Goal: Transaction & Acquisition: Book appointment/travel/reservation

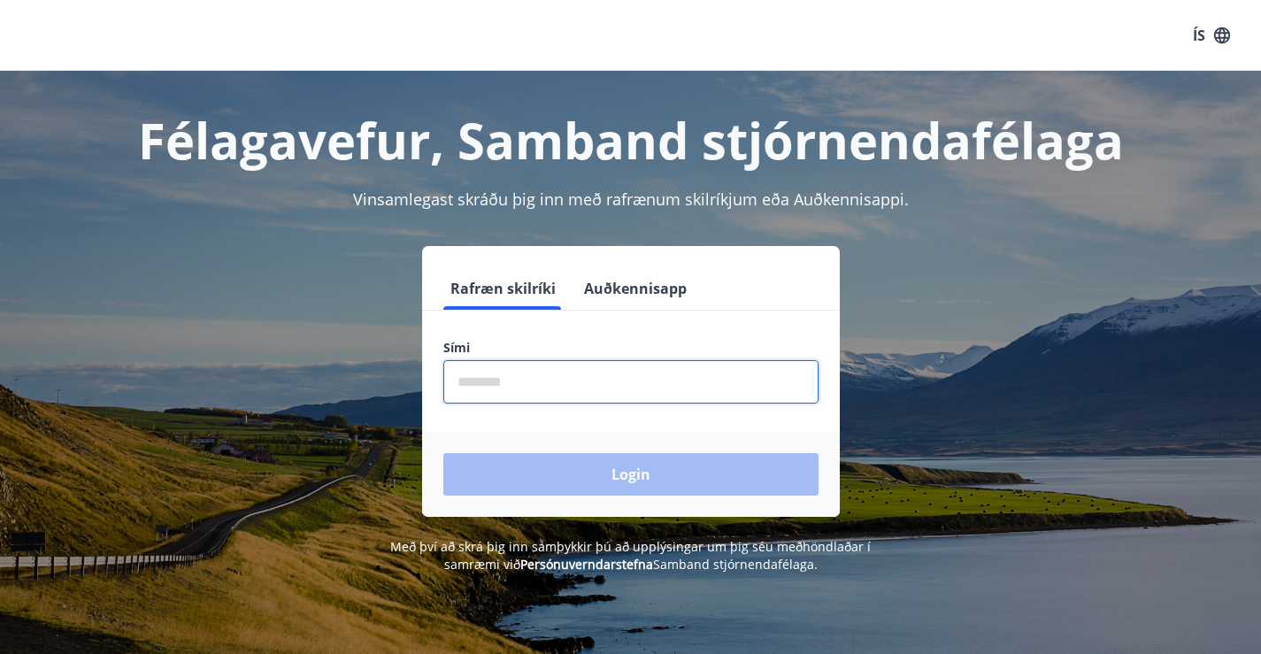
click at [513, 388] on input "phone" at bounding box center [630, 381] width 375 height 43
type input "********"
click at [443, 453] on button "Login" at bounding box center [630, 474] width 375 height 42
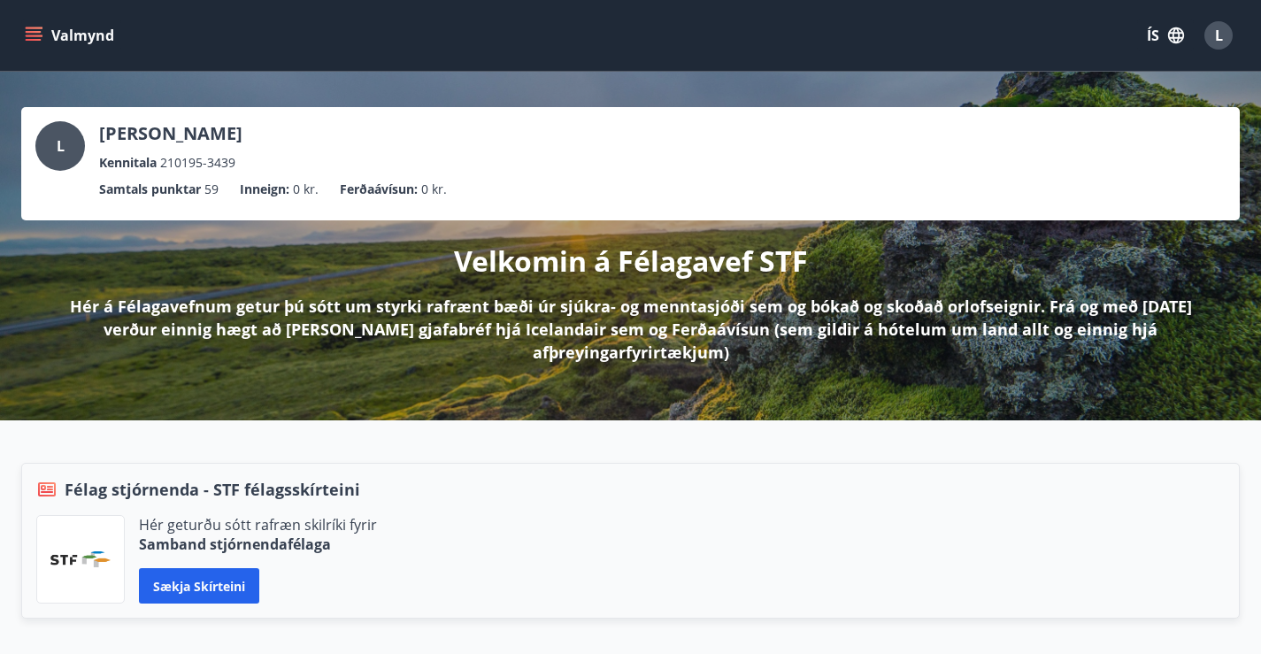
click at [1053, 43] on div "Valmynd ÍS L" at bounding box center [630, 35] width 1219 height 42
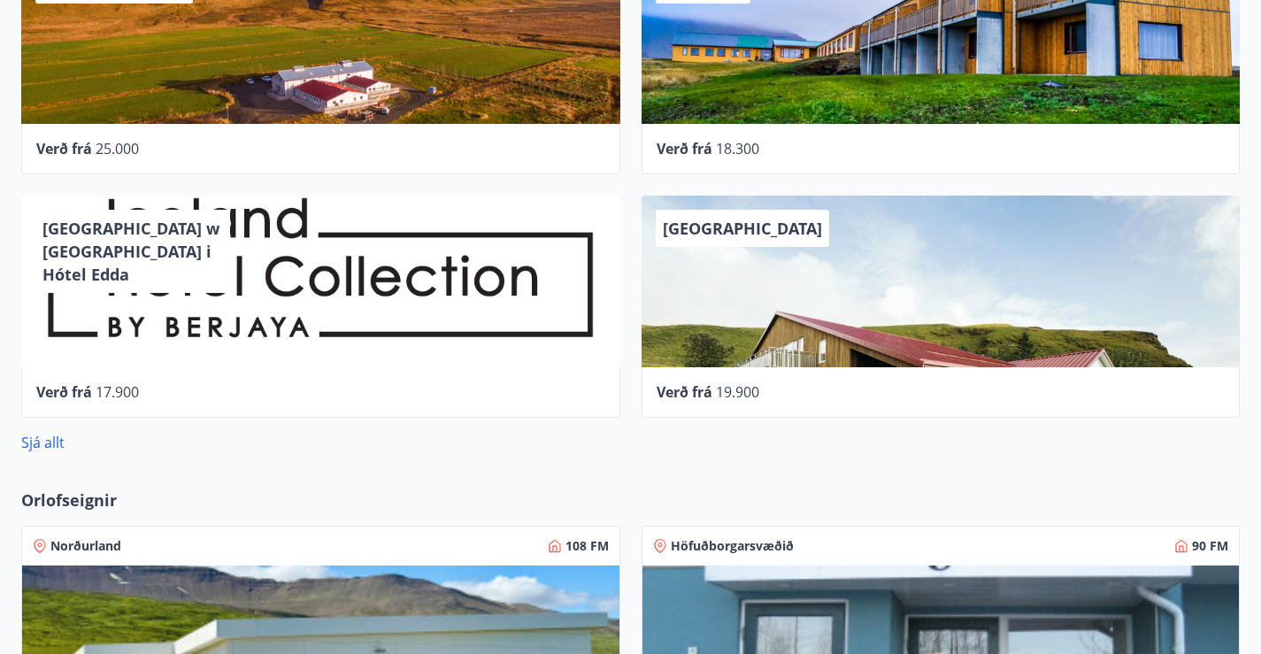
scroll to position [1062, 0]
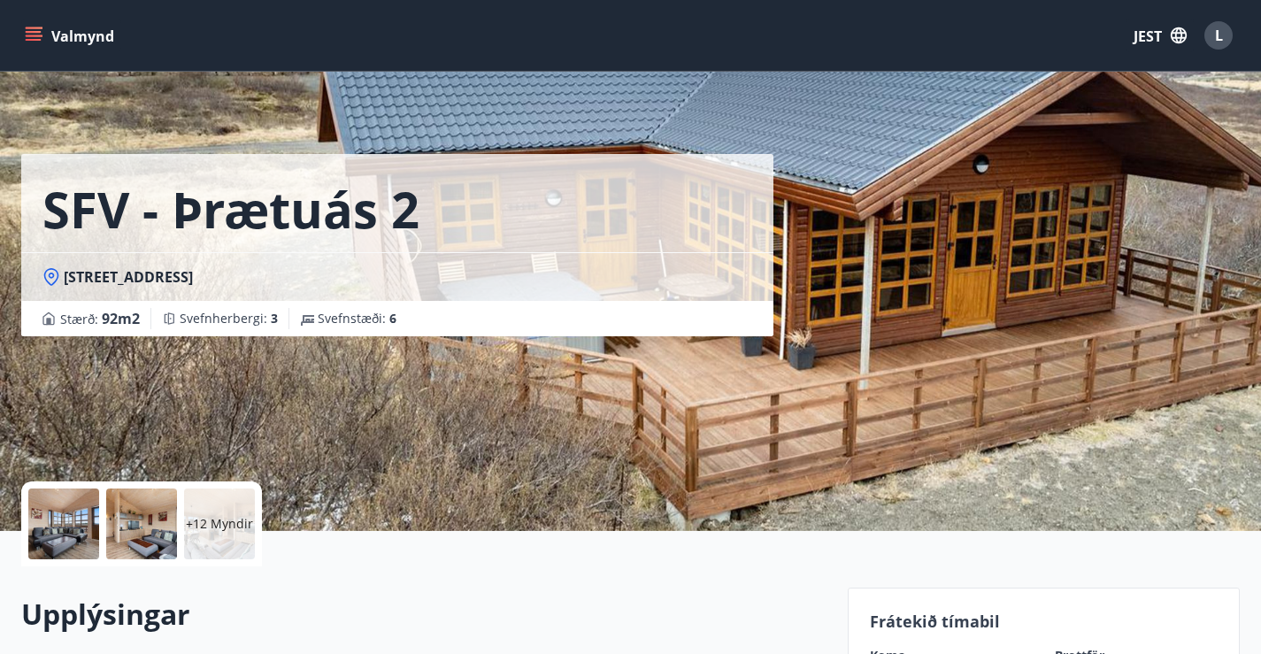
click at [119, 523] on div at bounding box center [141, 523] width 71 height 71
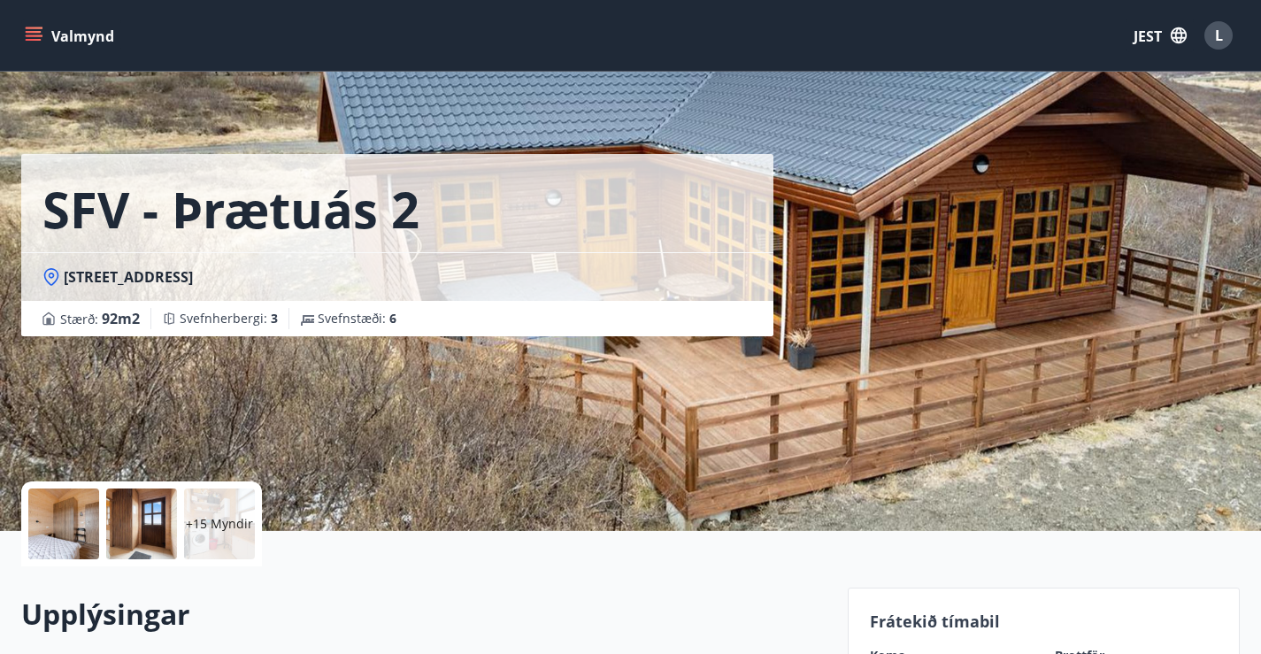
click at [35, 31] on icon "menu" at bounding box center [34, 32] width 16 height 2
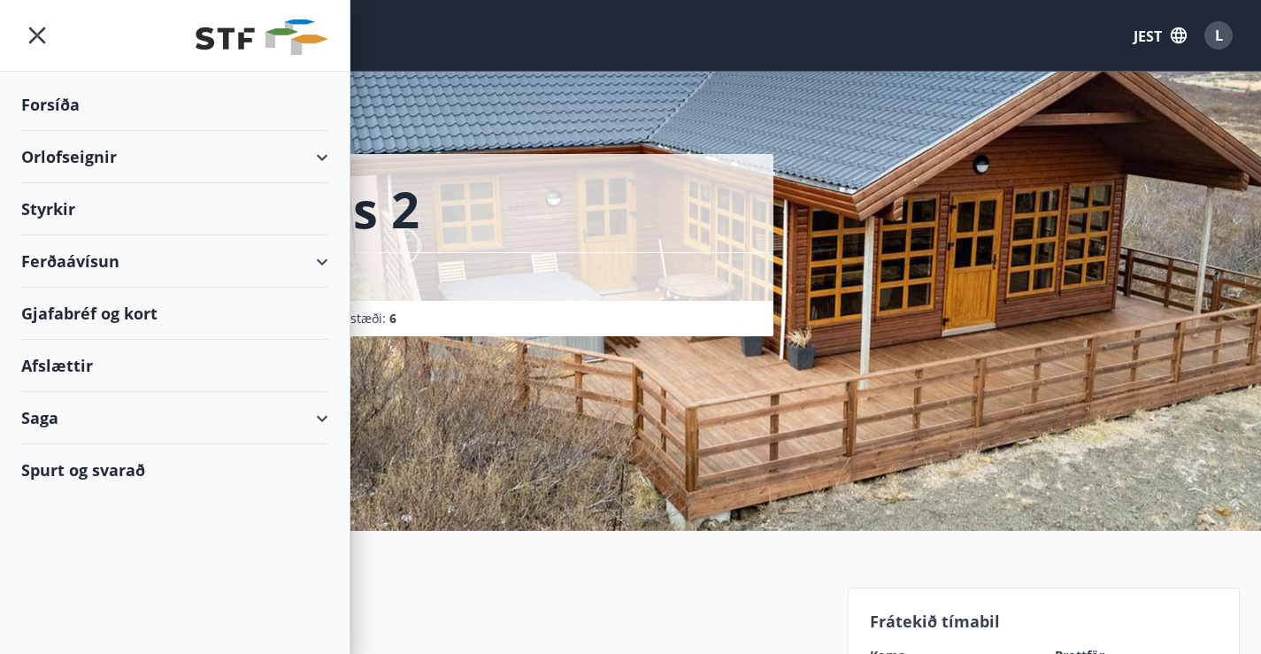
click at [81, 160] on font "Orlofseignir" at bounding box center [69, 156] width 96 height 21
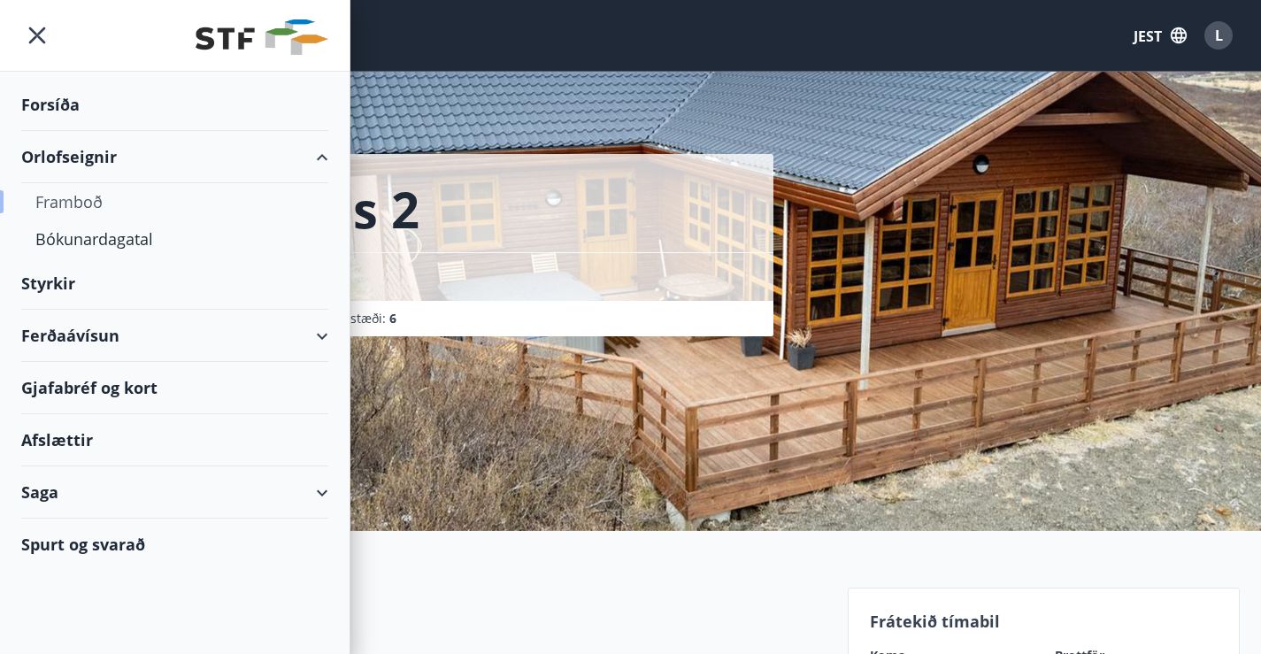
click at [75, 202] on font "Framboð" at bounding box center [68, 201] width 67 height 21
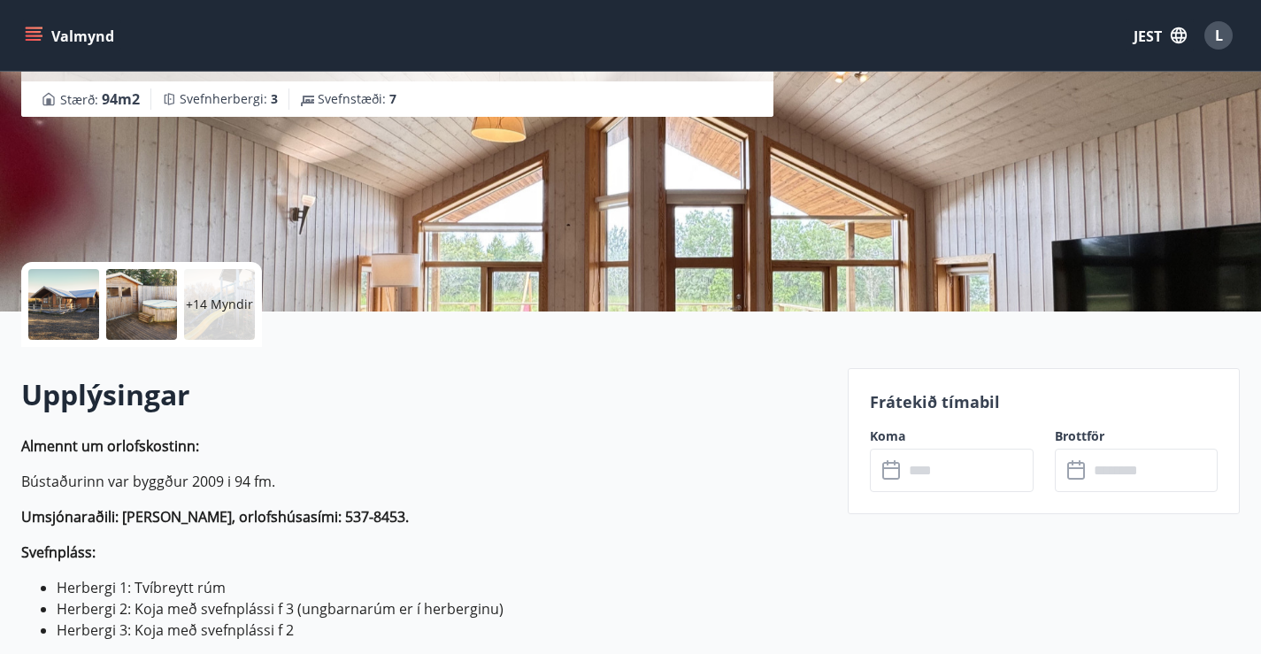
scroll to position [265, 0]
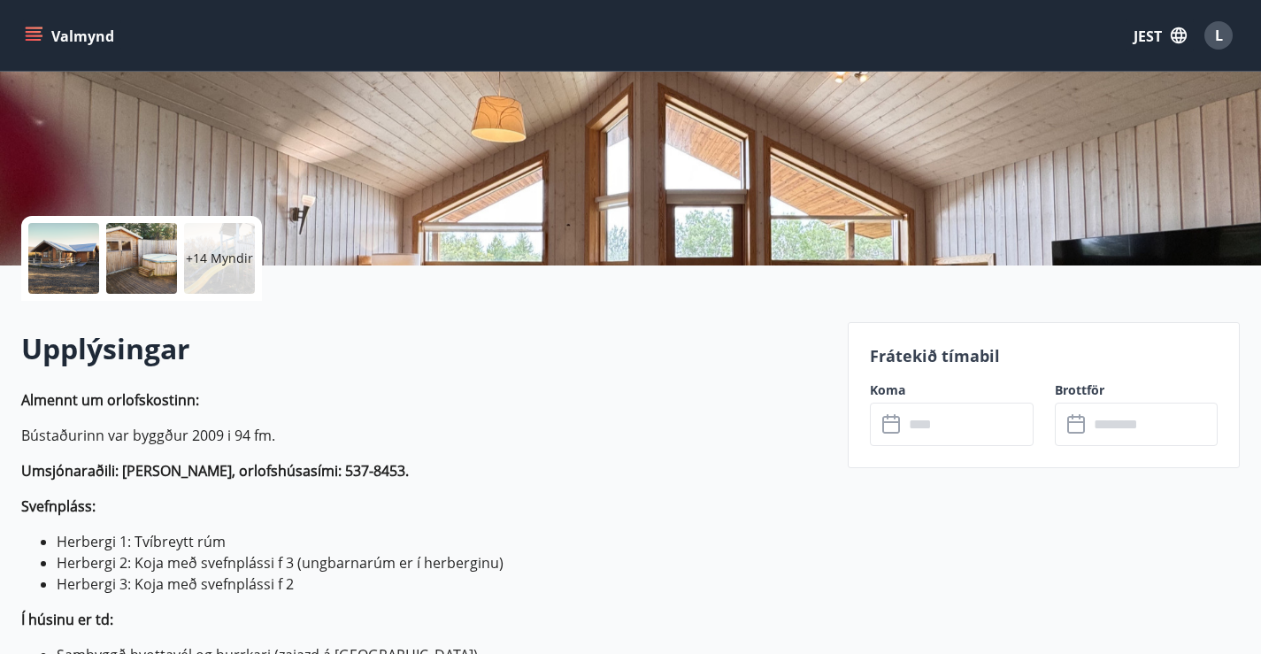
click at [168, 268] on div at bounding box center [141, 258] width 71 height 71
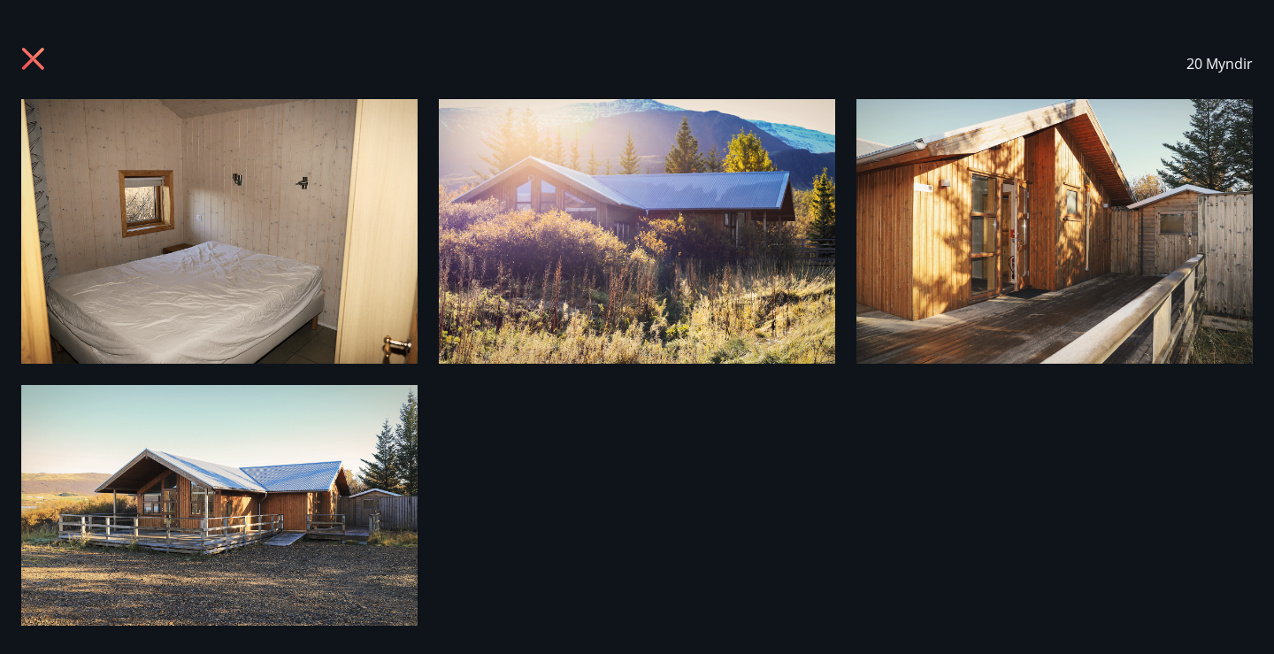
click at [23, 57] on icon at bounding box center [35, 61] width 28 height 28
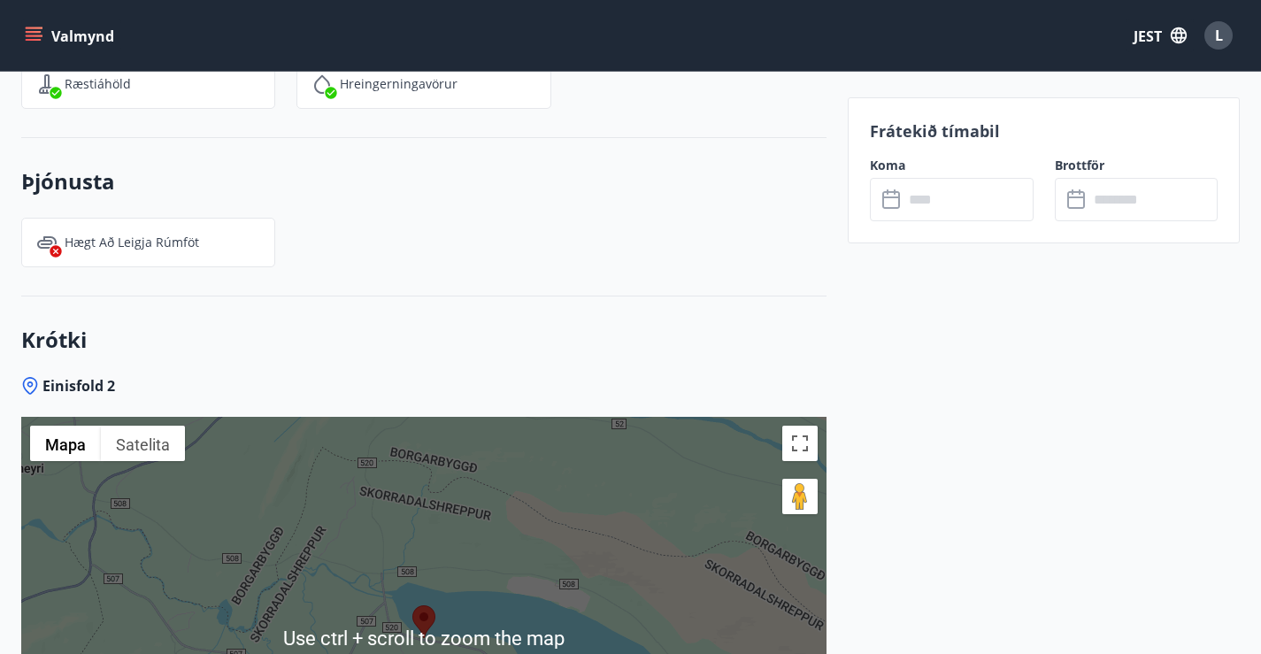
scroll to position [3158, 0]
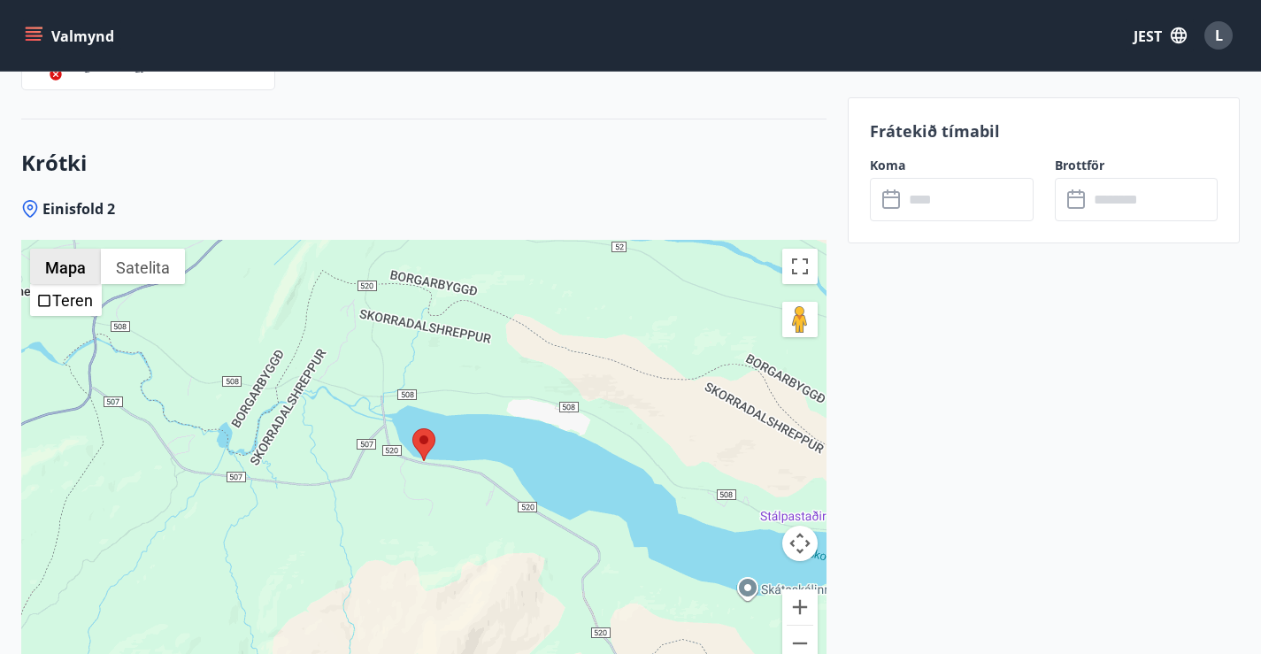
click at [66, 258] on font "Mapa" at bounding box center [65, 267] width 41 height 19
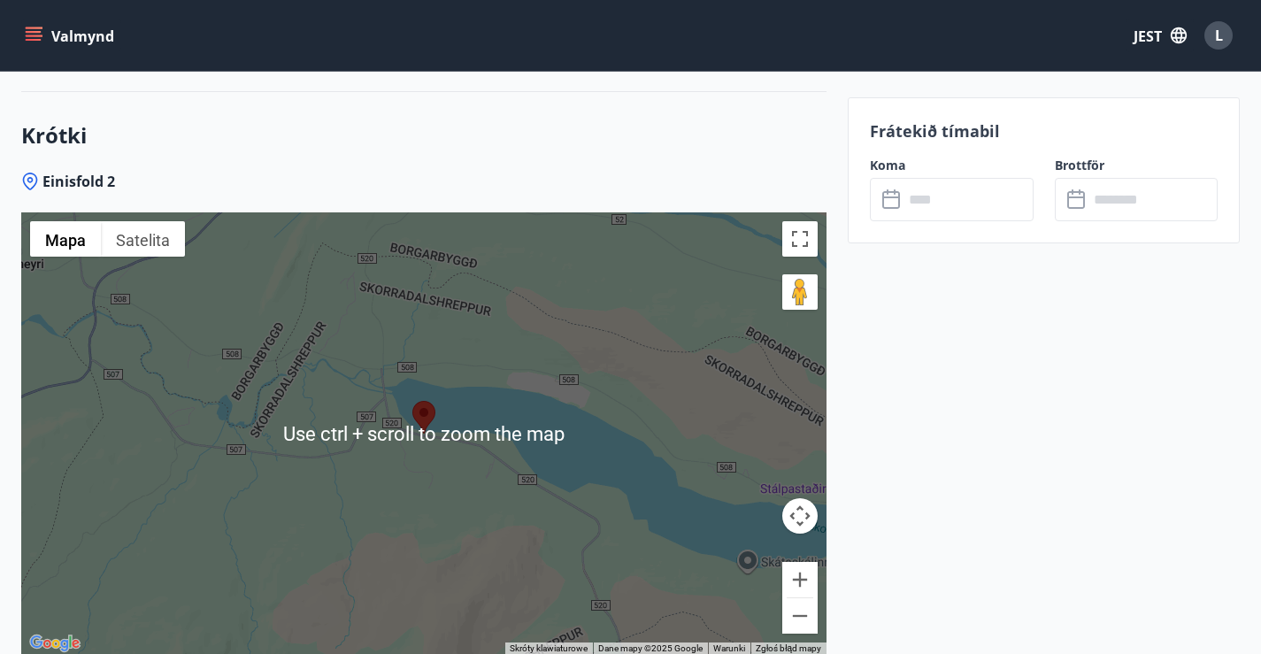
scroll to position [3335, 0]
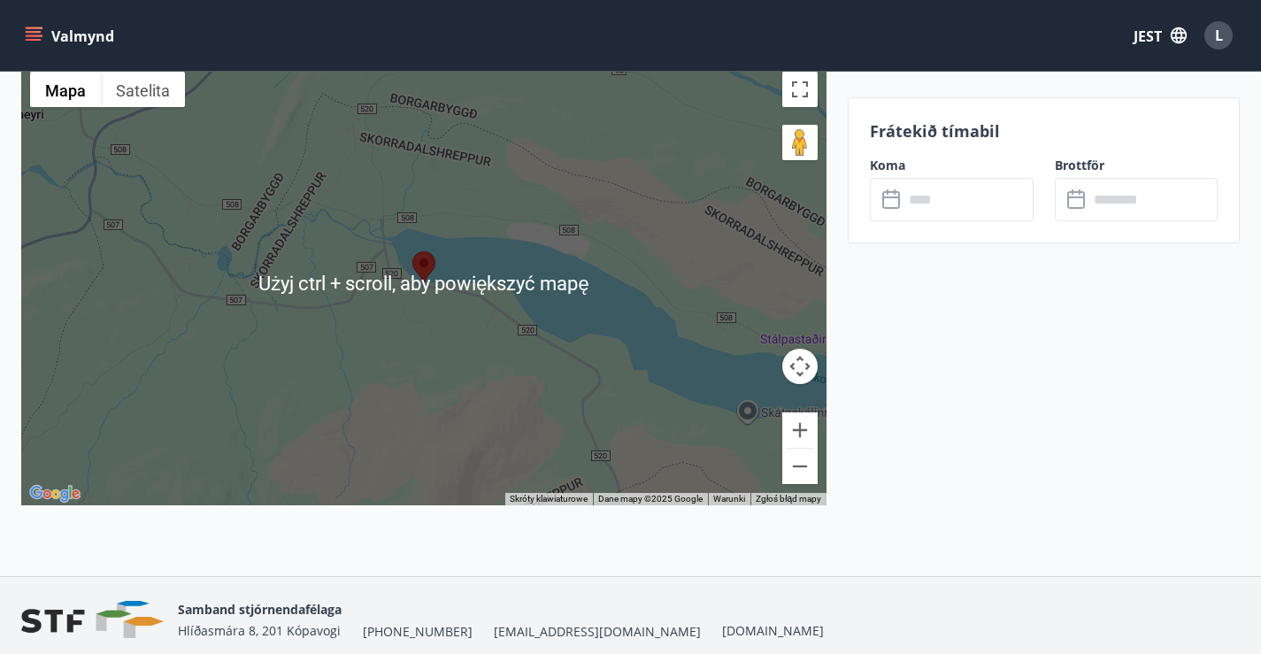
click at [363, 228] on div at bounding box center [423, 284] width 805 height 442
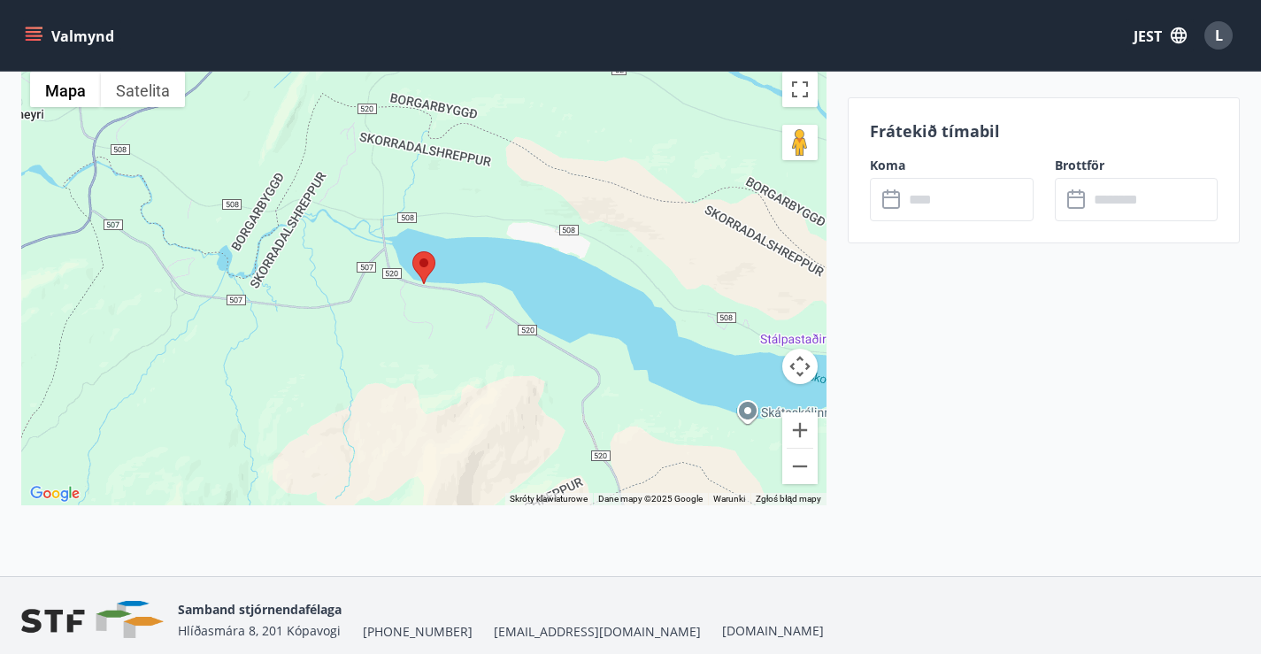
click at [363, 228] on div at bounding box center [423, 284] width 805 height 442
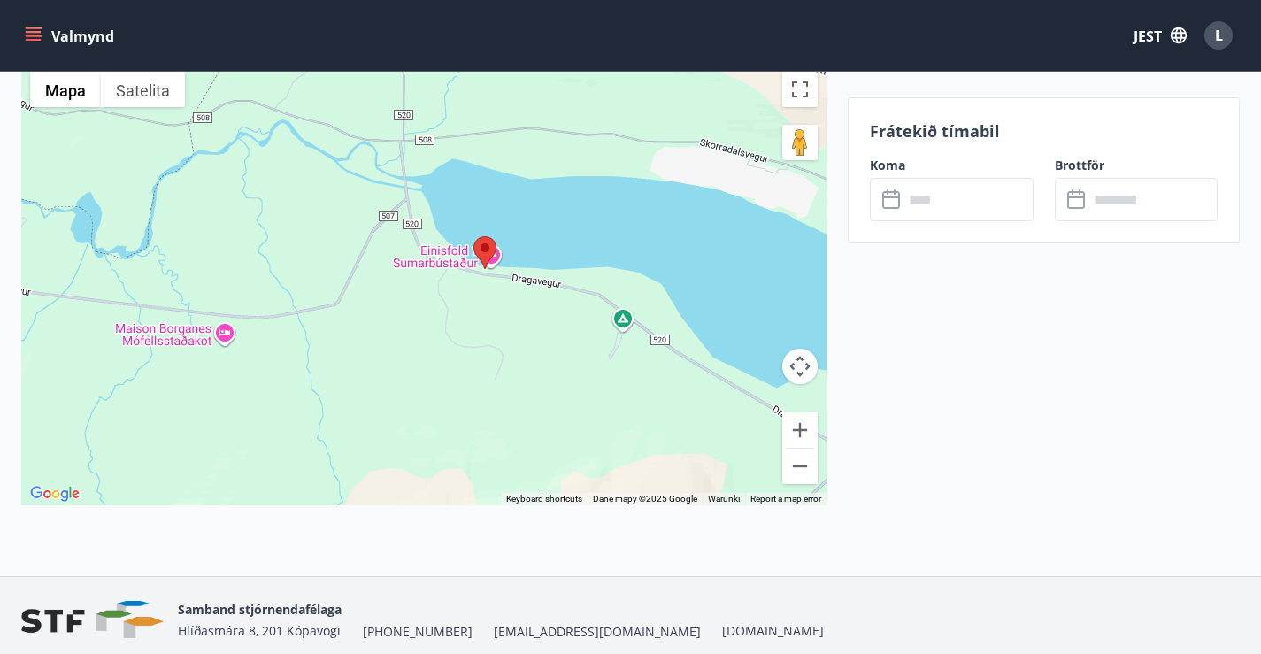
click at [363, 228] on div at bounding box center [423, 284] width 805 height 442
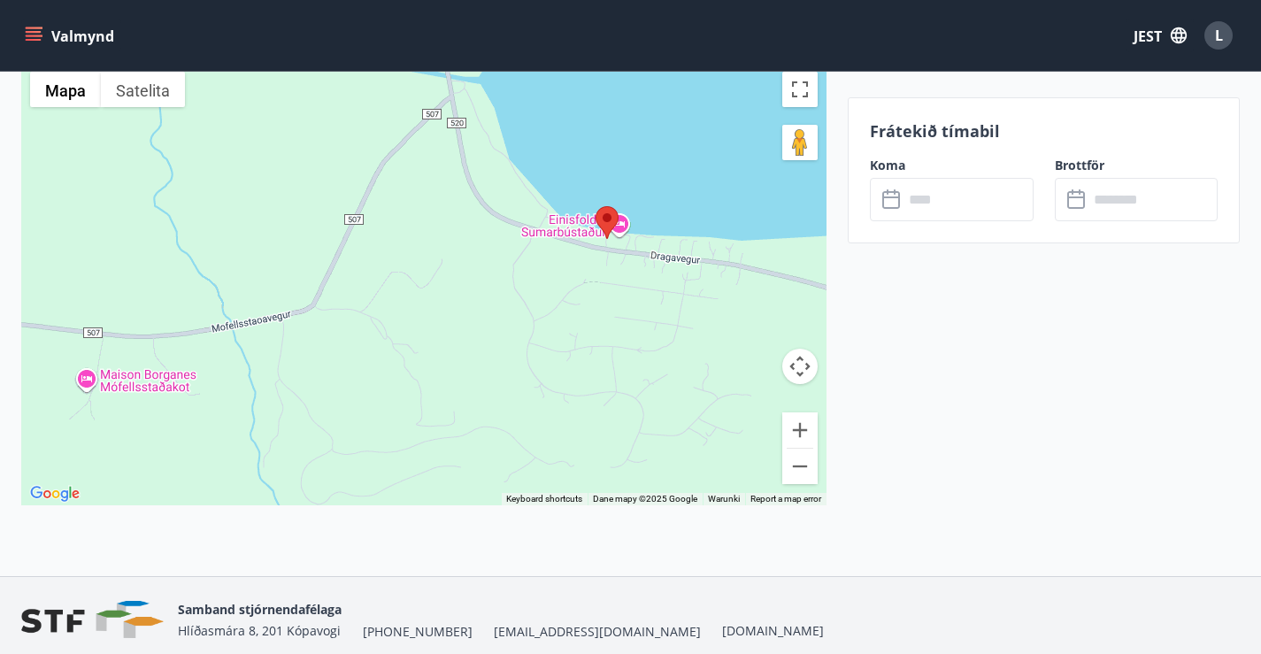
click at [363, 228] on div at bounding box center [423, 284] width 805 height 442
click at [362, 228] on div at bounding box center [423, 284] width 805 height 442
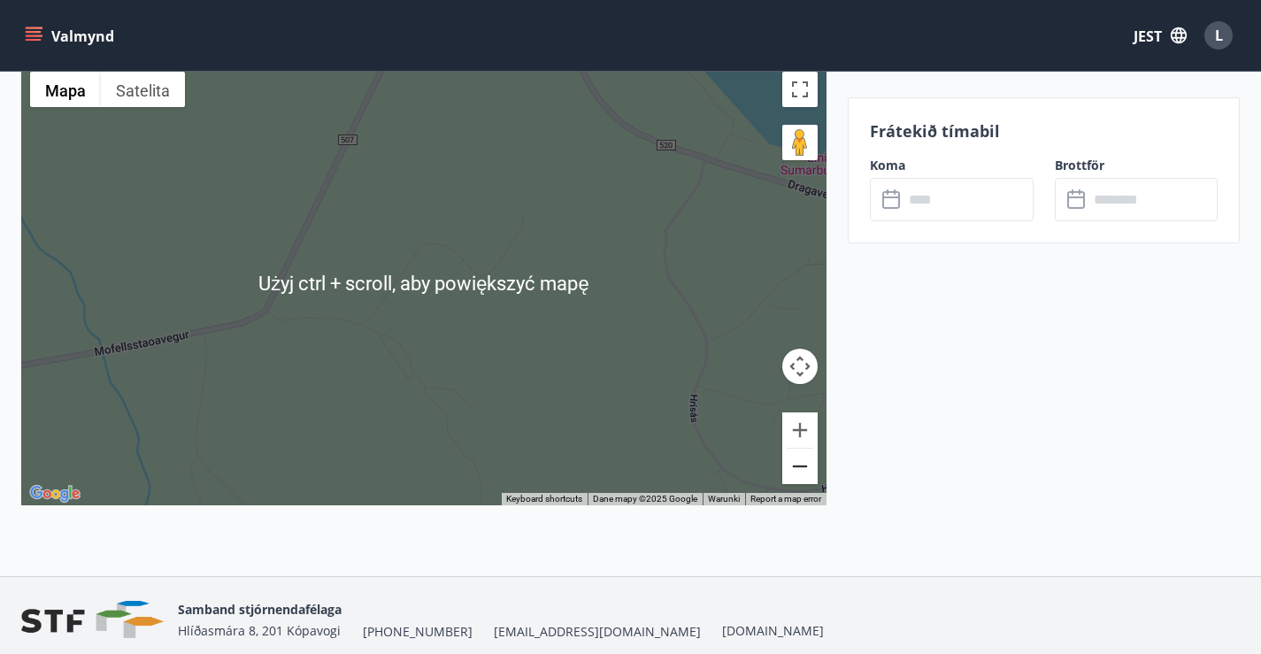
click at [804, 449] on button "Oddal" at bounding box center [799, 466] width 35 height 35
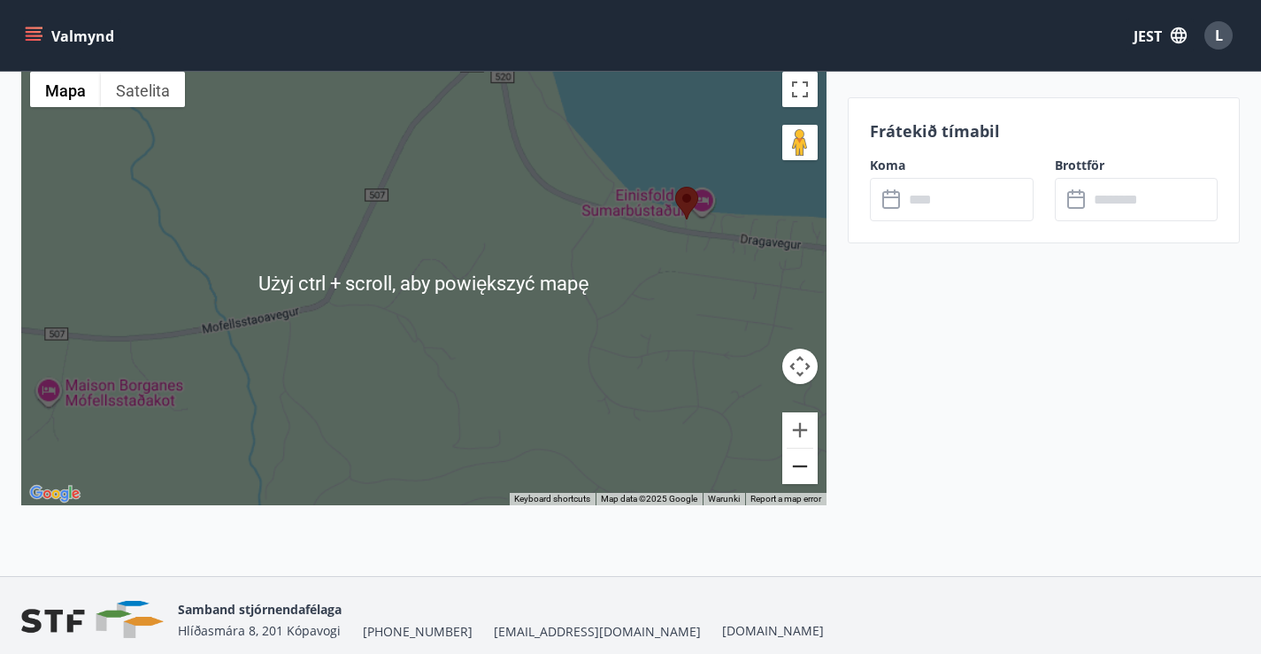
click at [804, 449] on button "Oddal" at bounding box center [799, 466] width 35 height 35
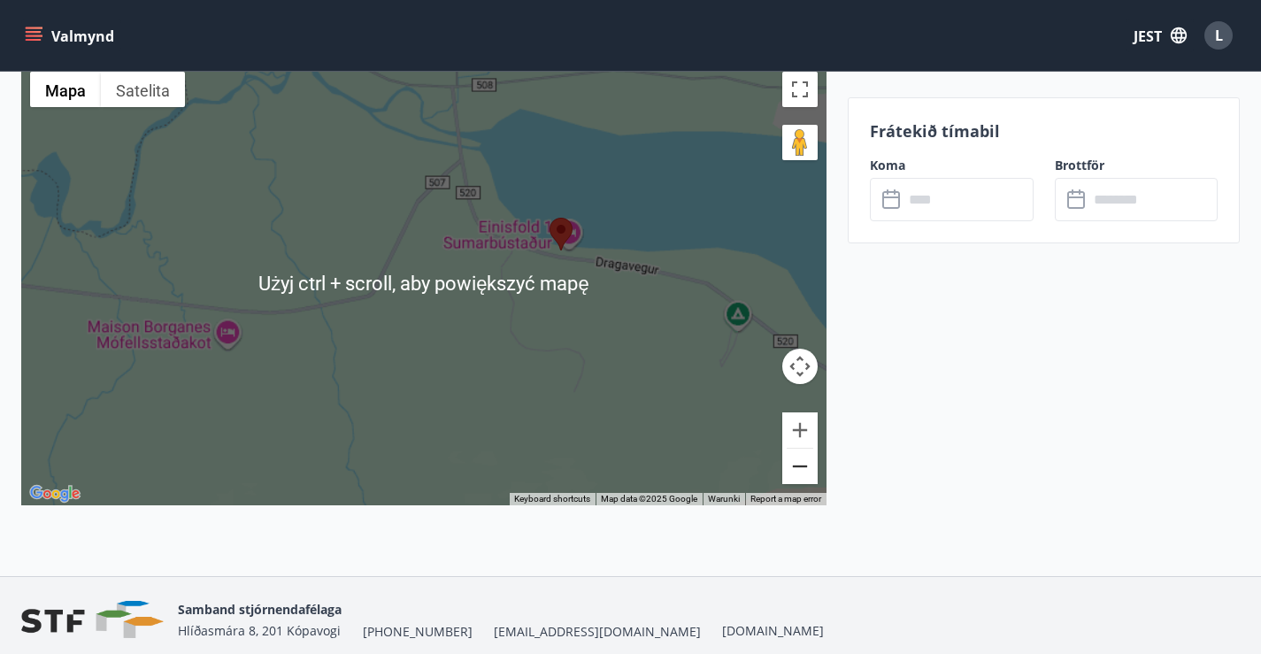
click at [804, 449] on button "Oddal" at bounding box center [799, 466] width 35 height 35
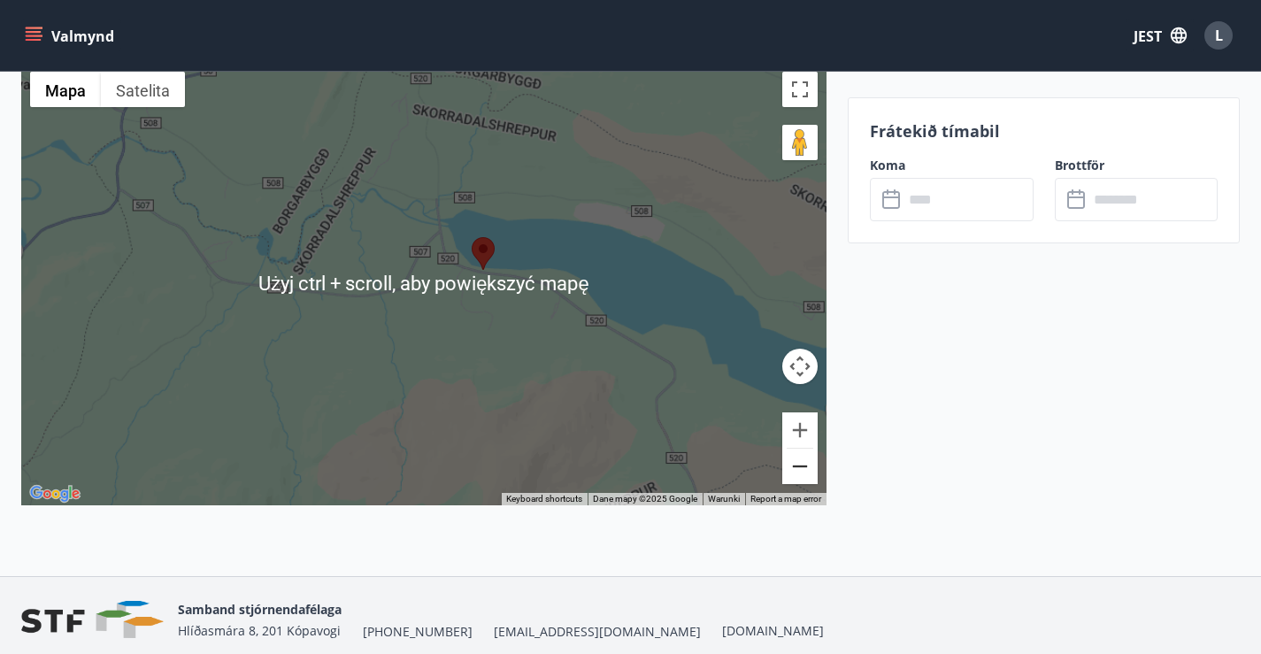
click at [804, 449] on button "Oddal" at bounding box center [799, 466] width 35 height 35
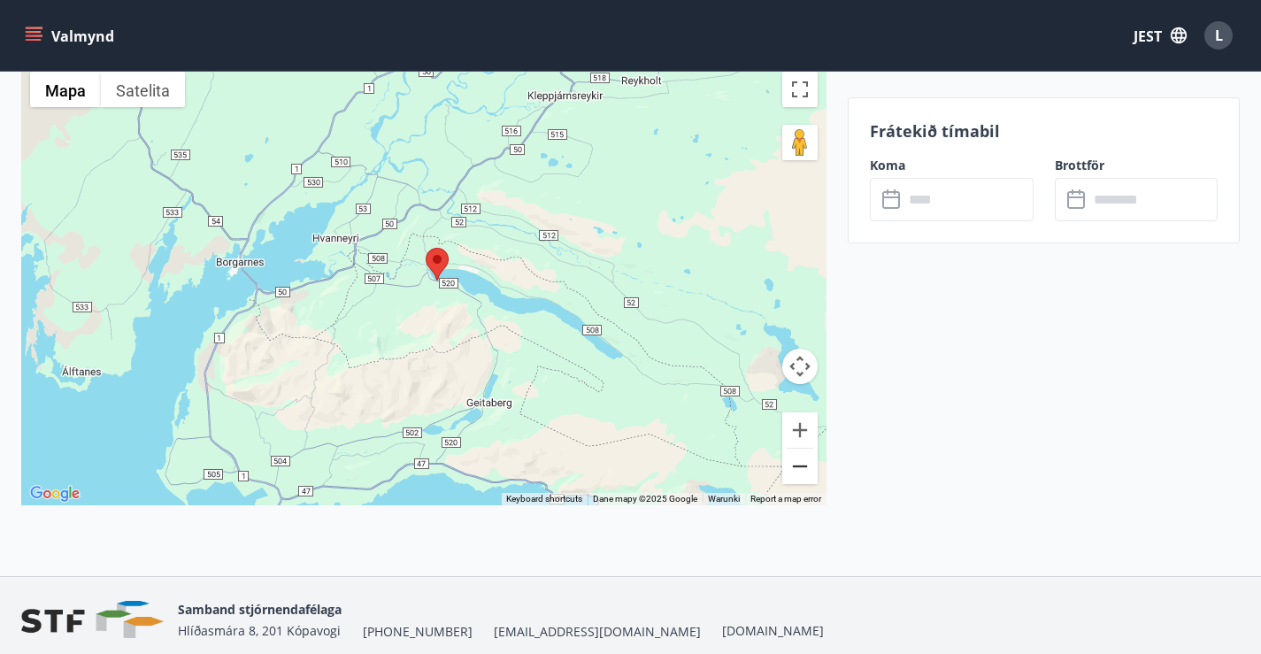
click at [804, 449] on button "Oddal" at bounding box center [799, 466] width 35 height 35
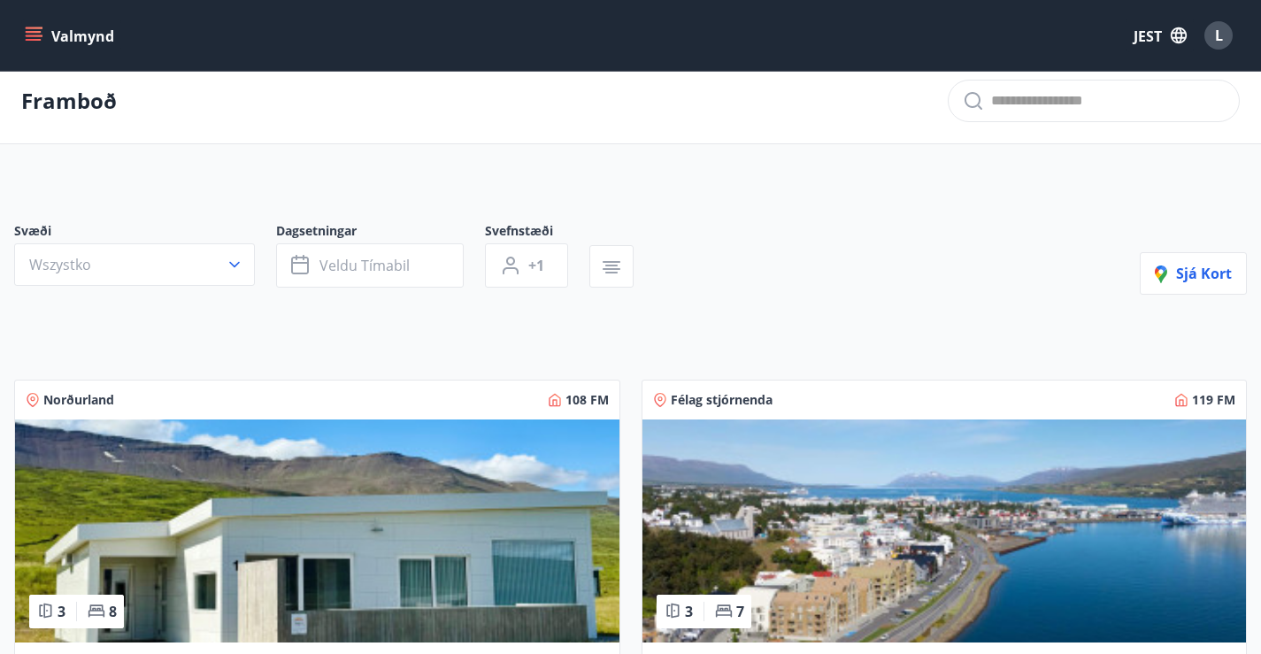
scroll to position [265, 0]
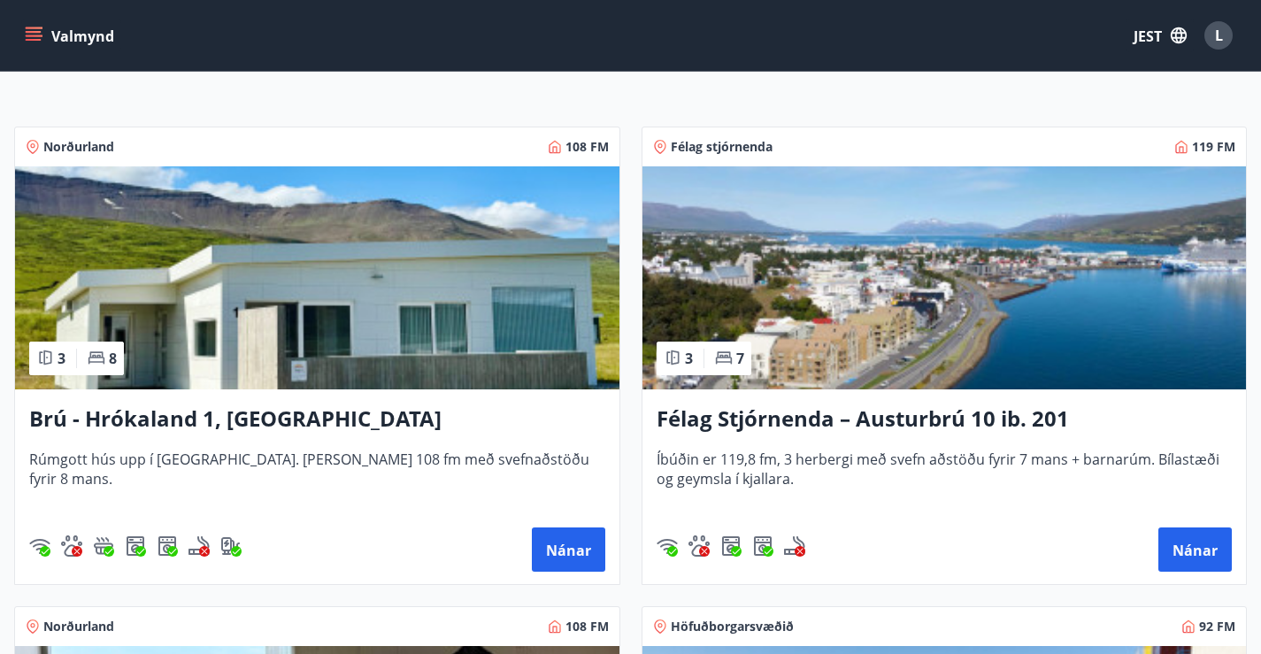
click at [647, 306] on img at bounding box center [944, 277] width 604 height 223
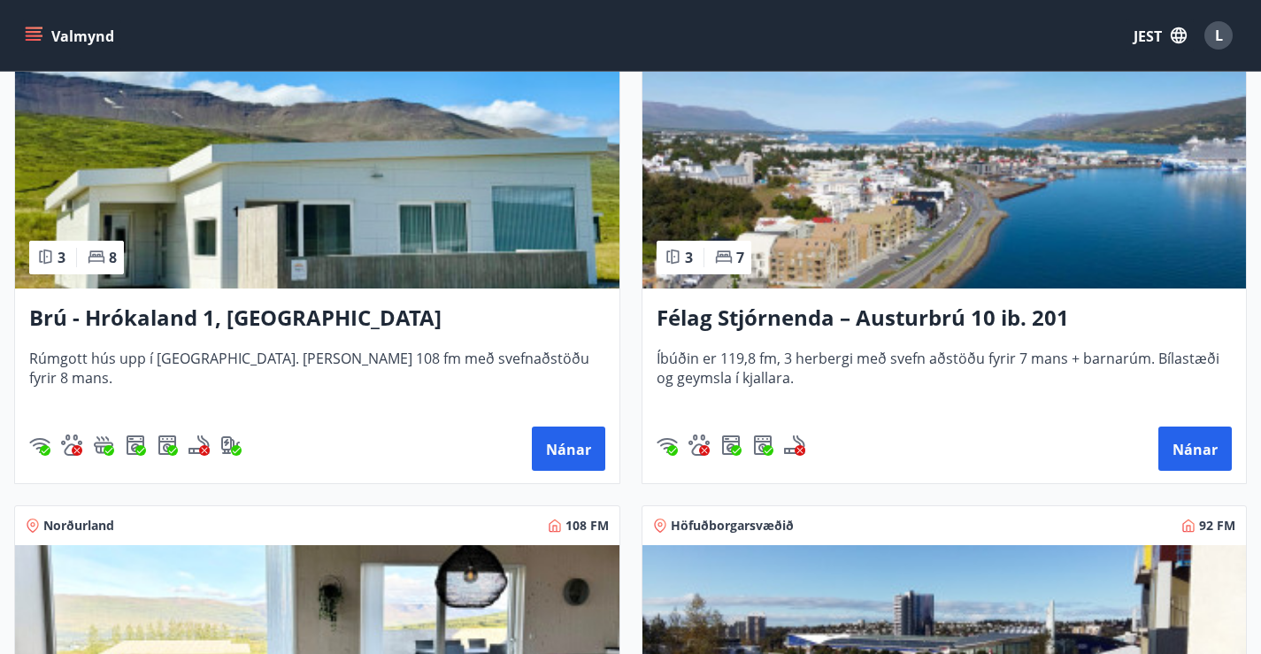
scroll to position [354, 0]
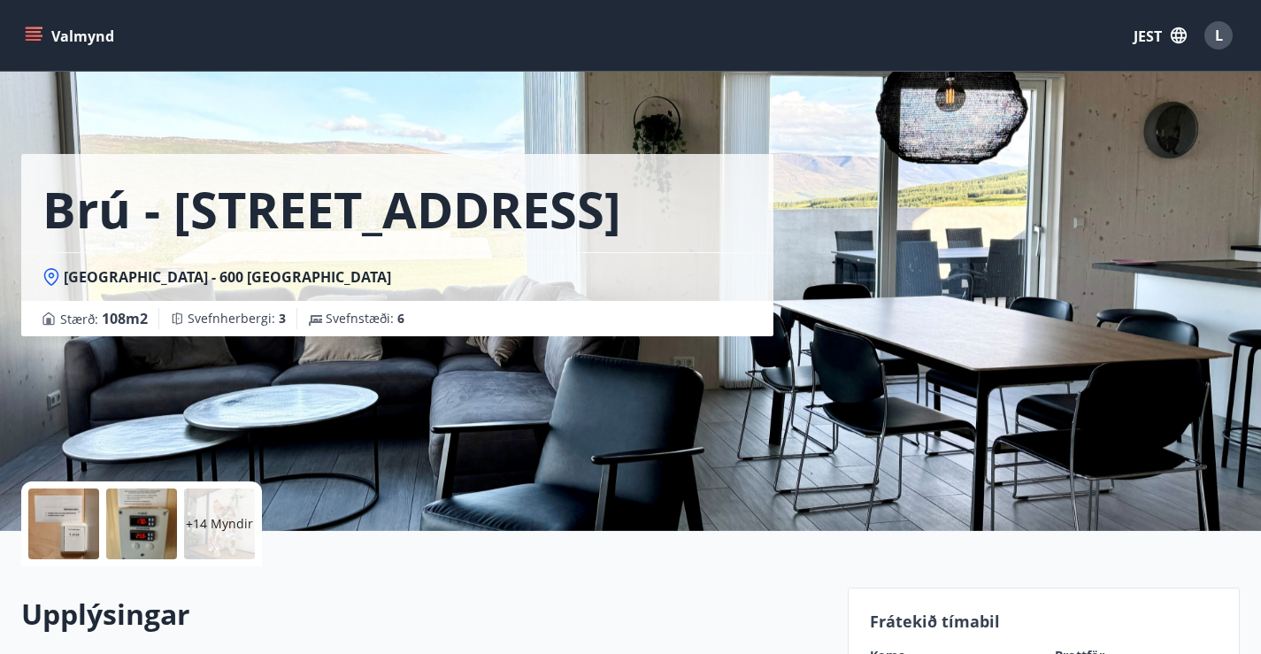
click at [964, 294] on div "Brú - [GEOGRAPHIC_DATA] - [GEOGRAPHIC_DATA] : 108 m2 [GEOGRAPHIC_DATA] : 3 Svef…" at bounding box center [630, 265] width 1219 height 531
click at [225, 519] on font "+14 Myndir" at bounding box center [219, 523] width 67 height 17
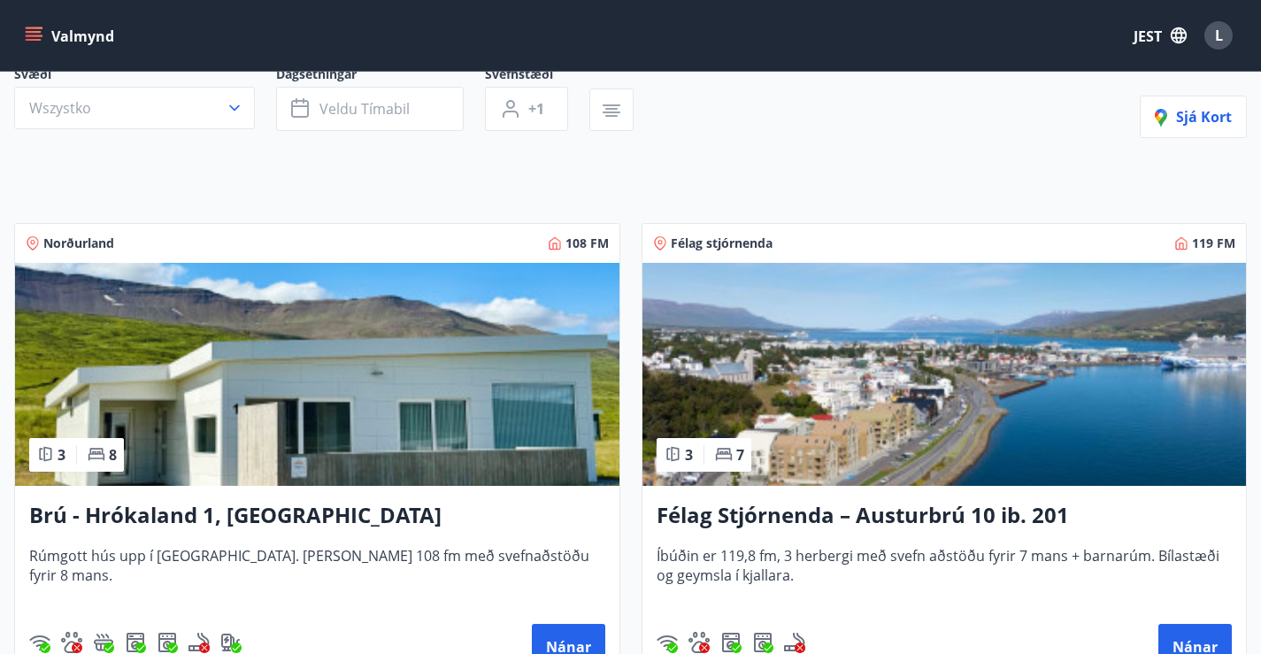
scroll to position [265, 0]
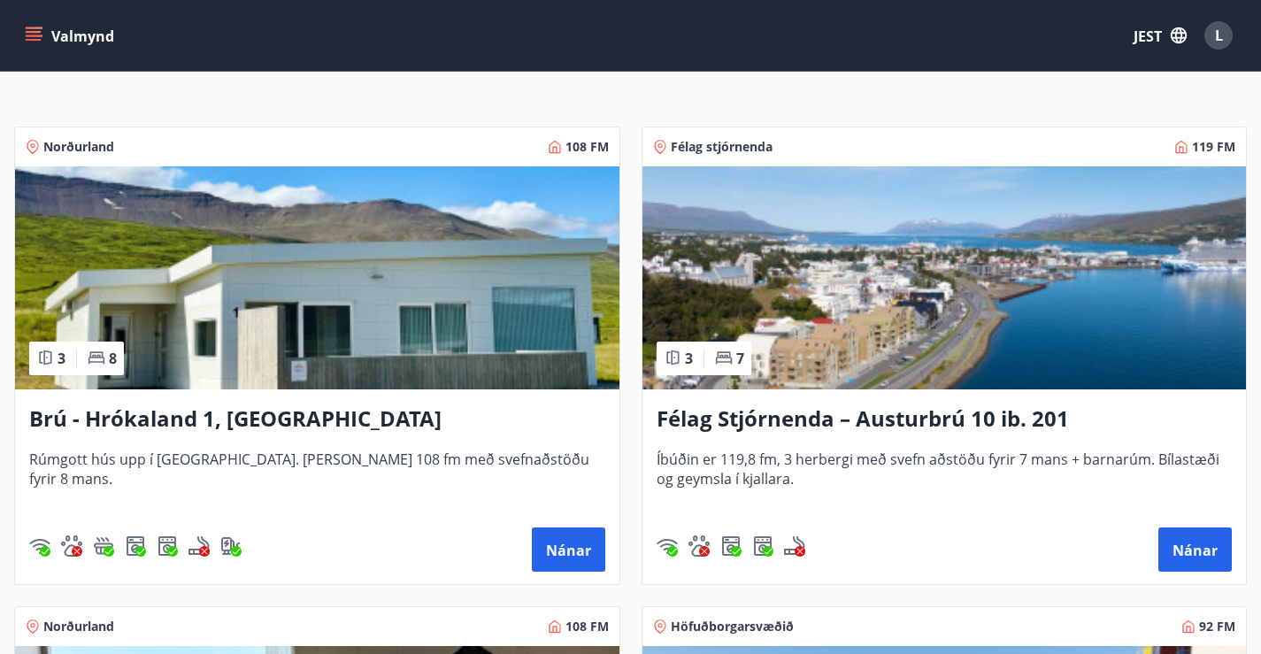
click at [258, 331] on img at bounding box center [317, 277] width 604 height 223
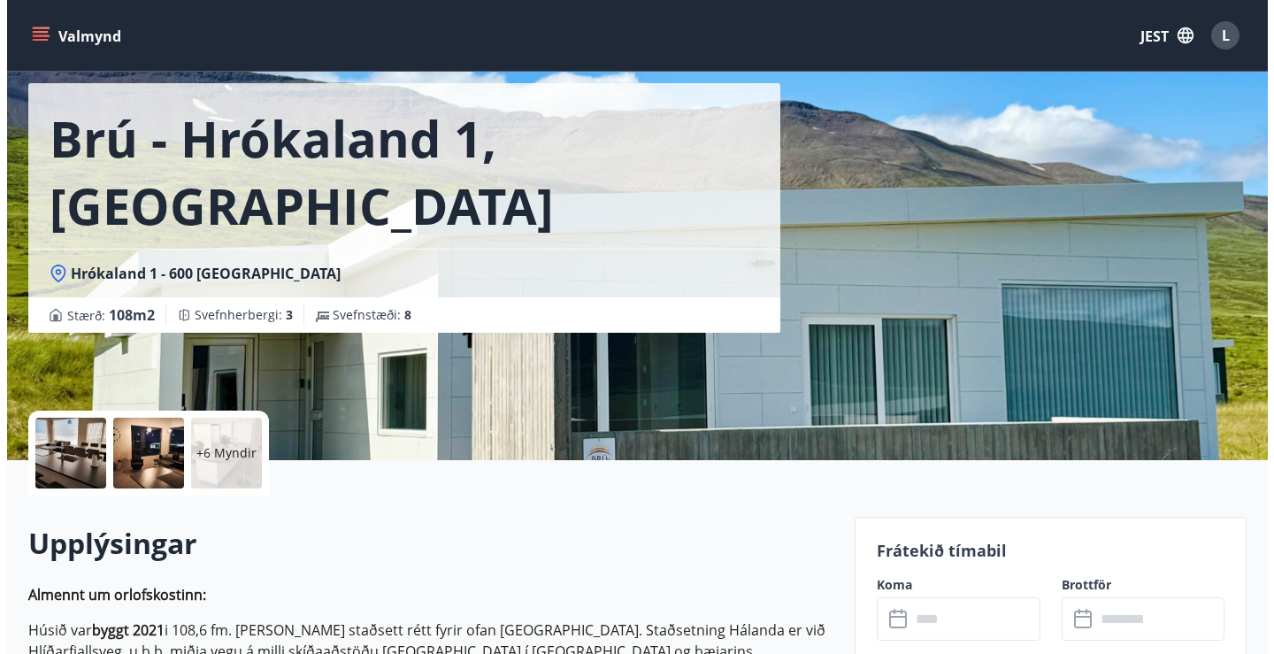
scroll to position [177, 0]
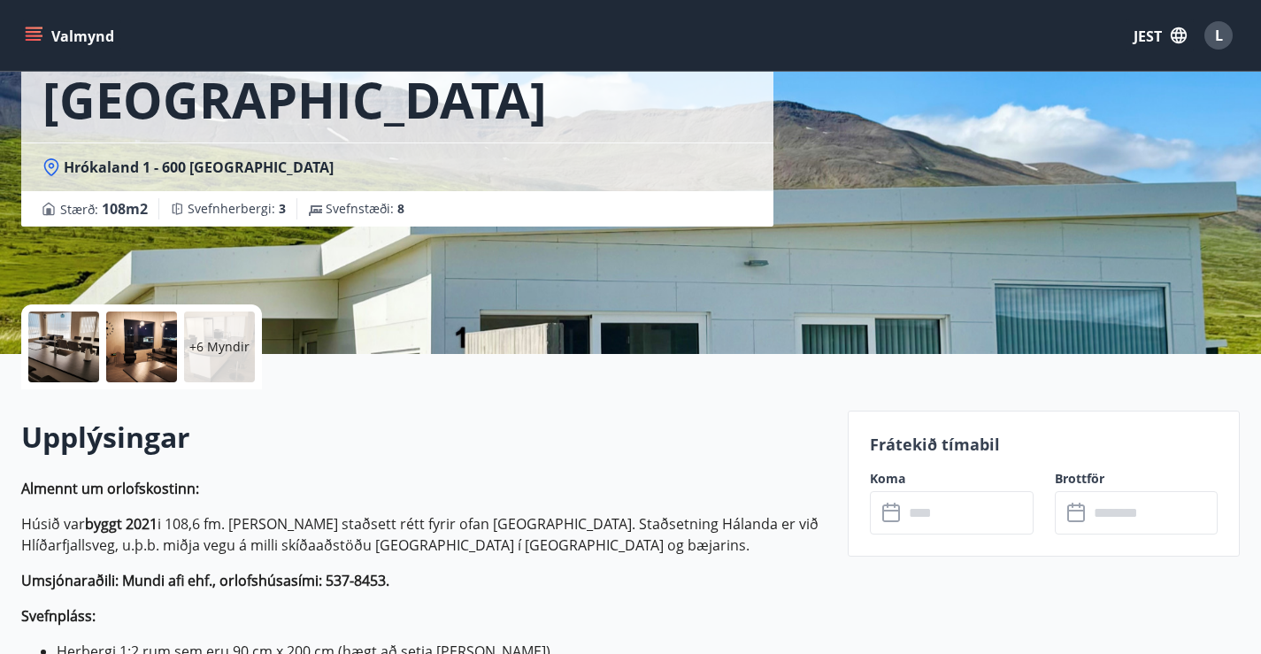
click at [35, 347] on div at bounding box center [63, 346] width 71 height 71
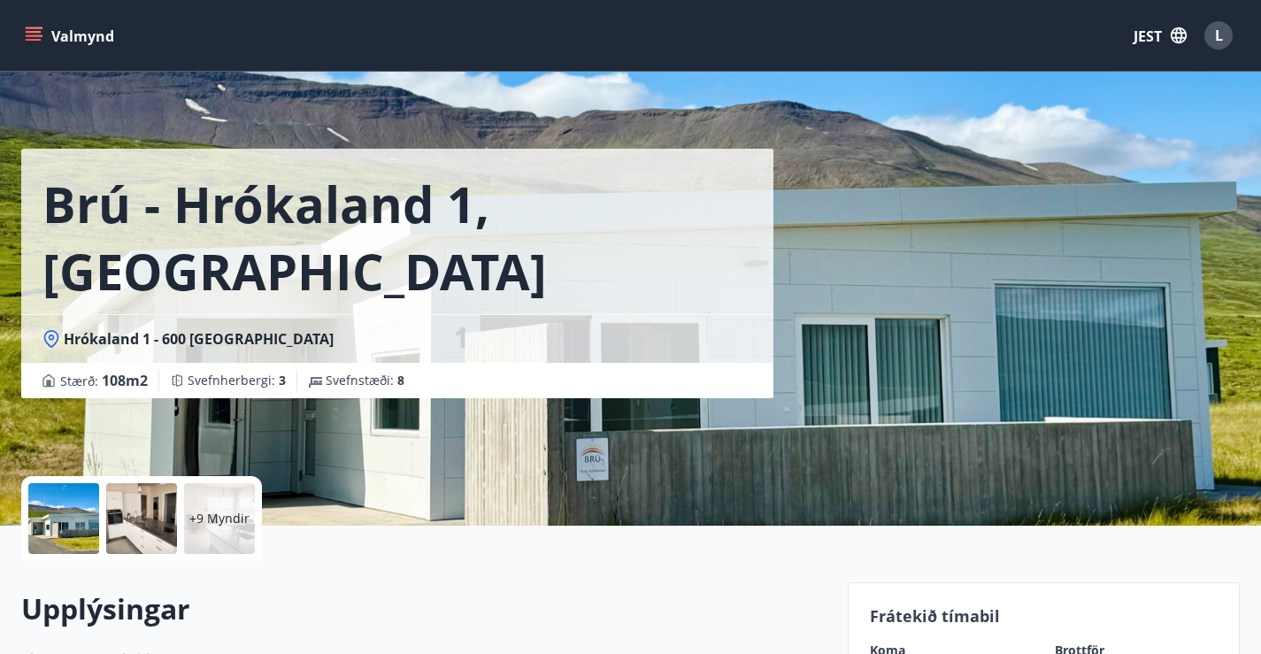
scroll to position [0, 0]
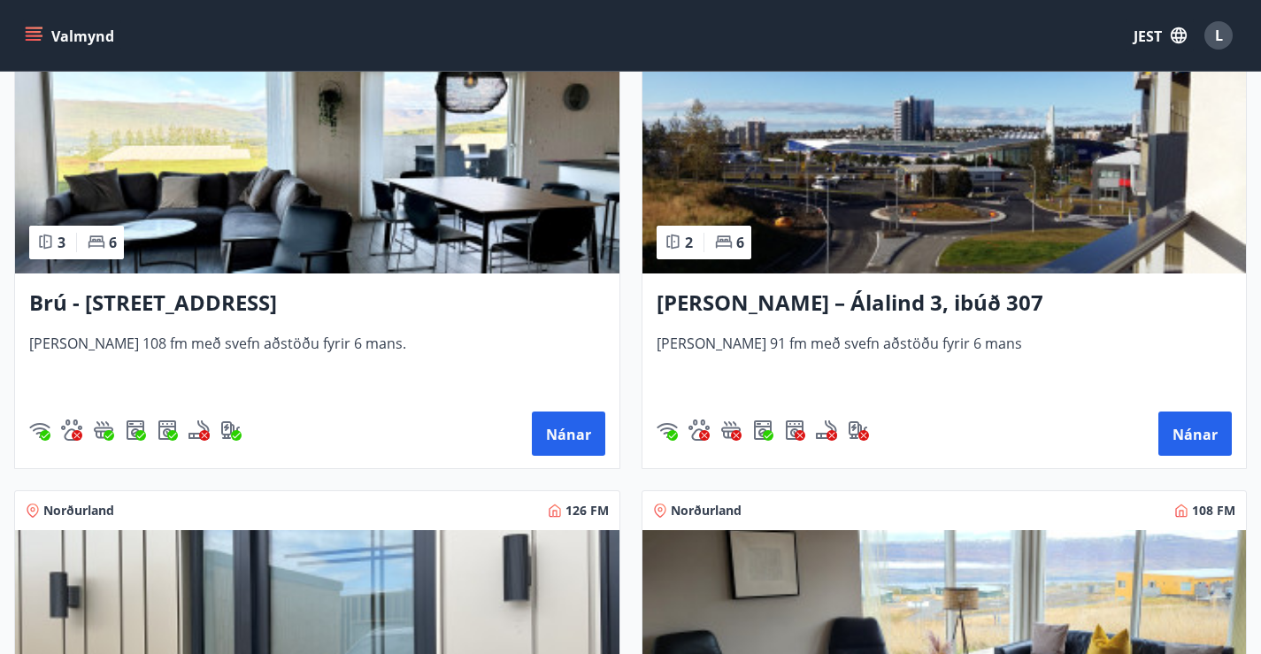
scroll to position [796, 0]
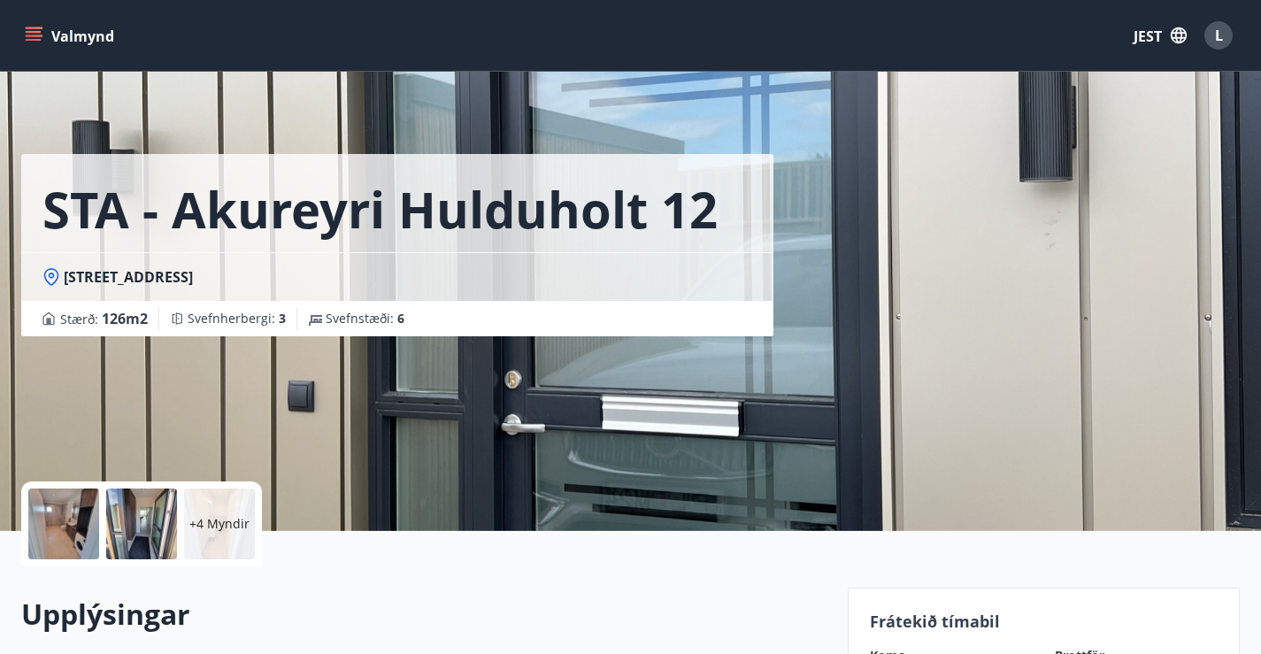
click at [146, 502] on div at bounding box center [141, 523] width 71 height 71
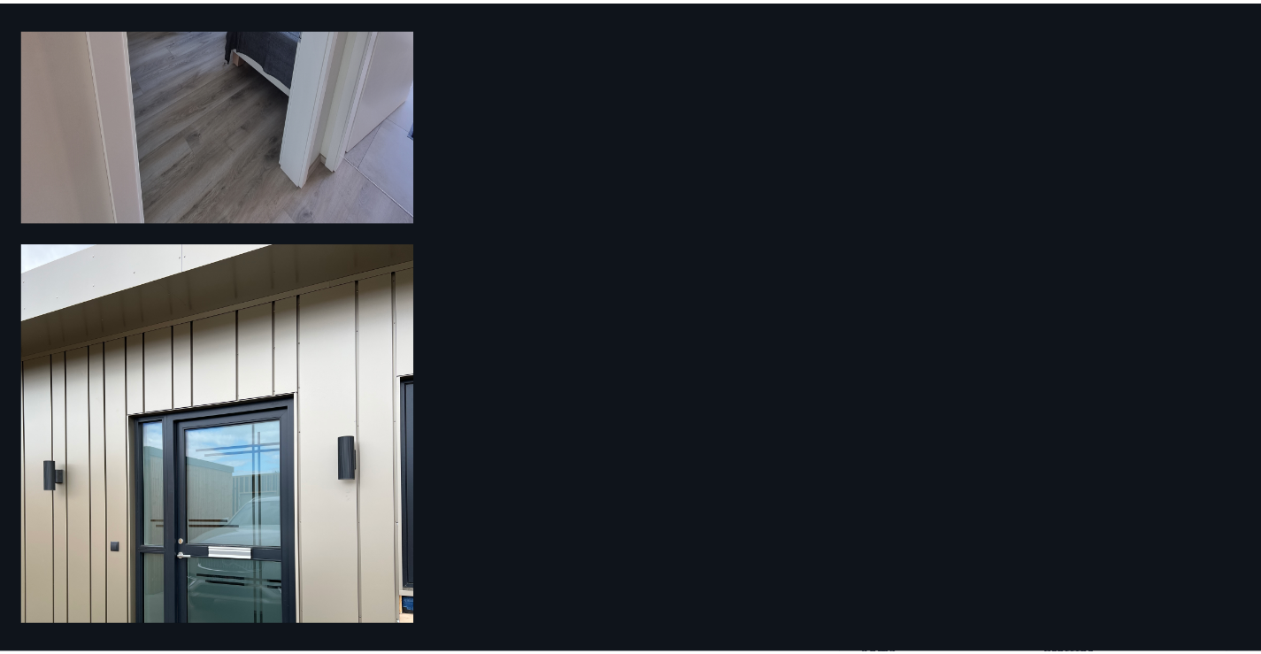
scroll to position [1656, 0]
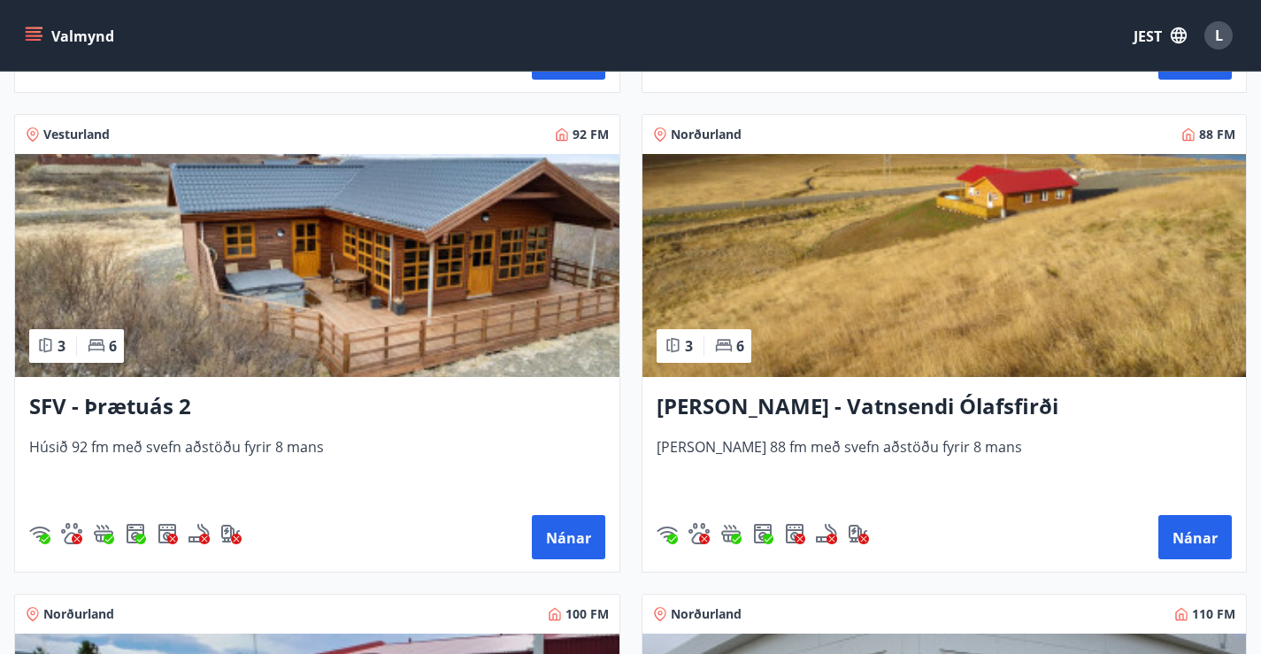
scroll to position [4584, 0]
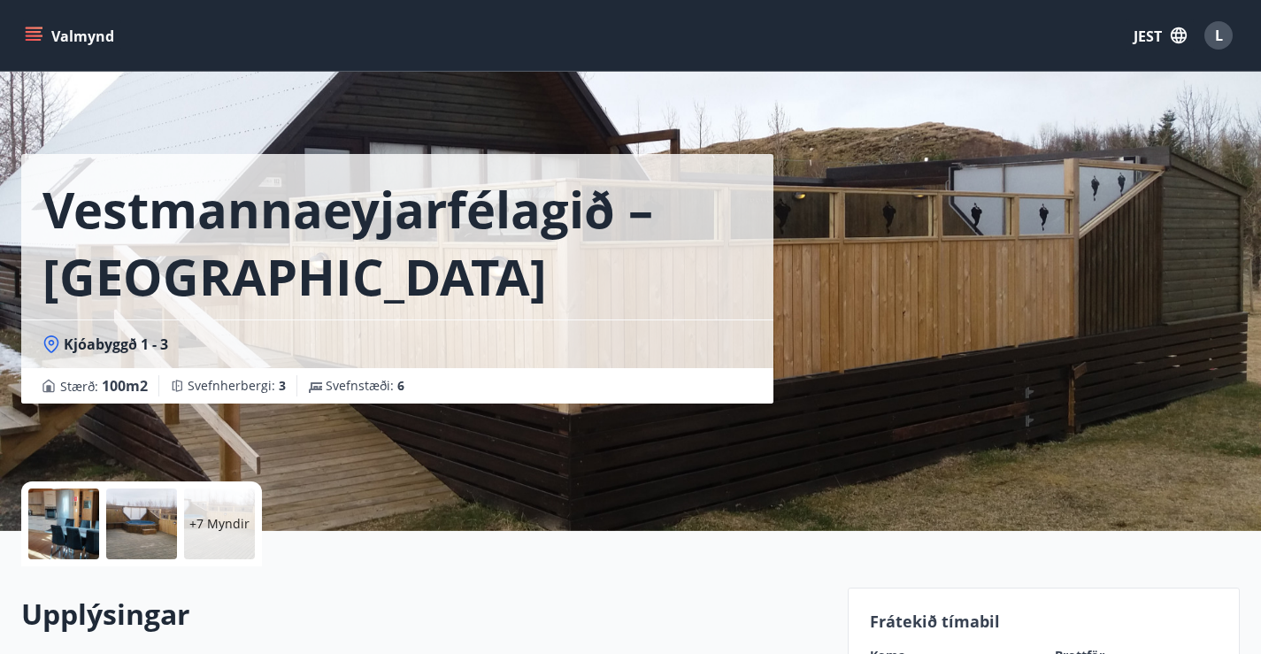
click at [79, 522] on div at bounding box center [63, 523] width 71 height 71
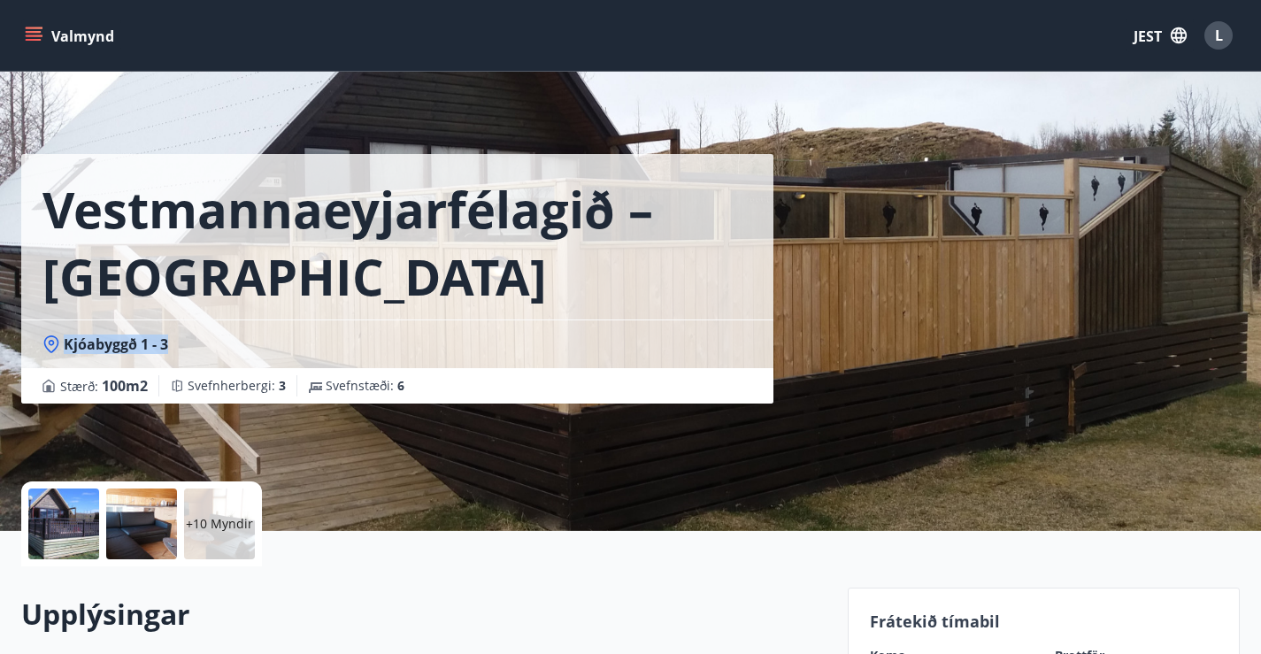
drag, startPoint x: 175, startPoint y: 342, endPoint x: 62, endPoint y: 362, distance: 115.1
click at [62, 362] on div "Kjóabyggð 1 - 3" at bounding box center [397, 343] width 752 height 49
copy font "Kjóabyggð 1 - 3"
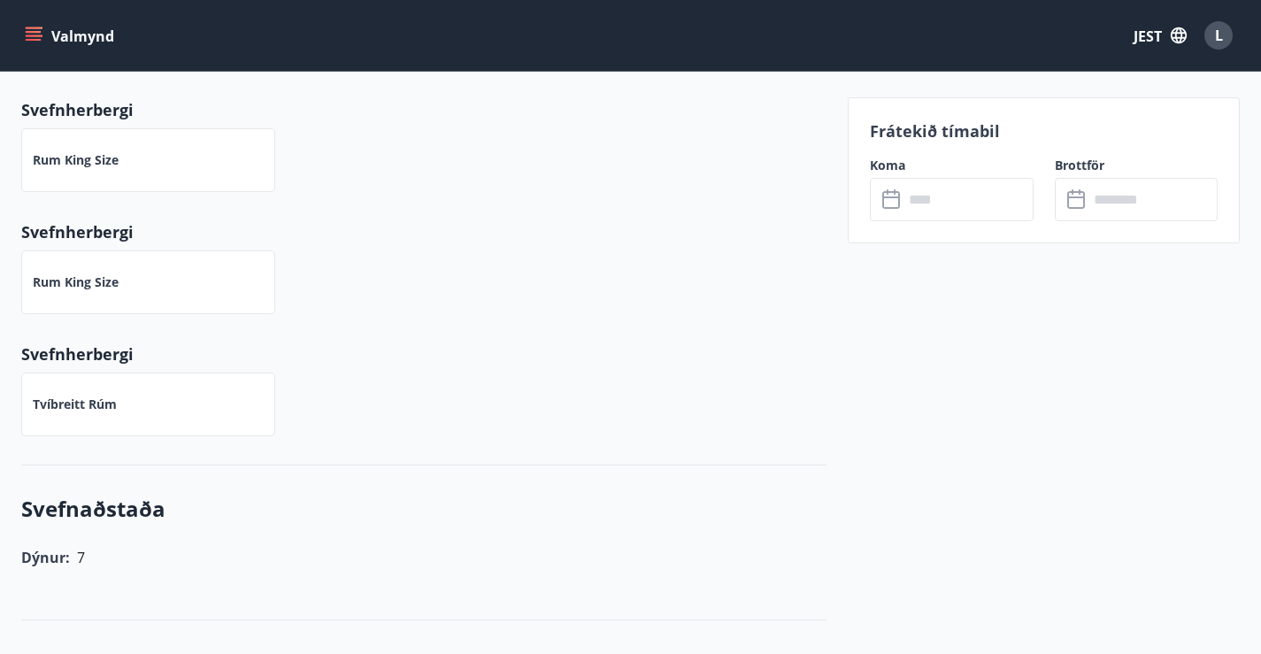
scroll to position [885, 0]
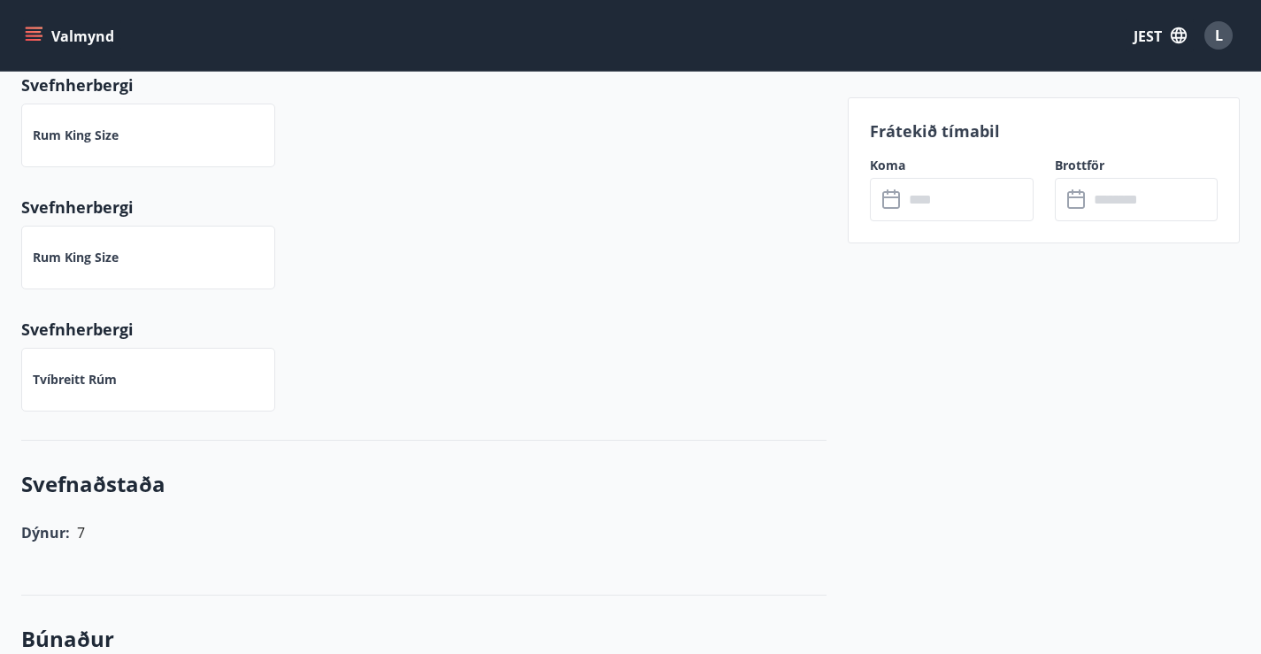
click at [1183, 33] on icon "button" at bounding box center [1179, 35] width 16 height 16
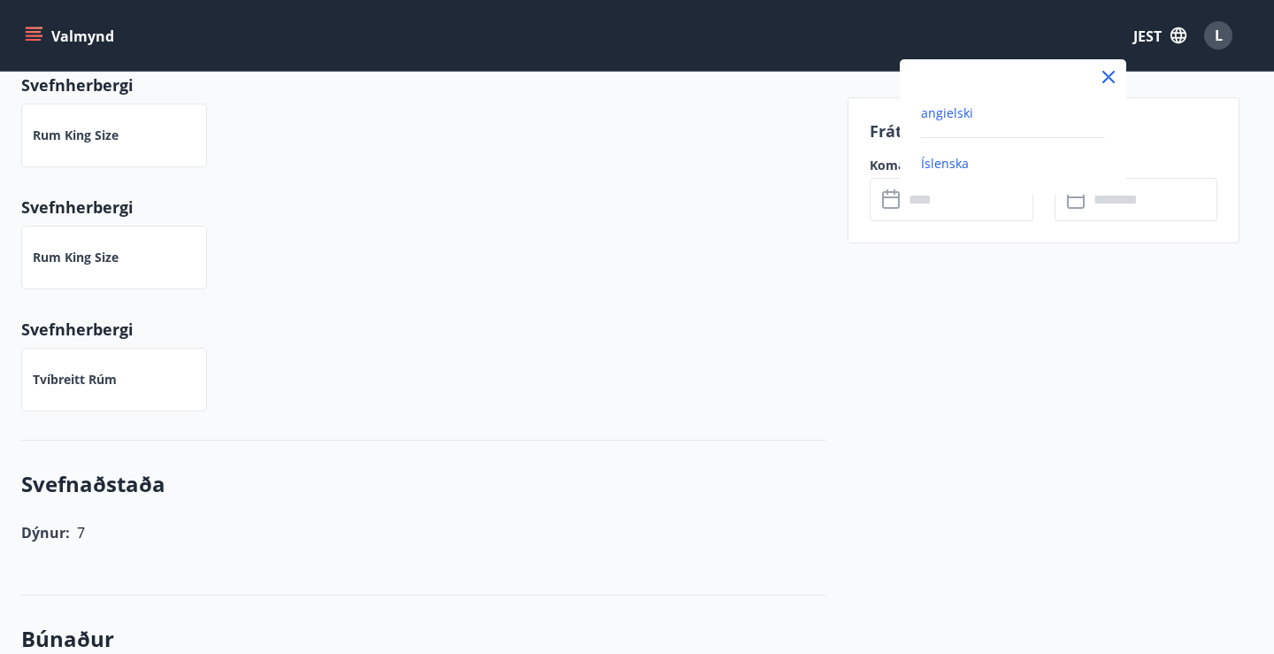
click at [950, 107] on font "angielski" at bounding box center [947, 112] width 52 height 17
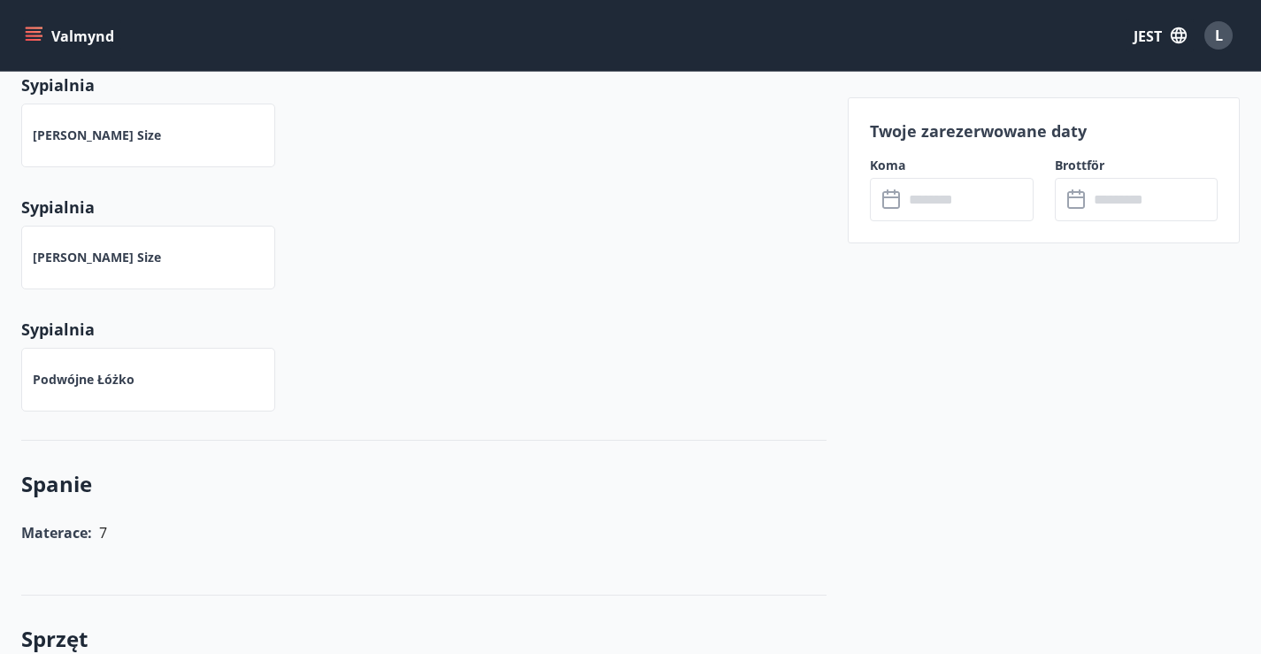
click at [439, 289] on div "Miejsca do spania [PERSON_NAME] : 3 Svefnstæði : 6 Rum : 3 Barnarúm : NIE Sypia…" at bounding box center [423, 184] width 805 height 514
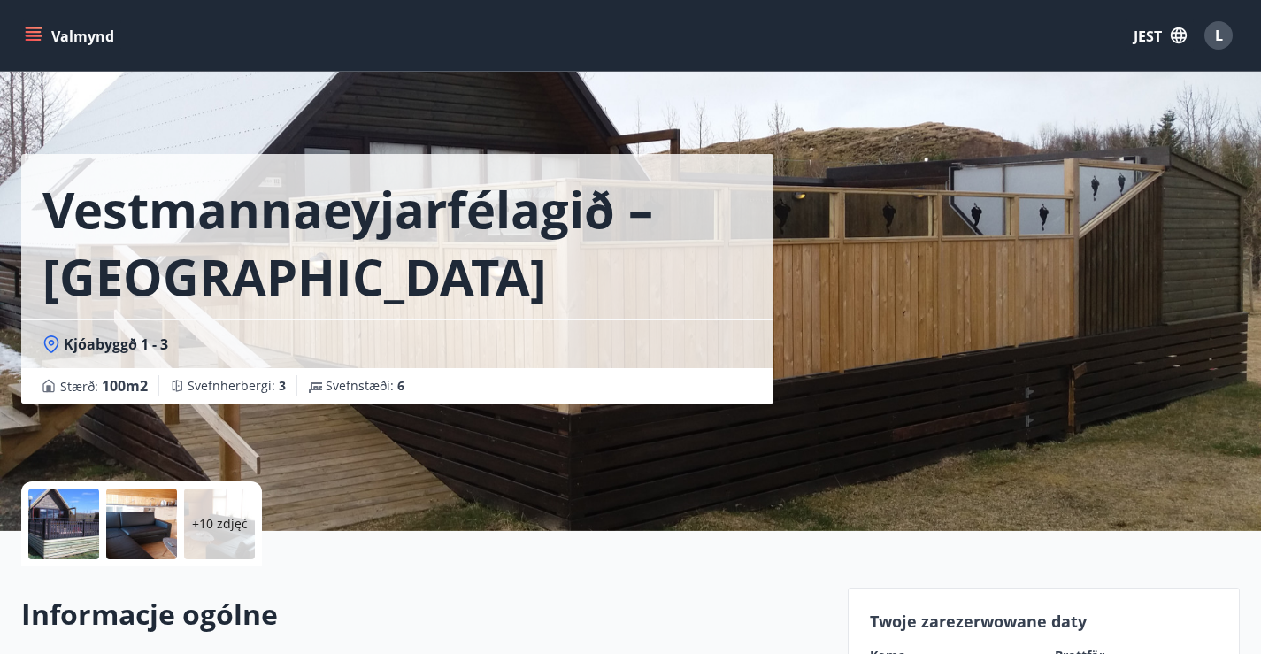
scroll to position [265, 0]
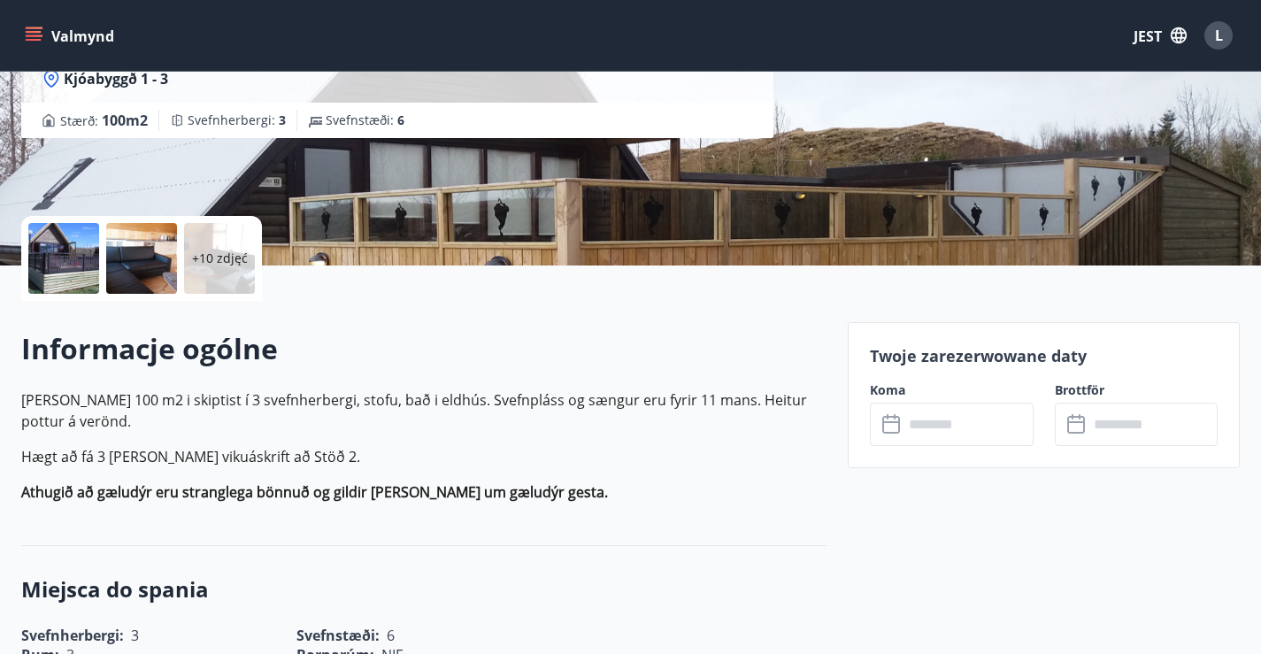
click at [978, 416] on input "text" at bounding box center [969, 424] width 130 height 43
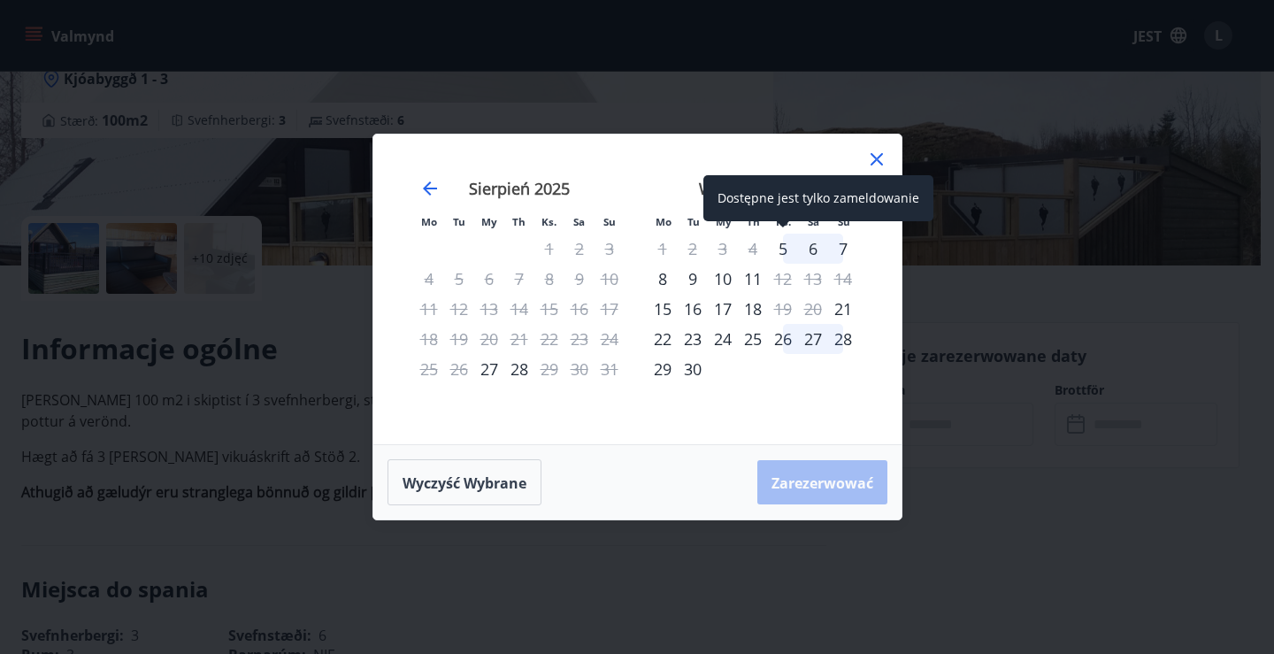
click at [779, 249] on font "5" at bounding box center [783, 248] width 9 height 21
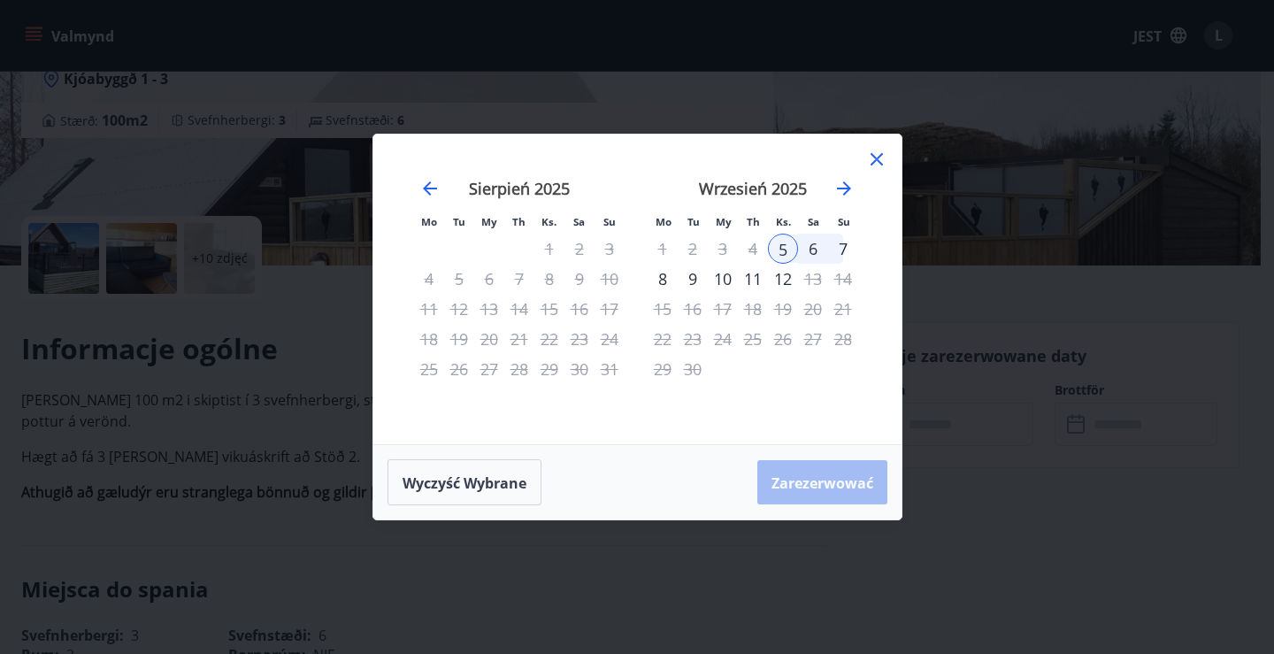
click at [842, 252] on div "7" at bounding box center [843, 249] width 30 height 30
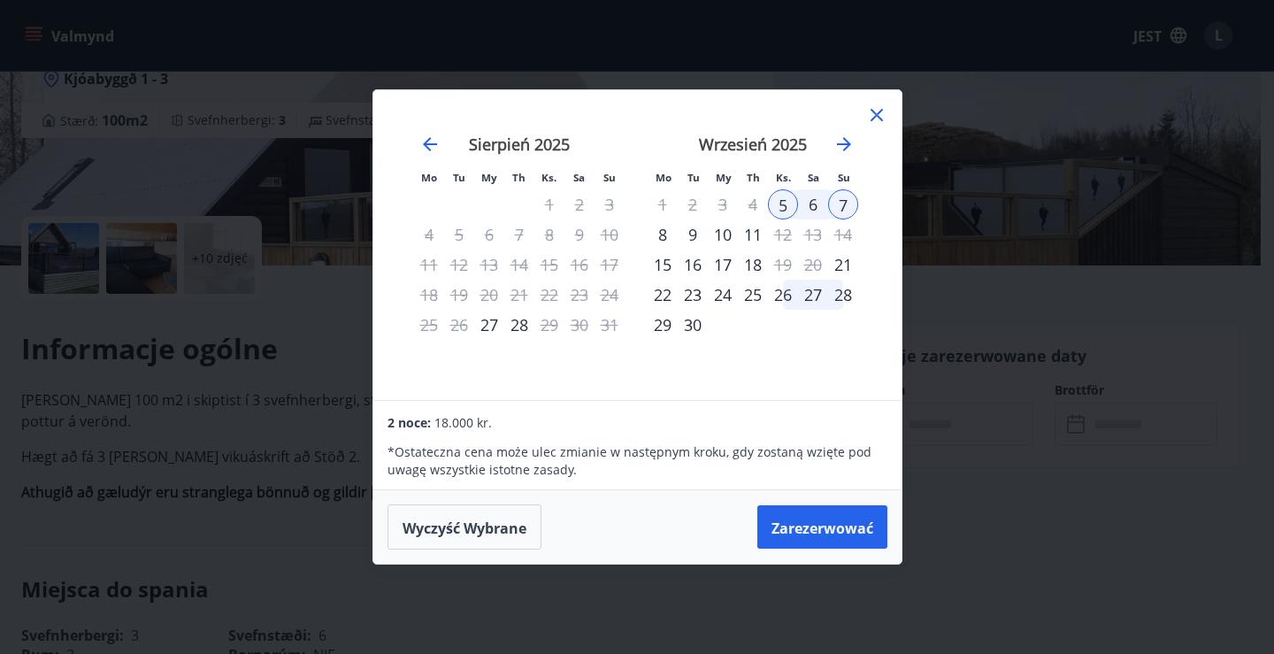
click at [885, 115] on icon at bounding box center [876, 114] width 21 height 21
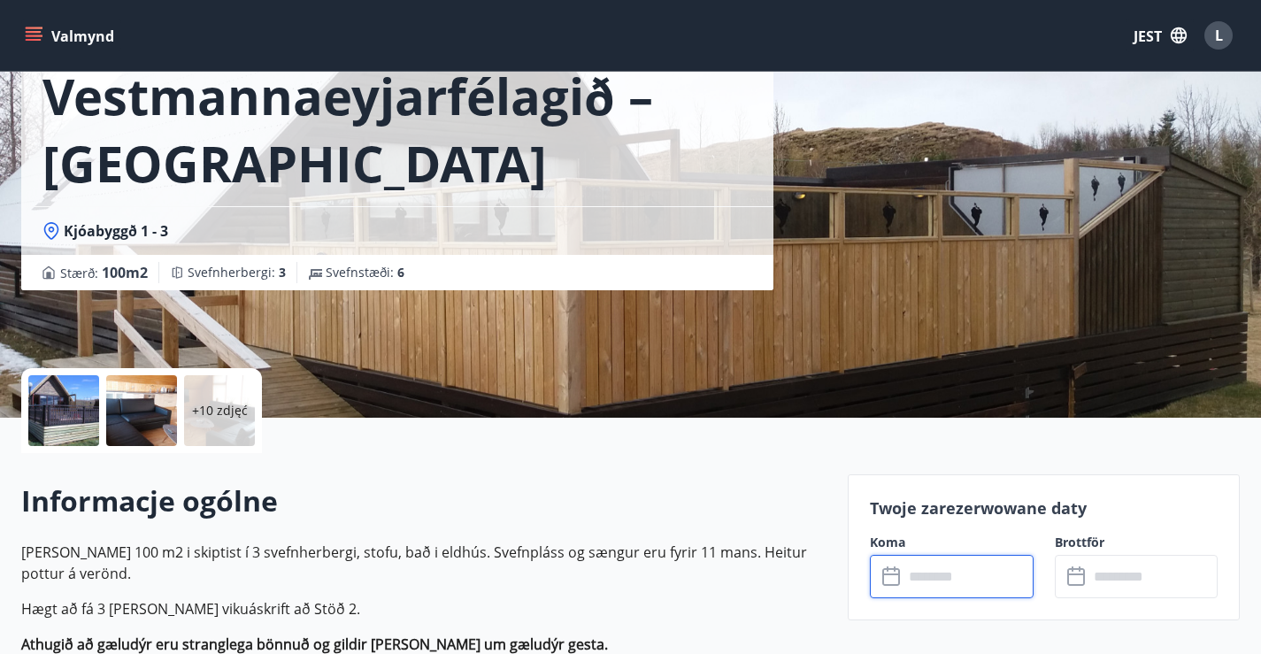
scroll to position [0, 0]
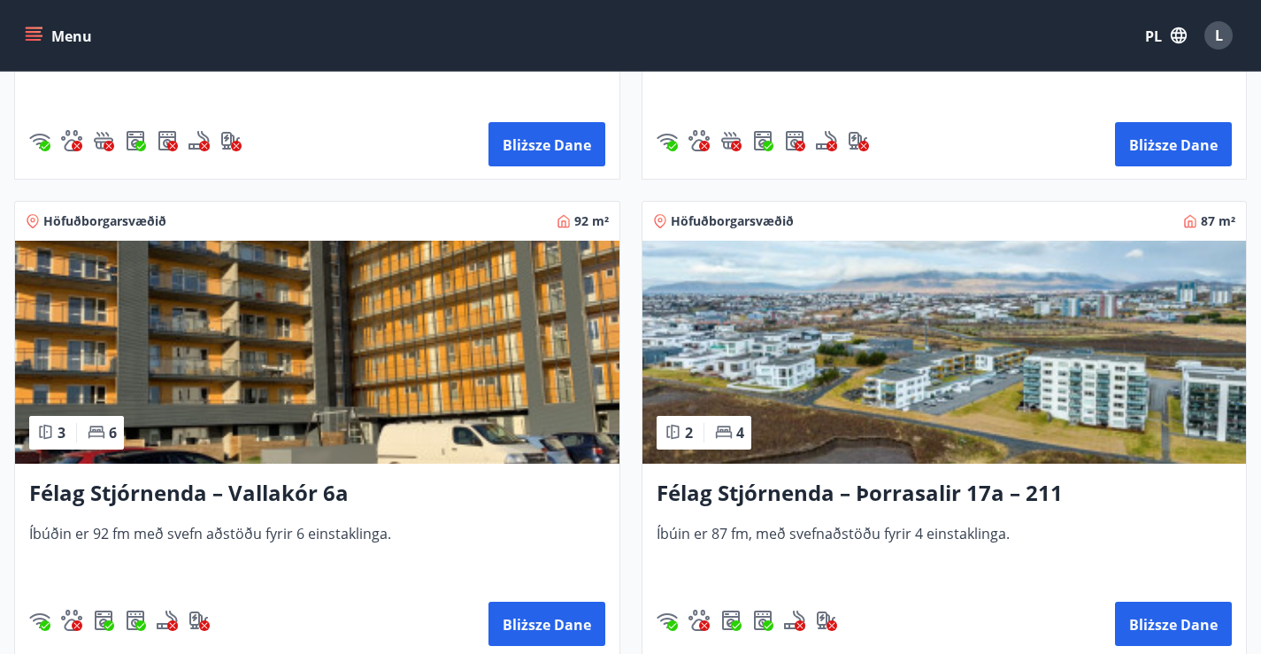
scroll to position [3540, 0]
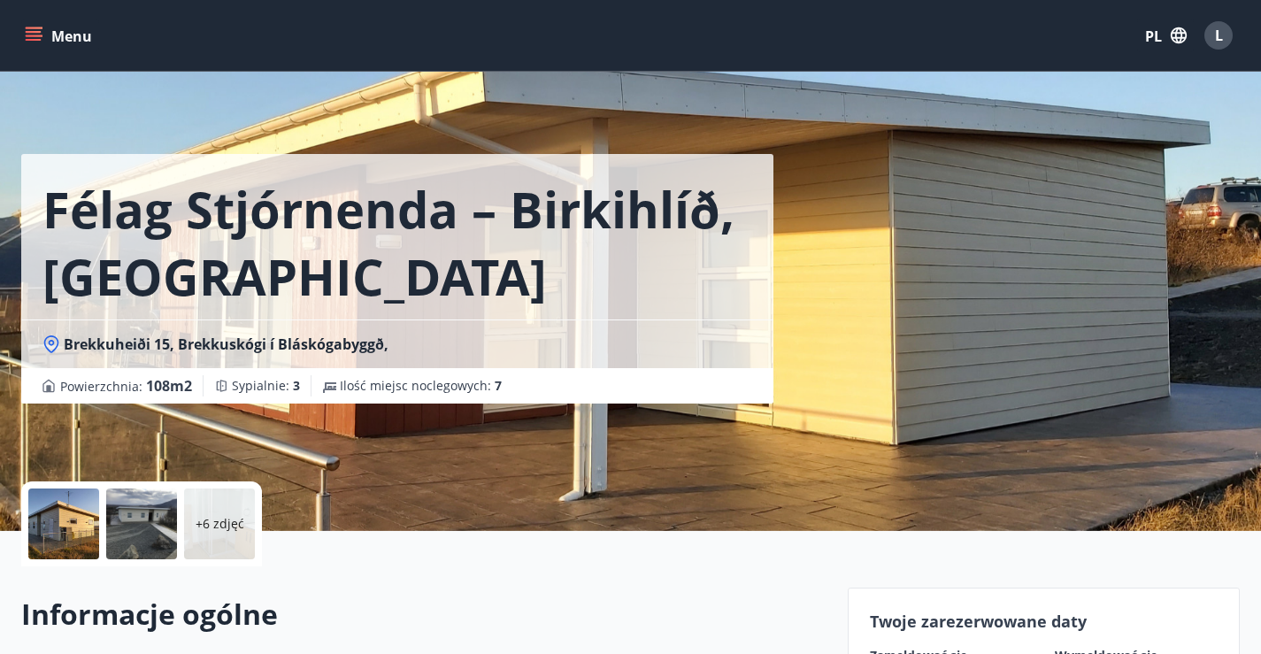
click at [73, 519] on div at bounding box center [63, 523] width 71 height 71
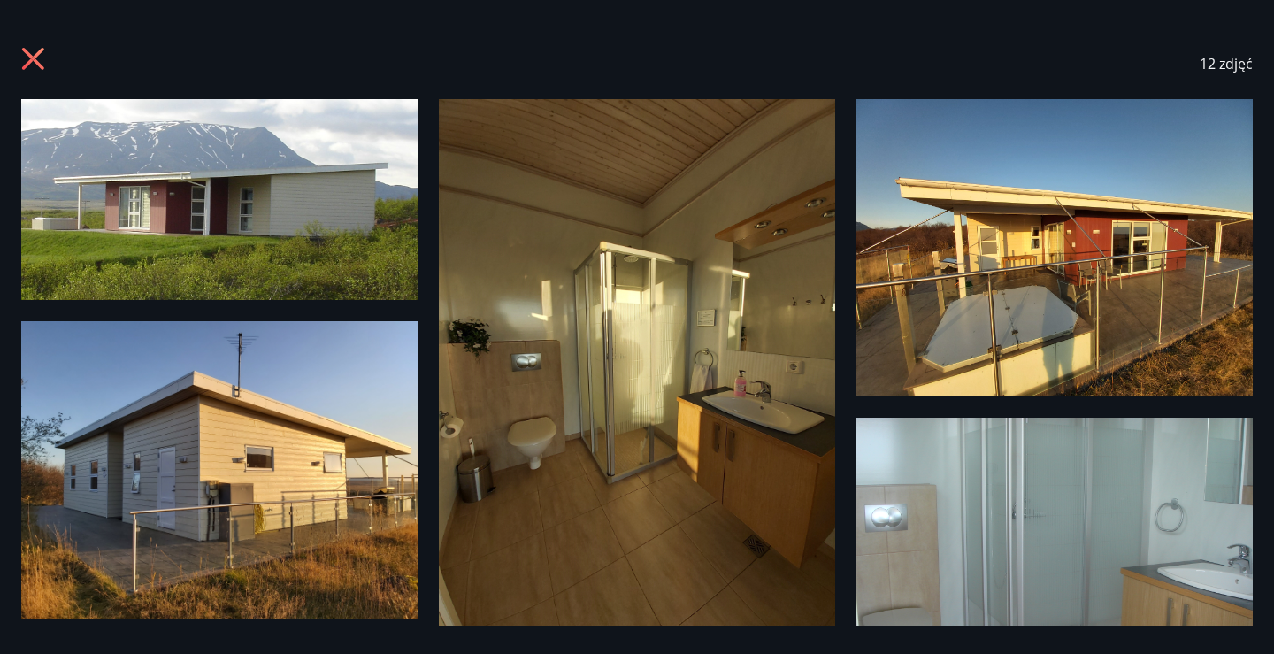
click at [27, 60] on icon at bounding box center [35, 61] width 28 height 28
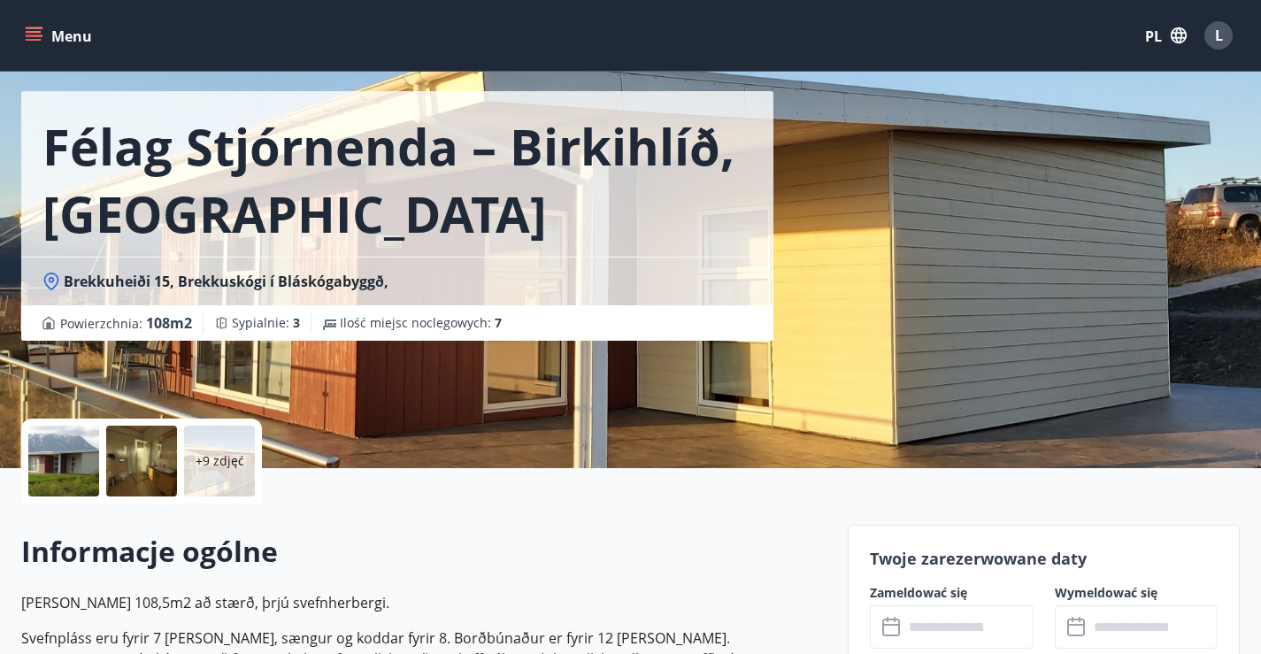
scroll to position [177, 0]
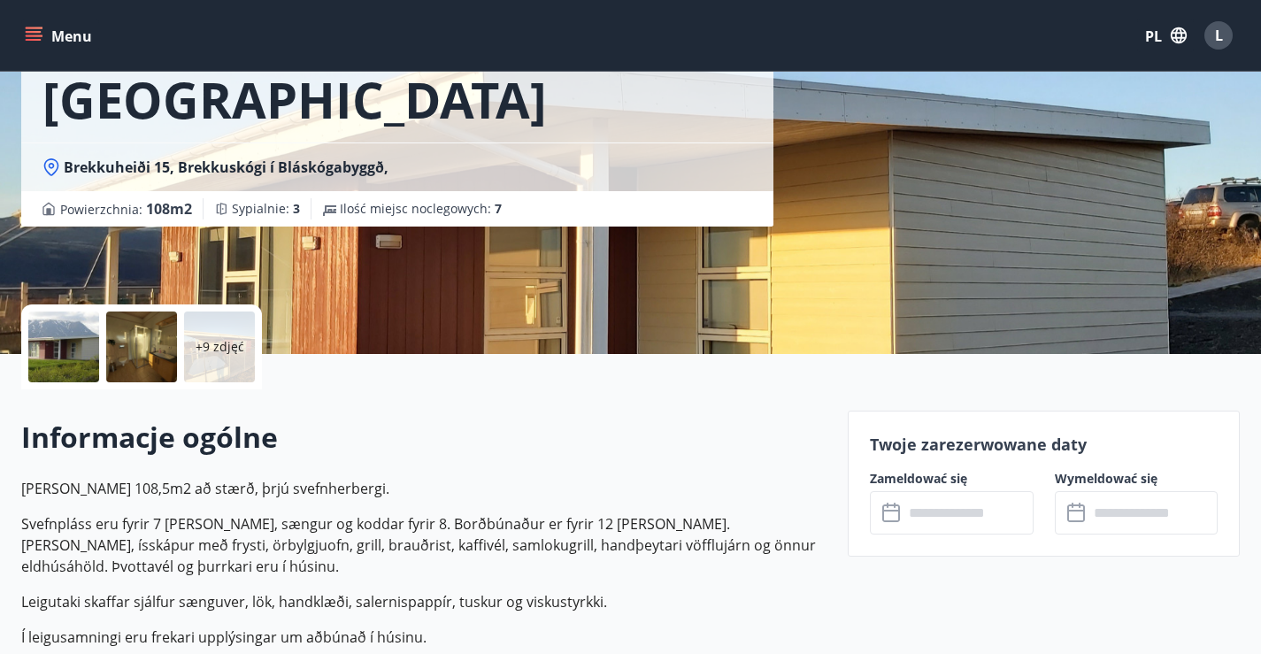
click at [53, 167] on icon at bounding box center [52, 166] width 6 height 6
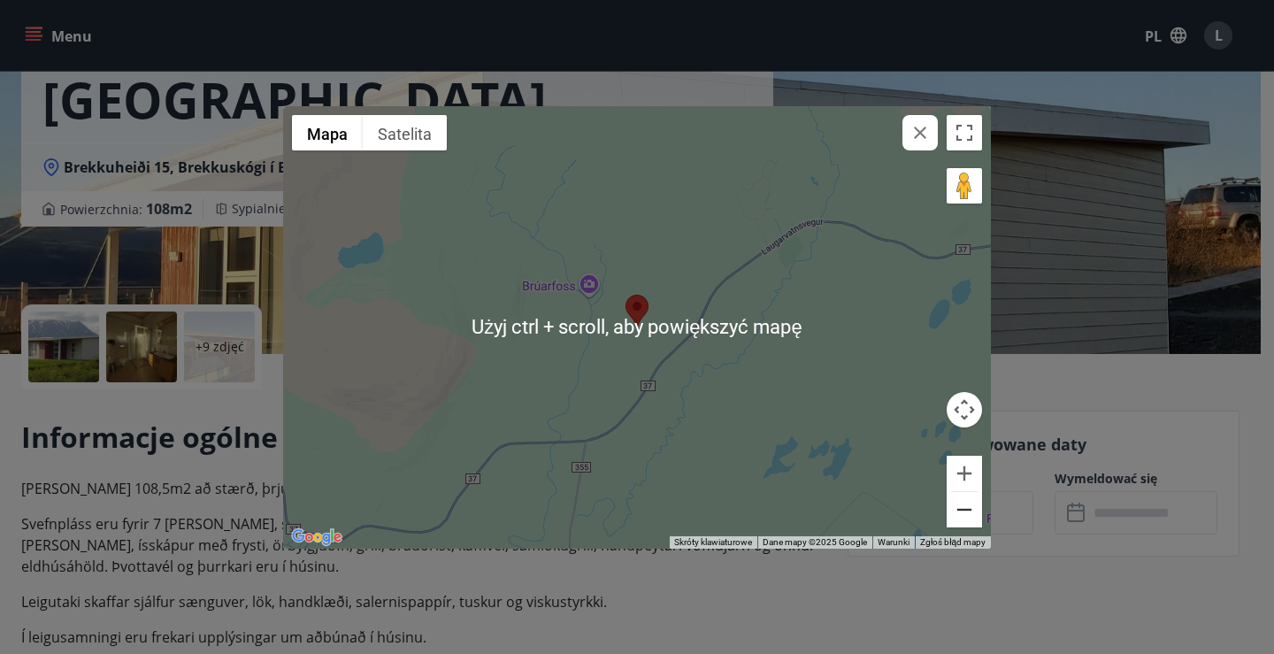
click at [971, 502] on button "Oddal" at bounding box center [964, 509] width 35 height 35
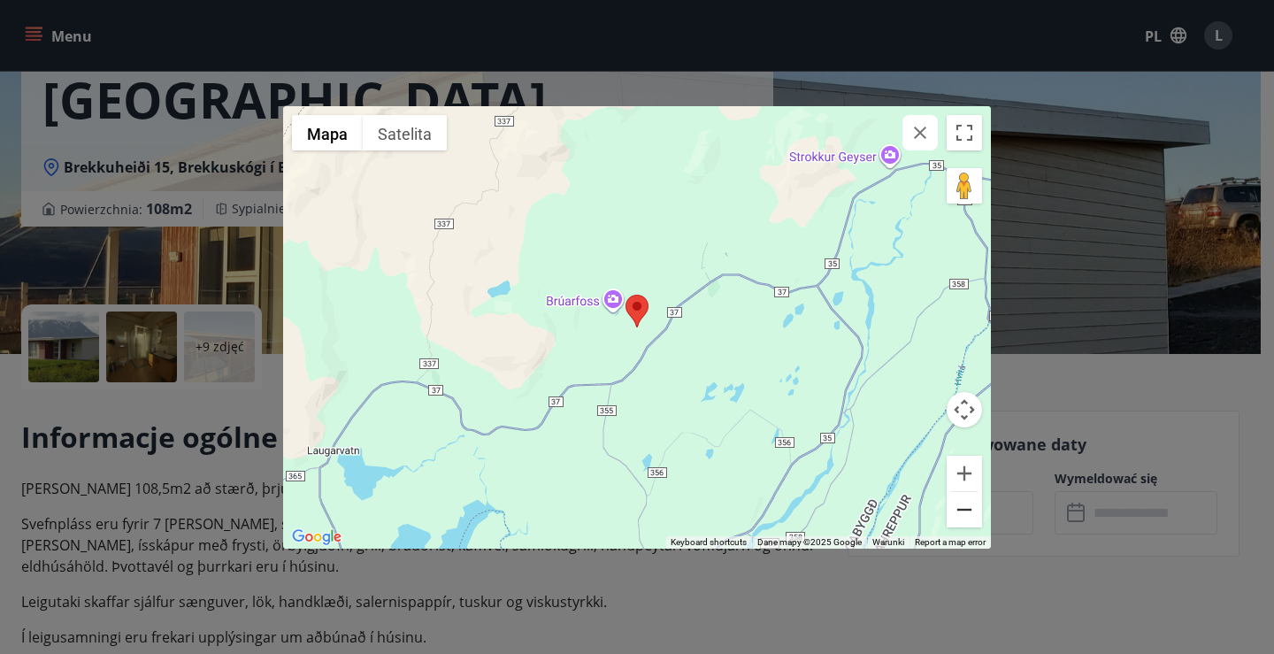
click at [971, 502] on button "Oddal" at bounding box center [964, 509] width 35 height 35
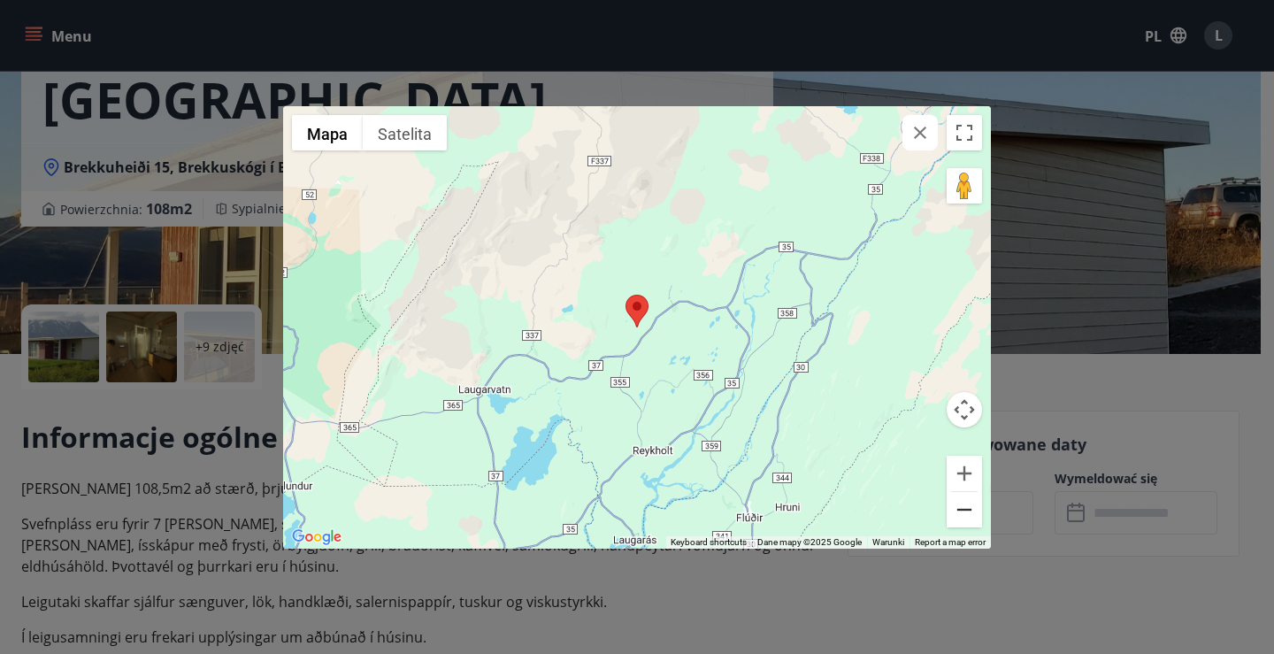
click at [973, 519] on button "Oddal" at bounding box center [964, 509] width 35 height 35
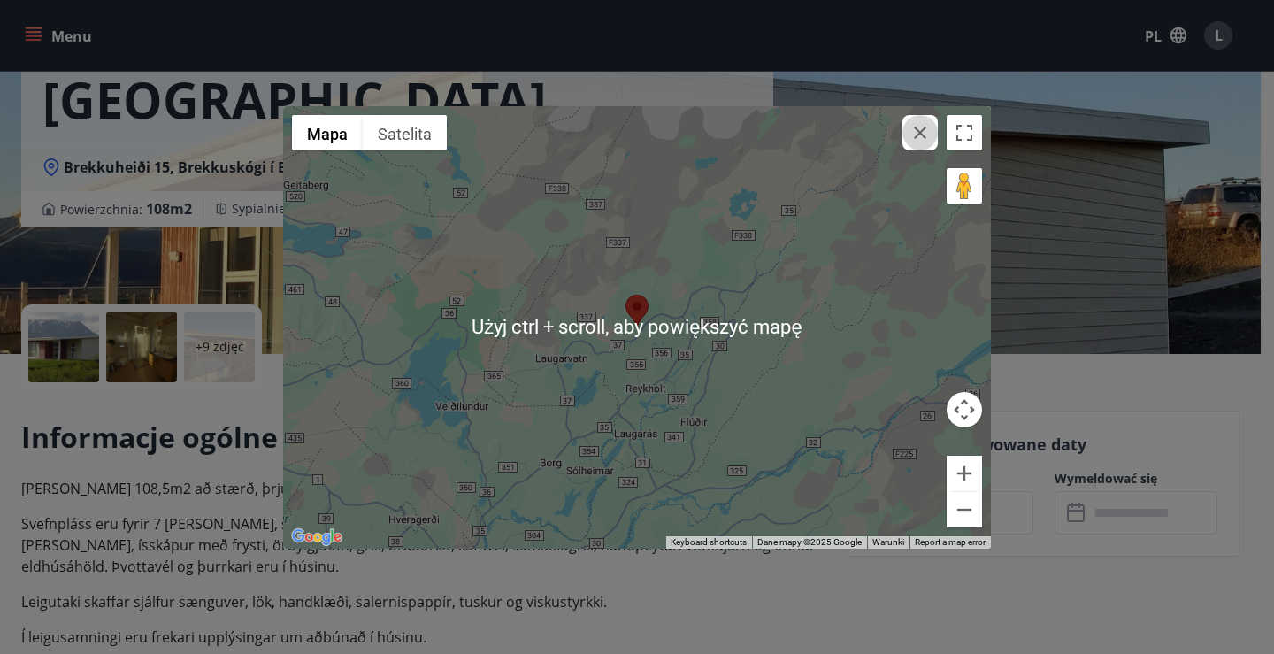
click at [928, 127] on icon "button" at bounding box center [920, 132] width 21 height 21
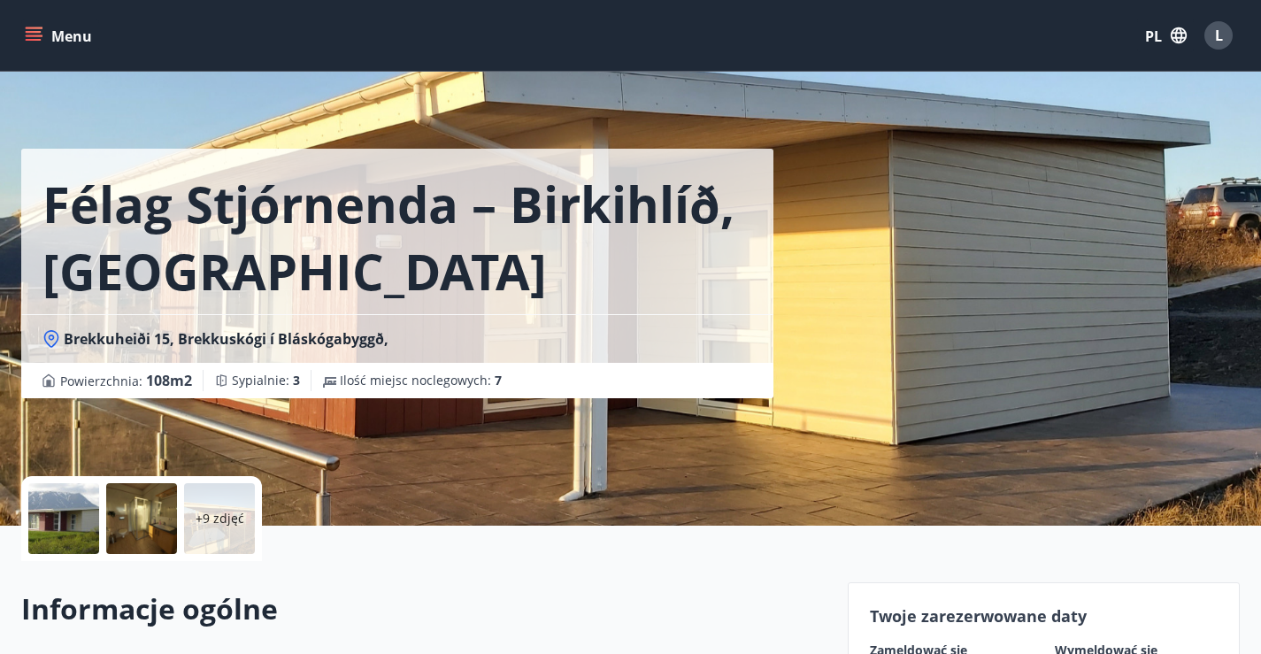
scroll to position [0, 0]
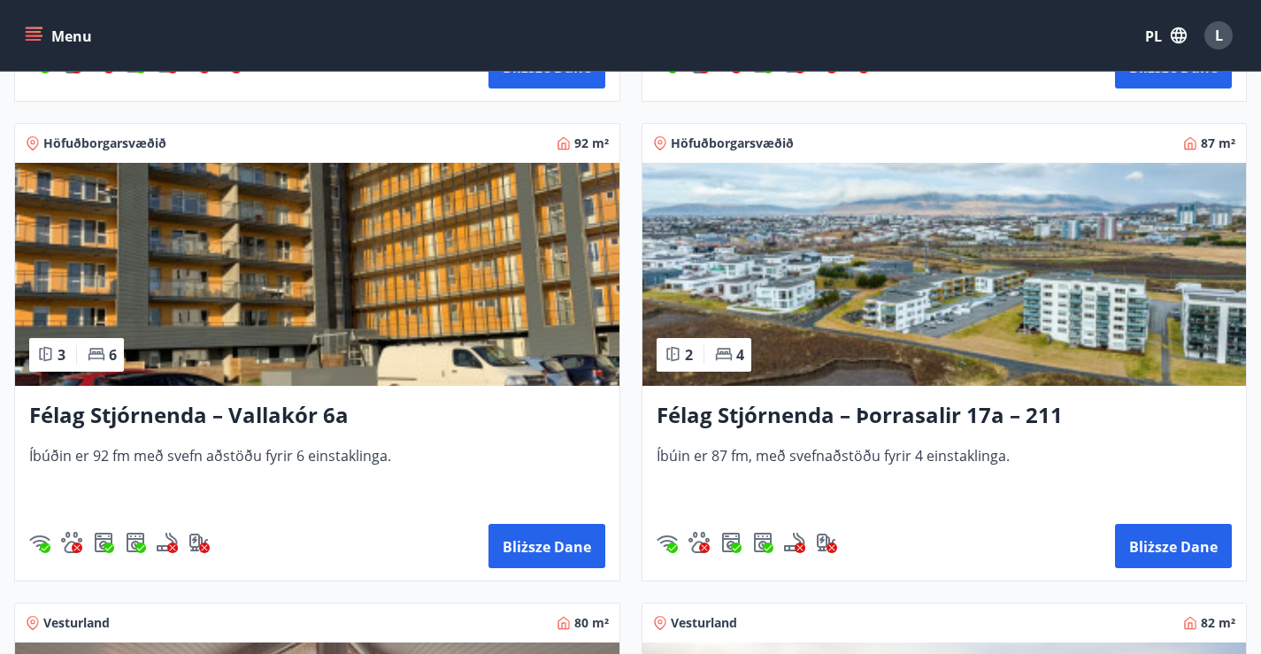
scroll to position [3611, 0]
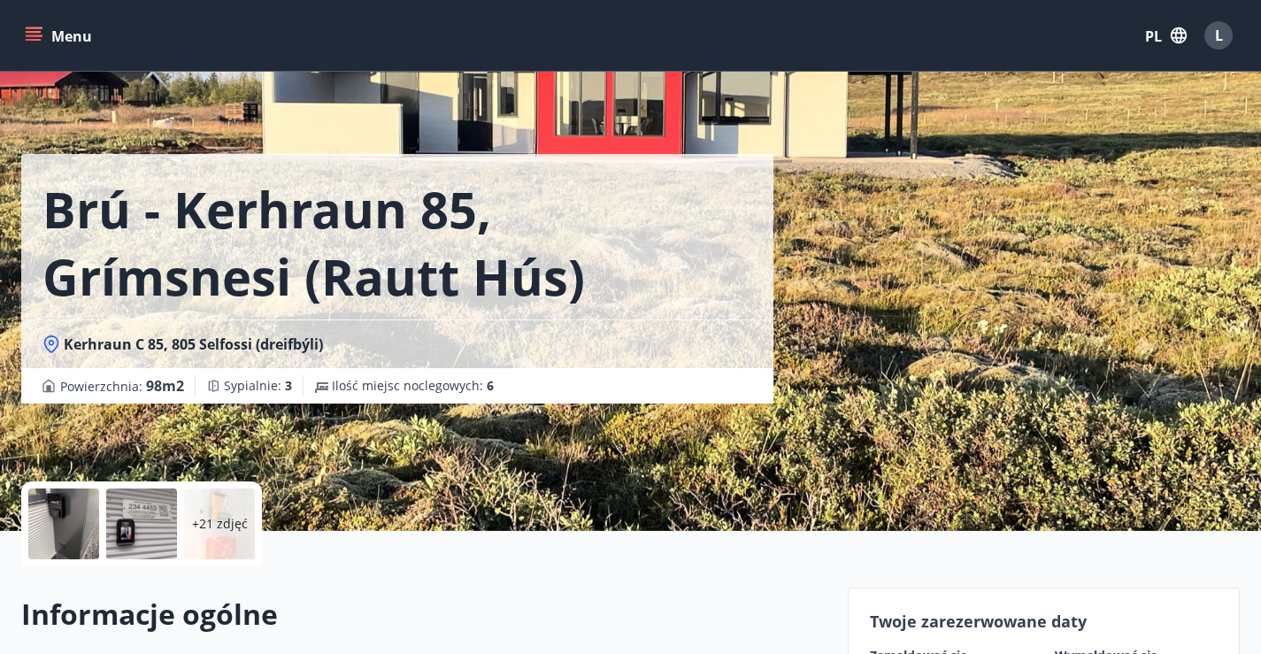
click at [87, 513] on div at bounding box center [63, 523] width 71 height 71
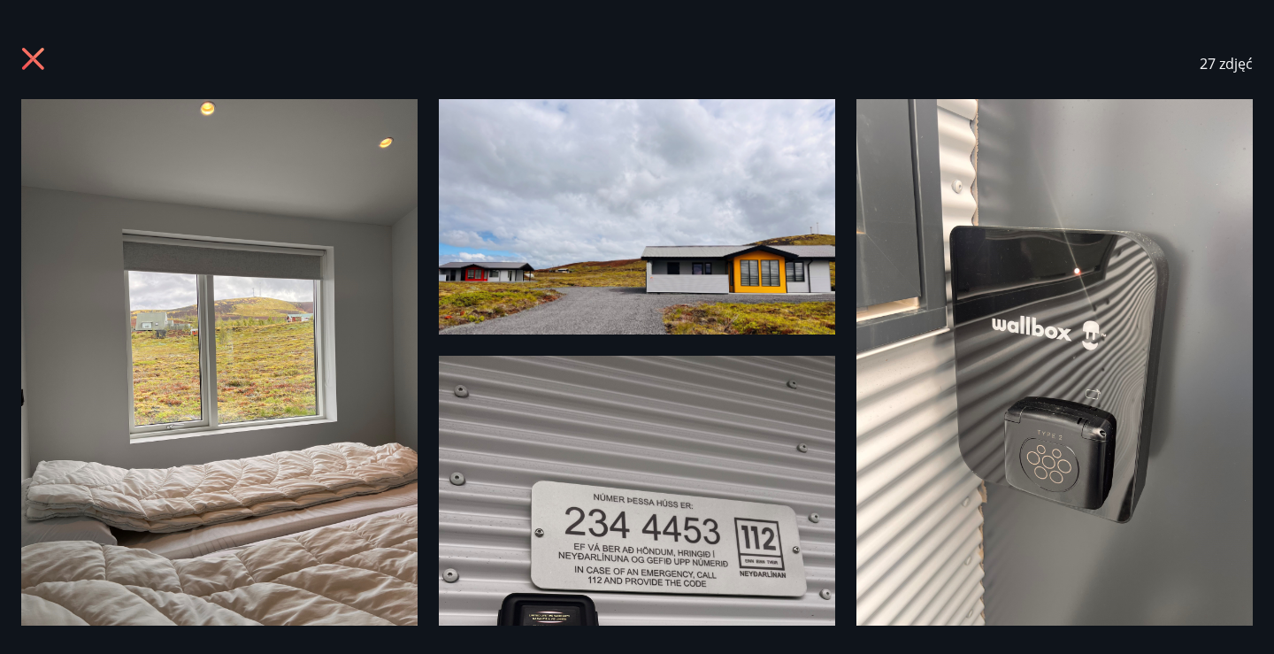
click at [38, 39] on div "27 zdjęć" at bounding box center [637, 63] width 1232 height 71
click at [38, 49] on icon at bounding box center [35, 61] width 28 height 28
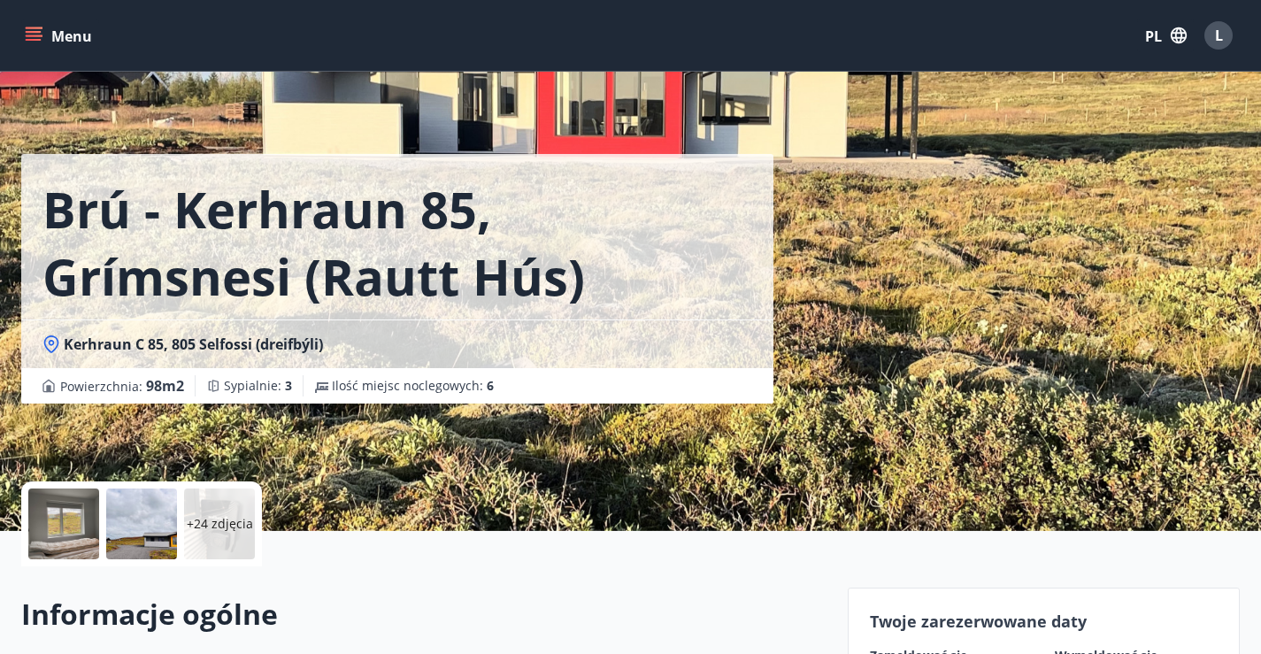
click at [50, 345] on icon at bounding box center [52, 343] width 6 height 6
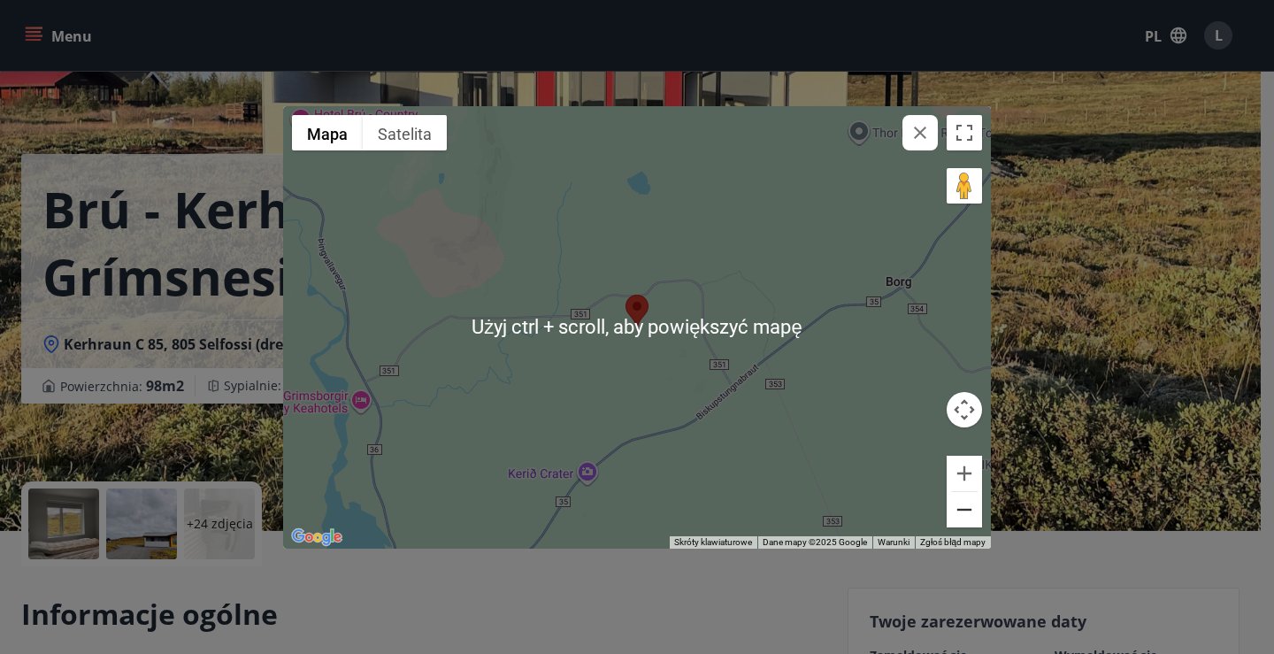
click at [975, 509] on button "Oddal" at bounding box center [964, 509] width 35 height 35
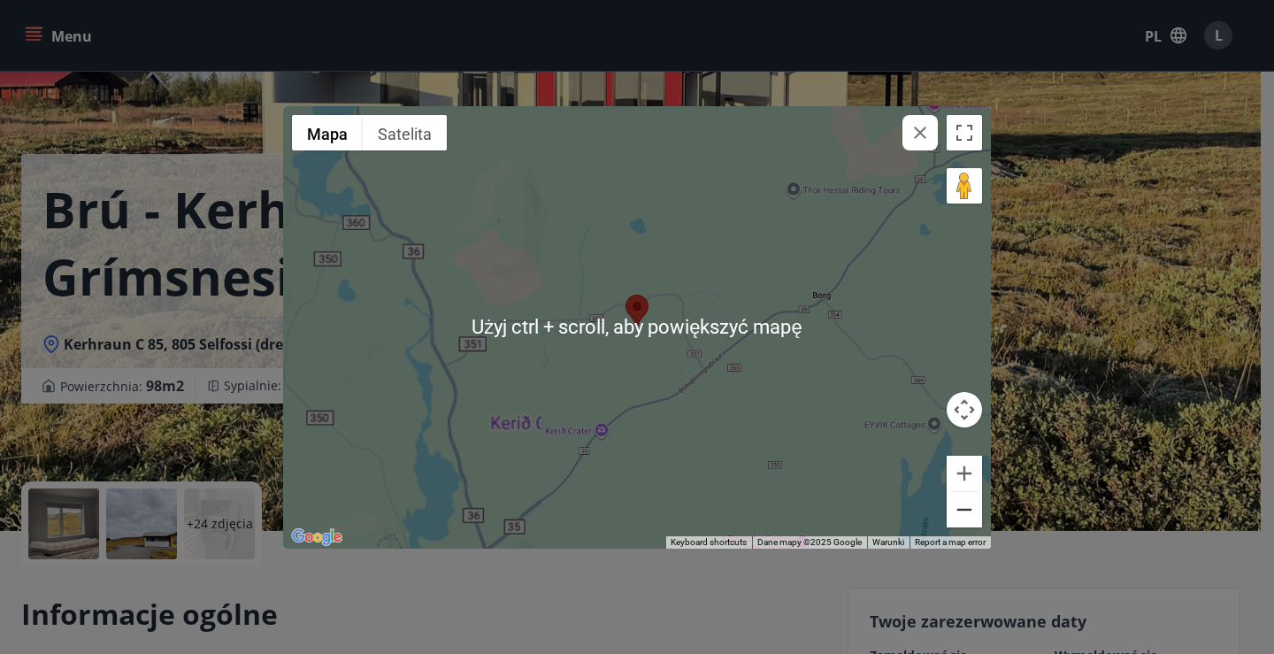
click at [975, 509] on button "Oddal" at bounding box center [964, 509] width 35 height 35
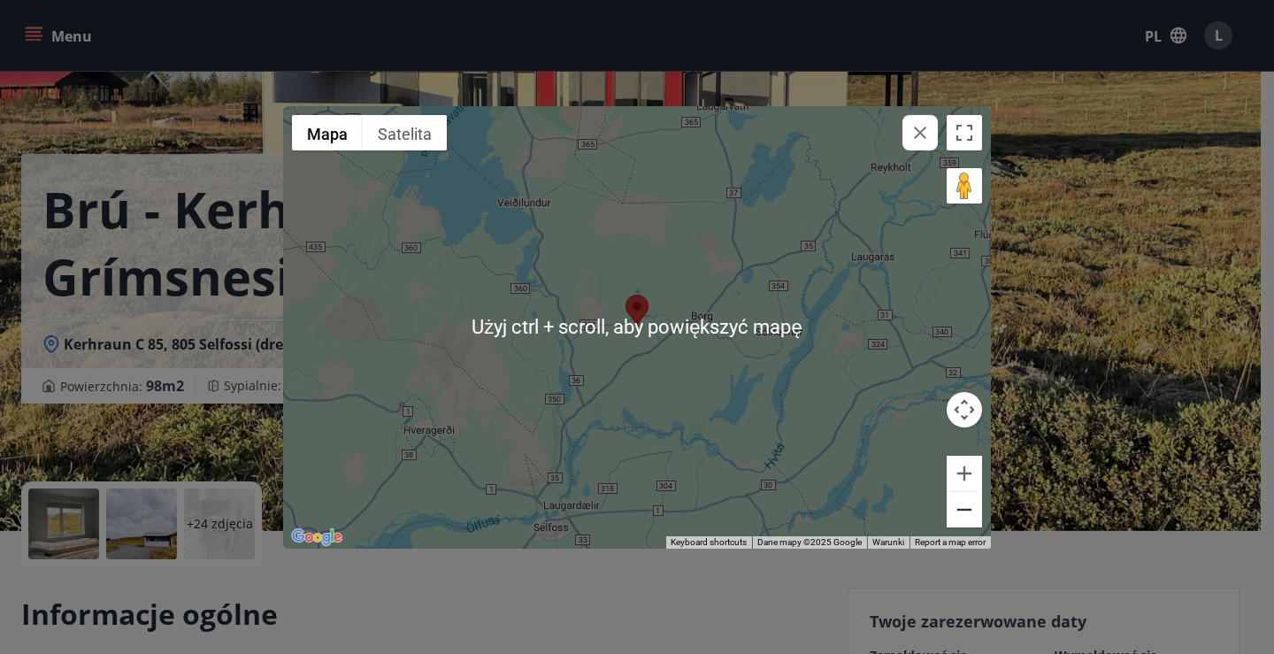
click at [965, 498] on button "Oddal" at bounding box center [964, 509] width 35 height 35
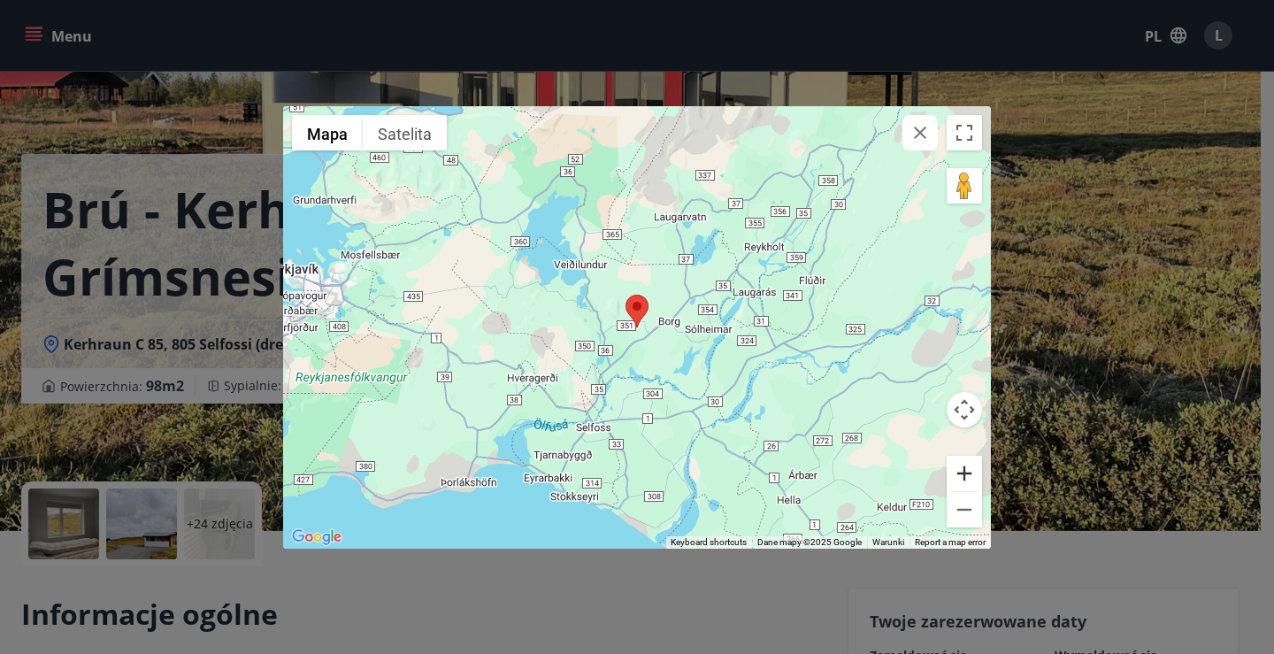
click at [965, 471] on button "Powiększ" at bounding box center [964, 473] width 35 height 35
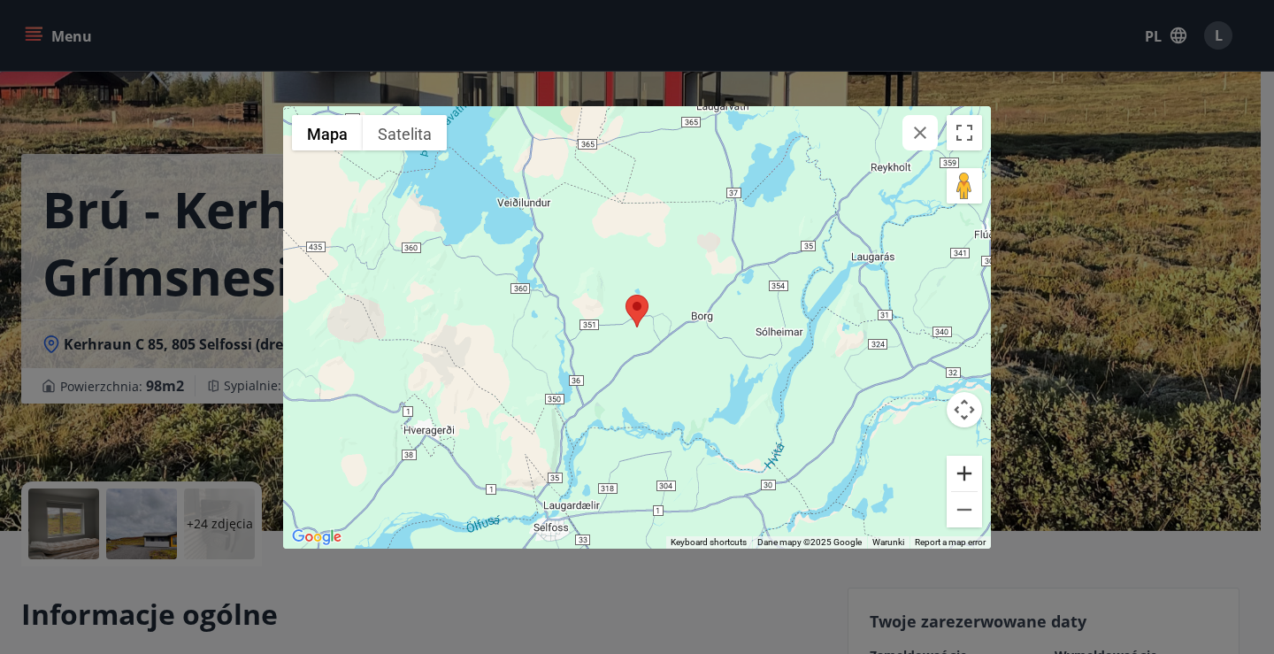
click at [965, 471] on button "Powiększ" at bounding box center [964, 473] width 35 height 35
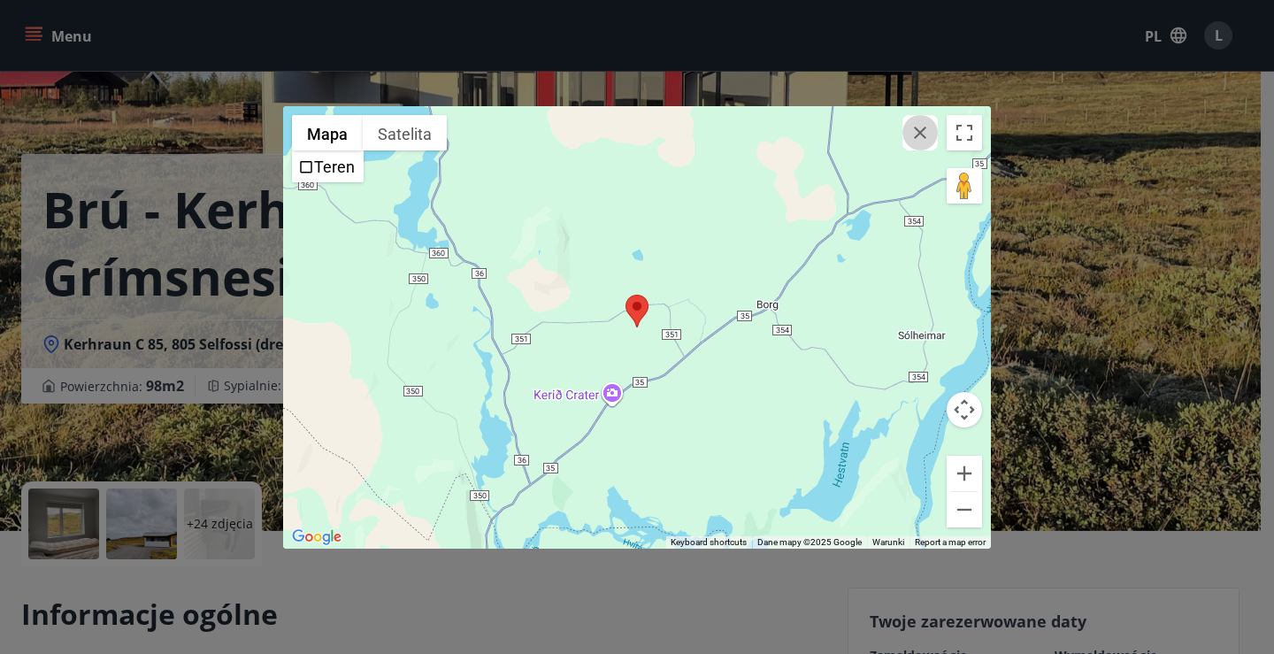
click at [923, 131] on icon "button" at bounding box center [920, 132] width 21 height 21
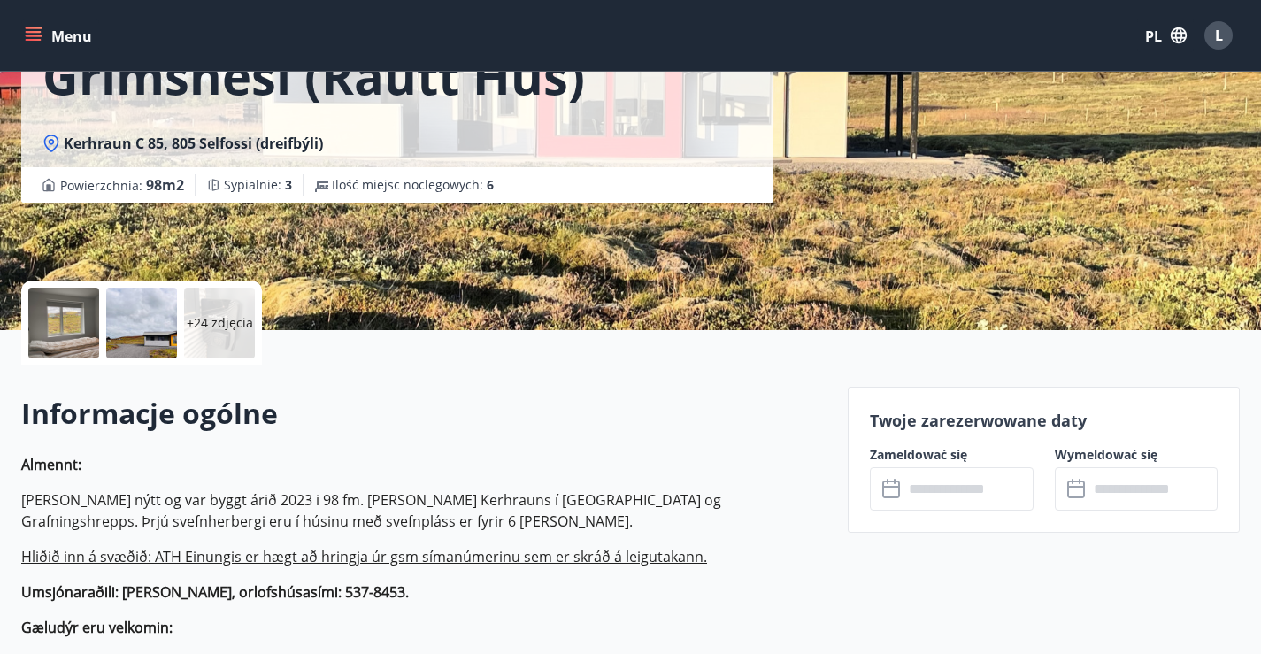
scroll to position [265, 0]
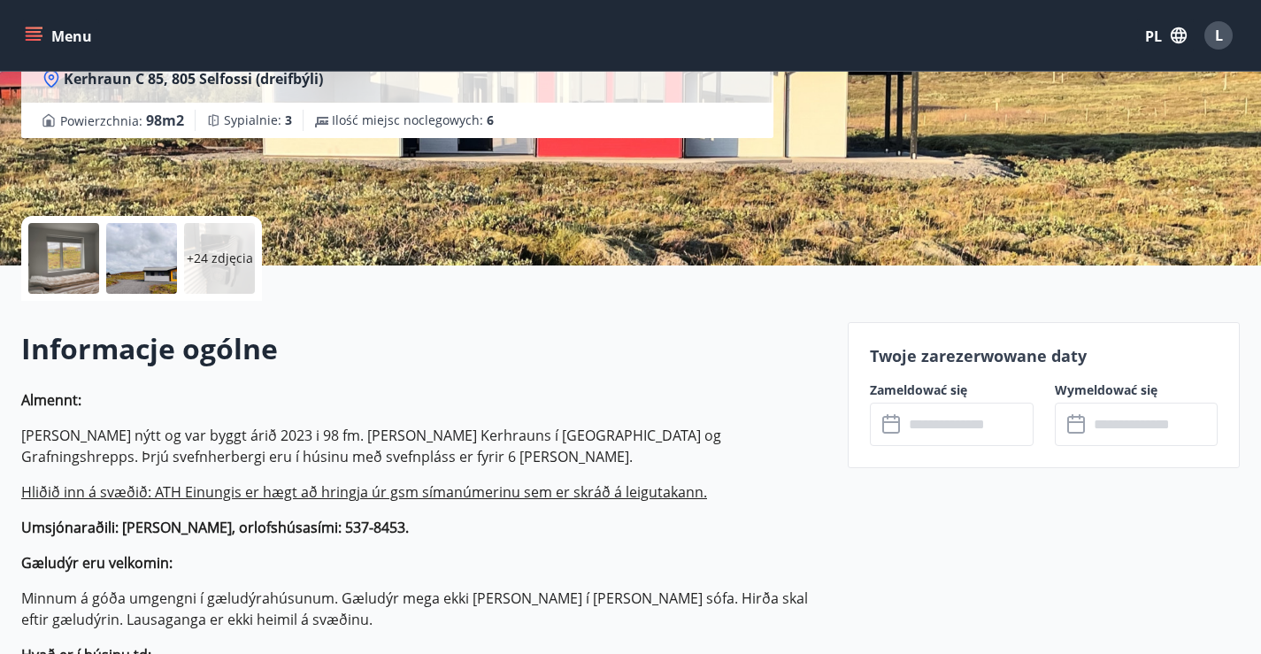
click at [939, 427] on input "text" at bounding box center [969, 424] width 130 height 43
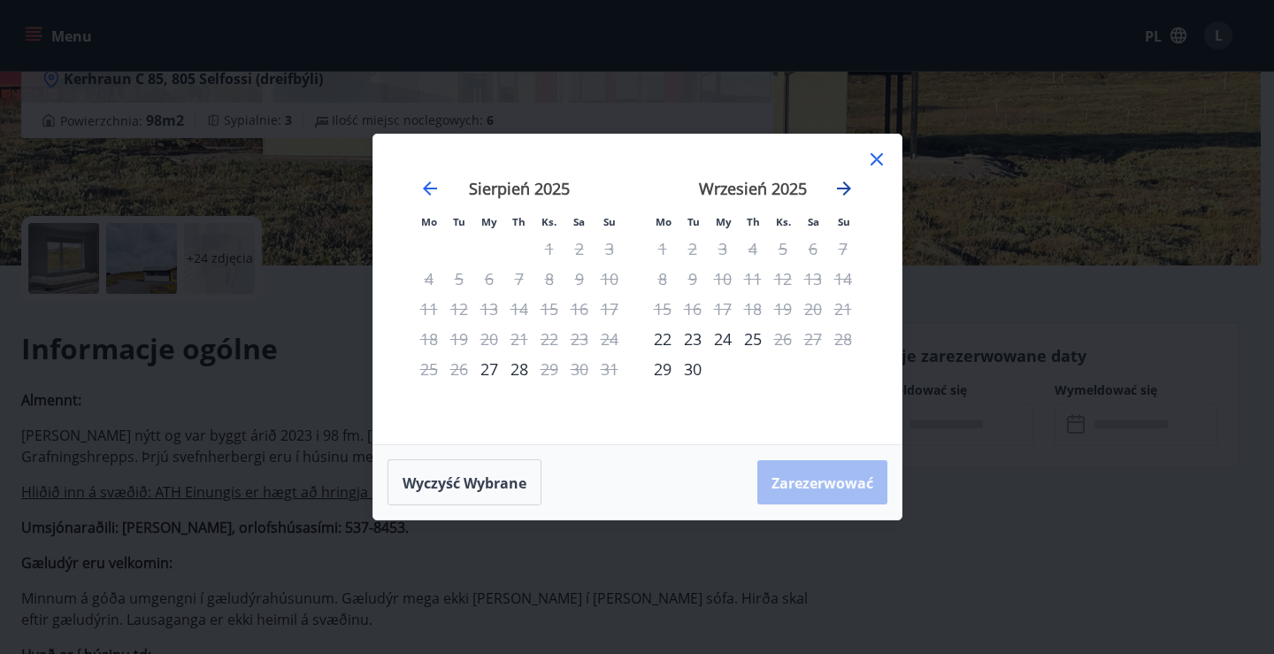
click at [842, 187] on icon "Przejdź dalej, aby przejść do następnego miesiąca." at bounding box center [844, 188] width 21 height 21
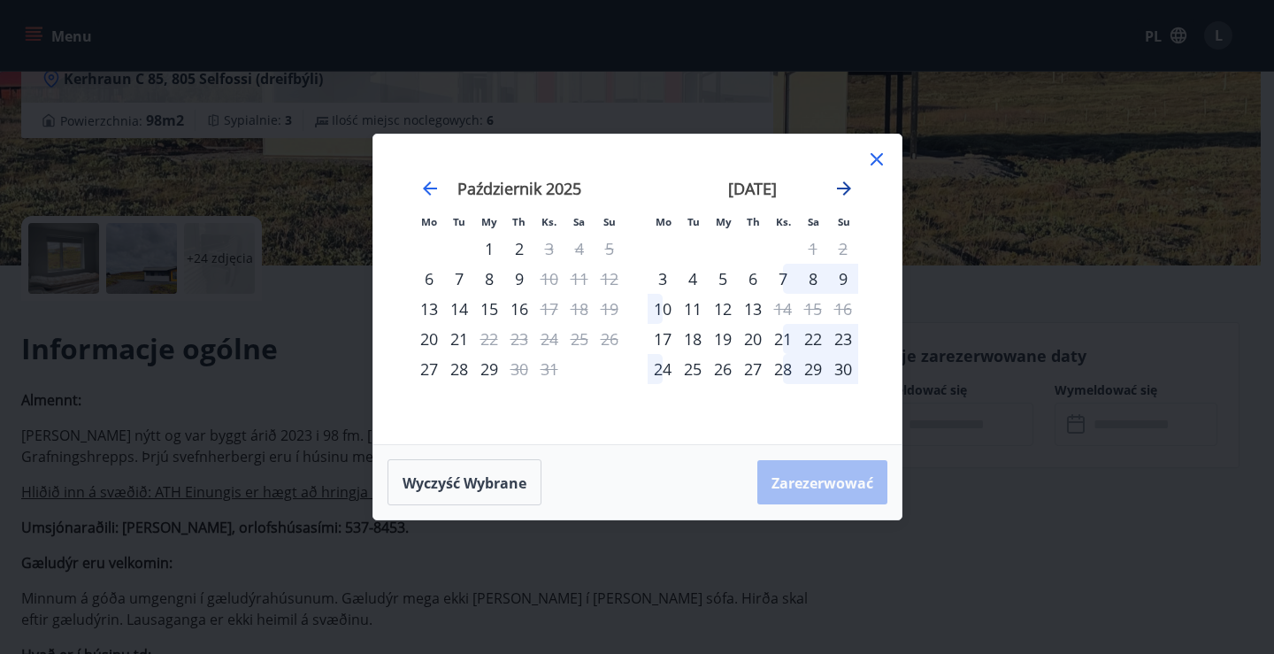
click at [843, 187] on icon "Przejdź dalej, aby przejść do następnego miesiąca." at bounding box center [844, 188] width 21 height 21
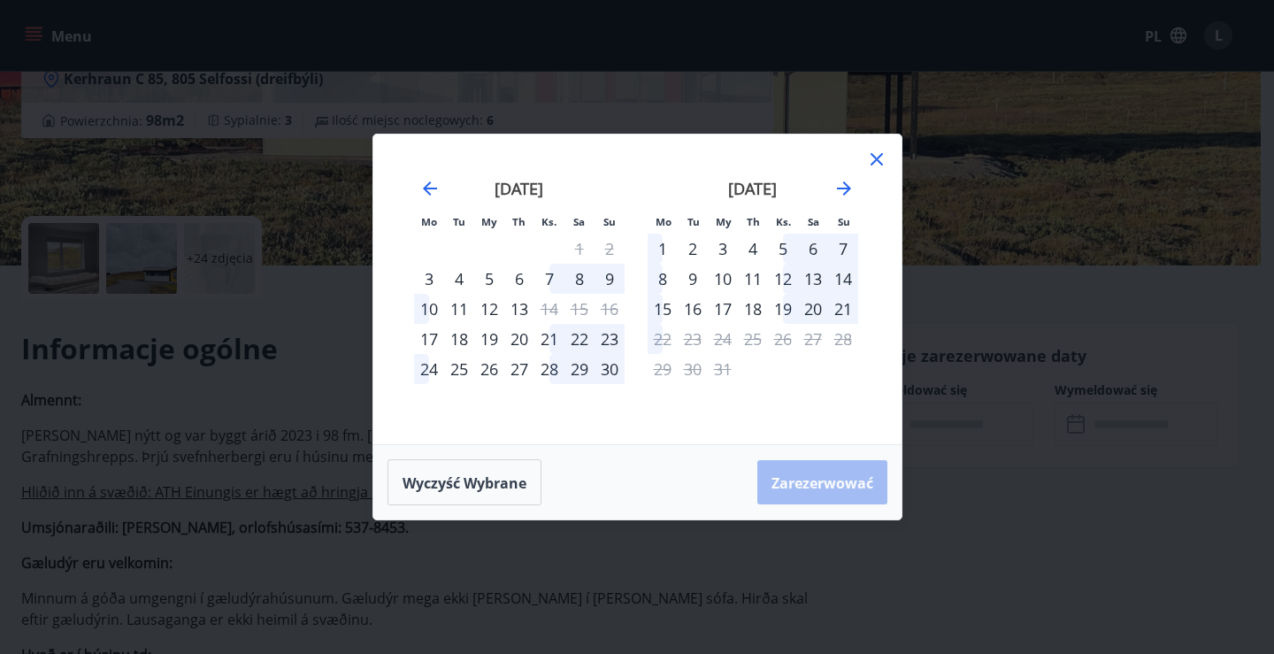
click at [885, 152] on icon at bounding box center [876, 159] width 21 height 21
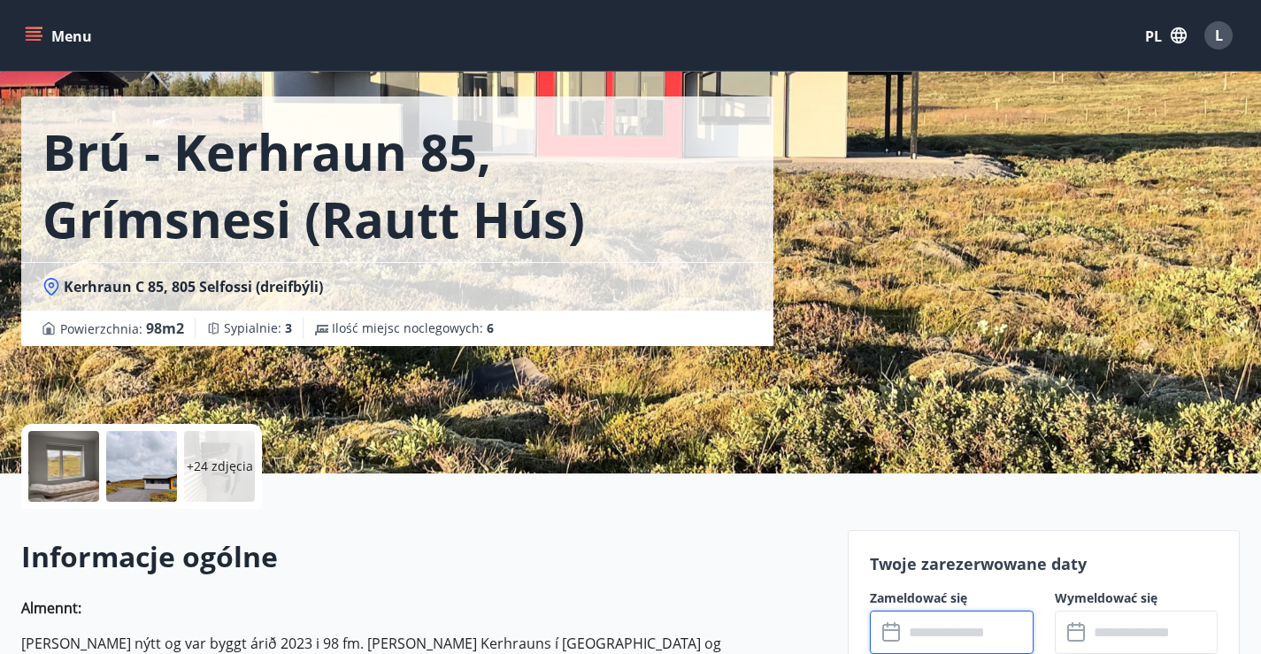
scroll to position [0, 0]
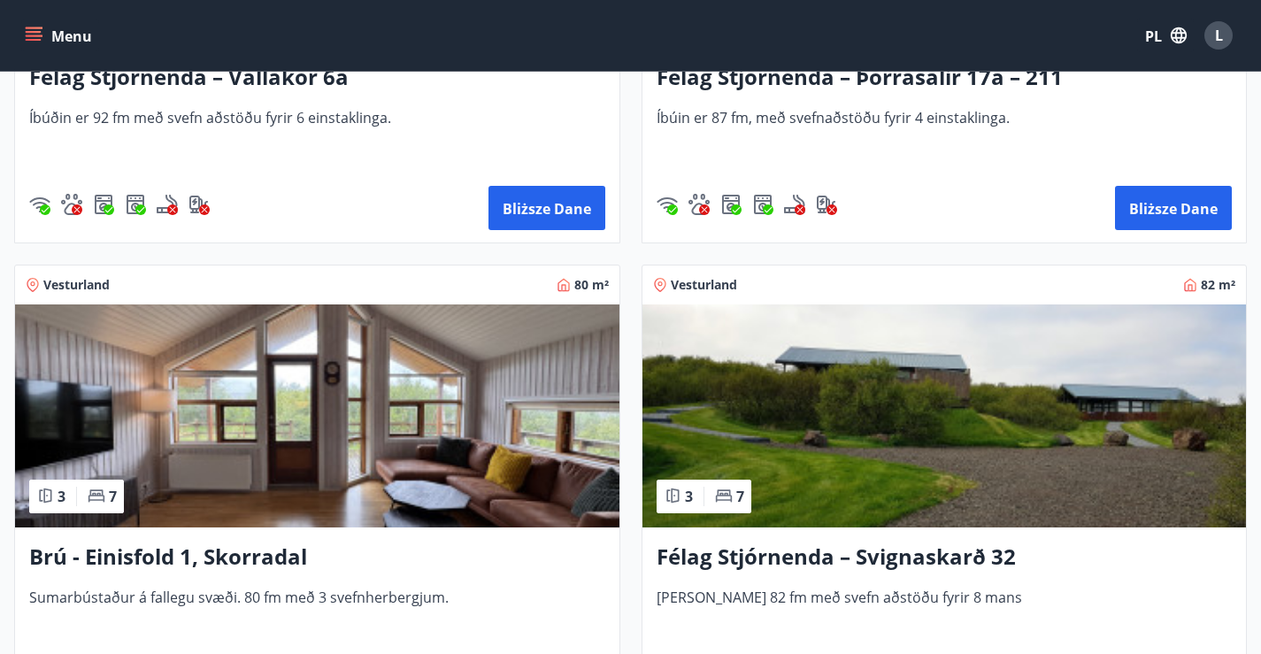
scroll to position [3982, 0]
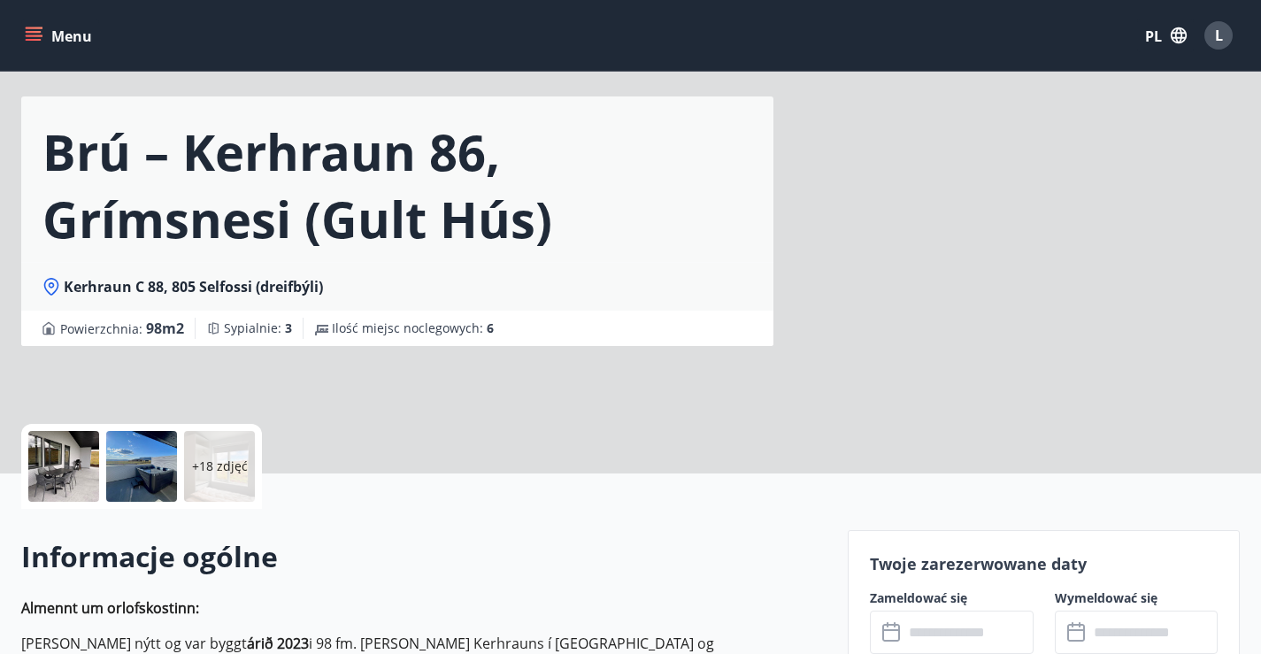
scroll to position [88, 0]
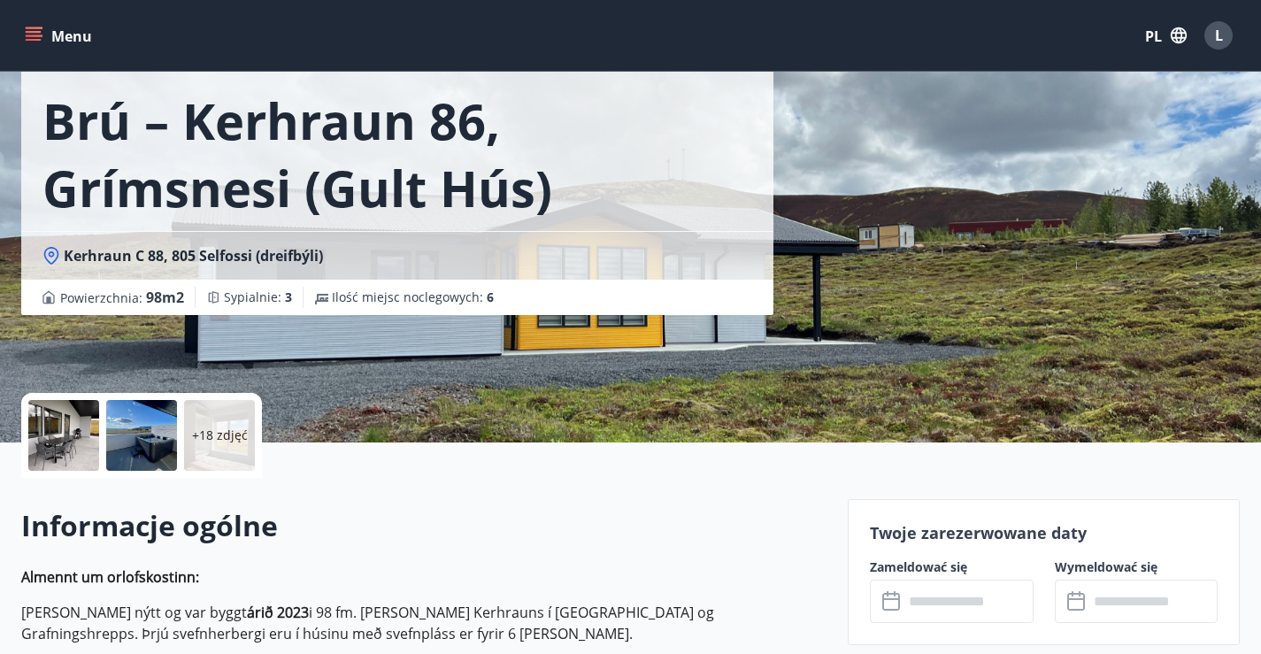
click at [144, 427] on div at bounding box center [141, 435] width 71 height 71
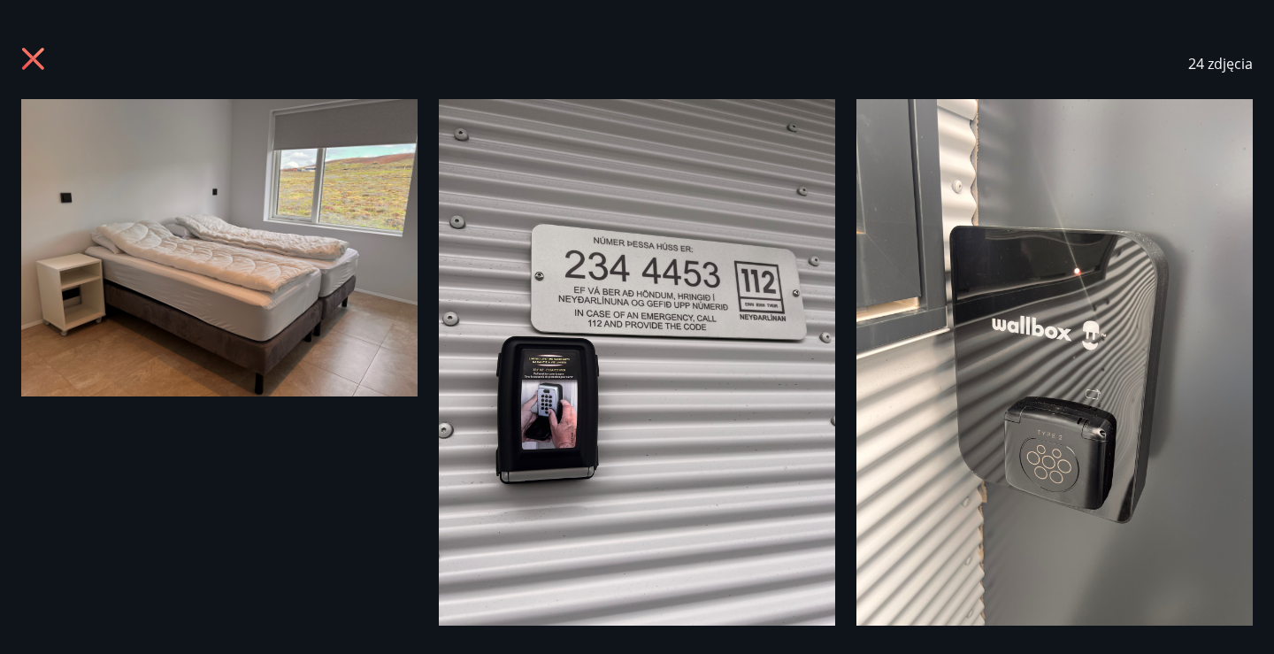
click at [31, 50] on icon at bounding box center [35, 61] width 28 height 28
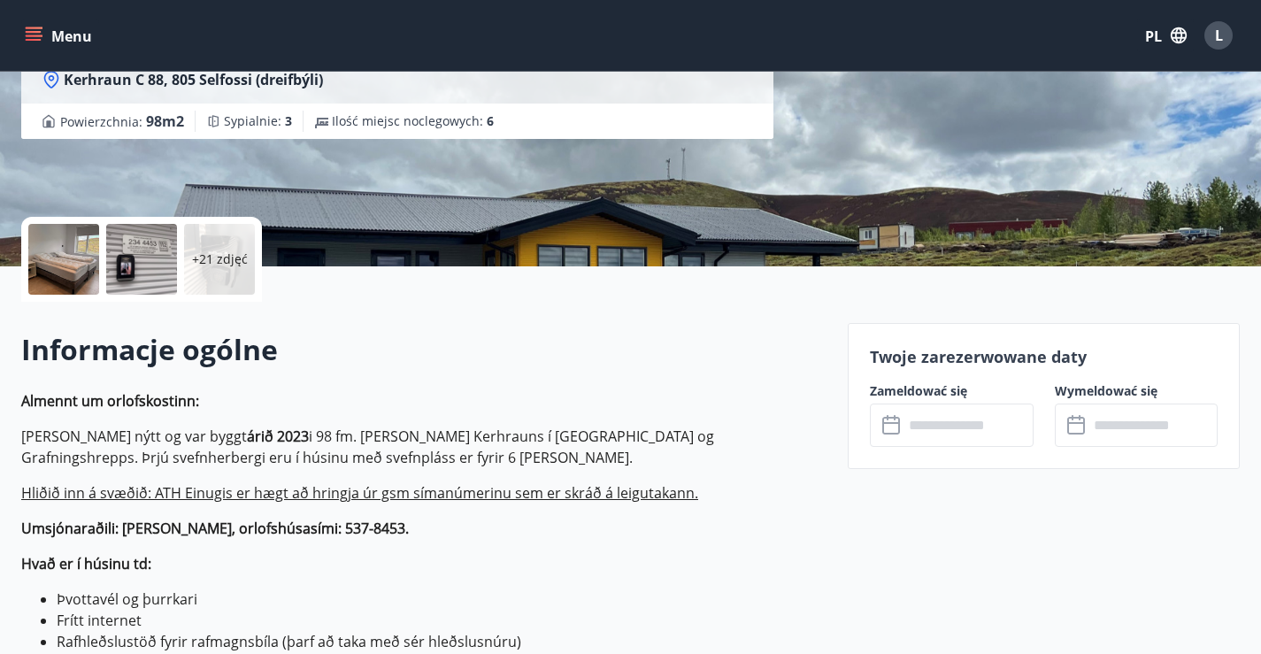
scroll to position [265, 0]
click at [943, 442] on input "text" at bounding box center [969, 424] width 130 height 43
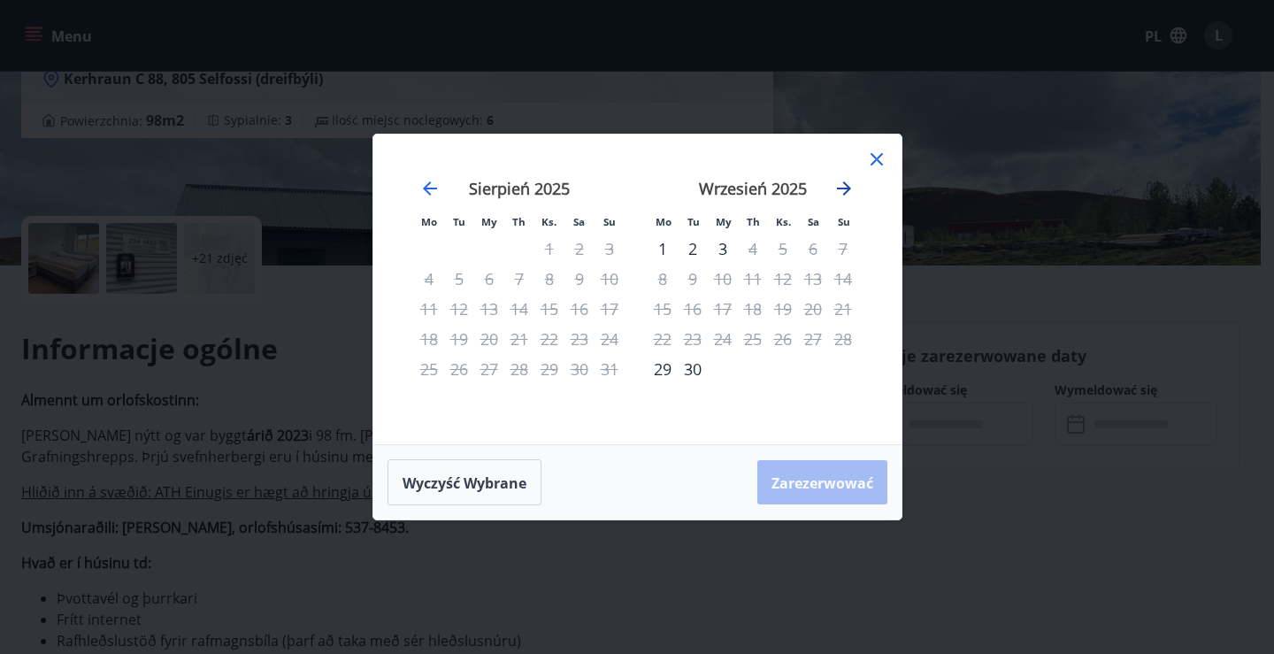
click at [844, 196] on icon "Przejdź dalej, aby przejść do następnego miesiąca." at bounding box center [844, 188] width 21 height 21
click at [847, 190] on icon "Przejdź dalej, aby przejść do następnego miesiąca." at bounding box center [844, 188] width 14 height 14
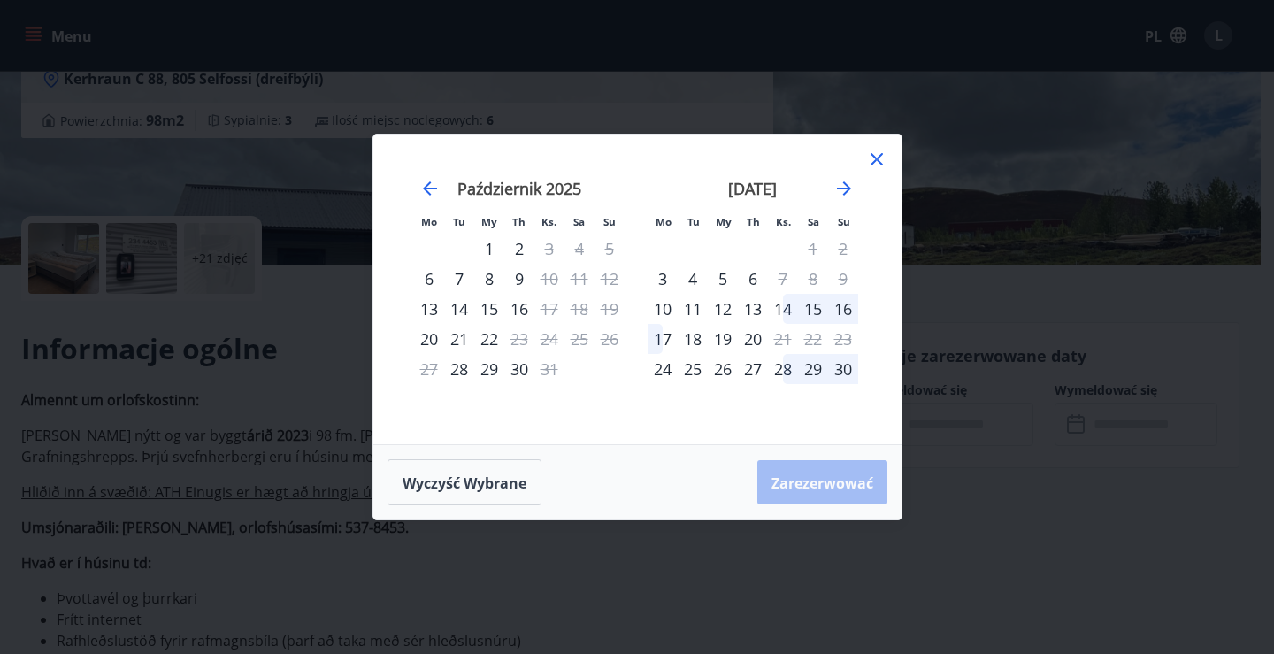
click at [876, 158] on icon at bounding box center [876, 159] width 21 height 21
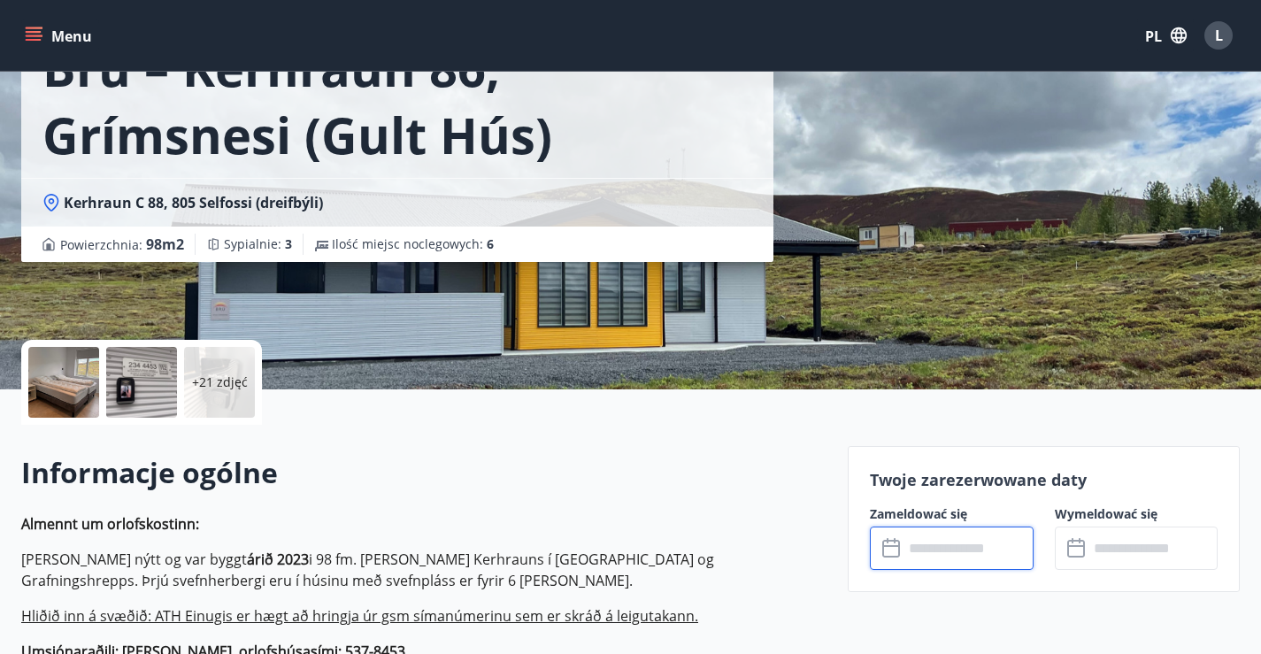
scroll to position [0, 0]
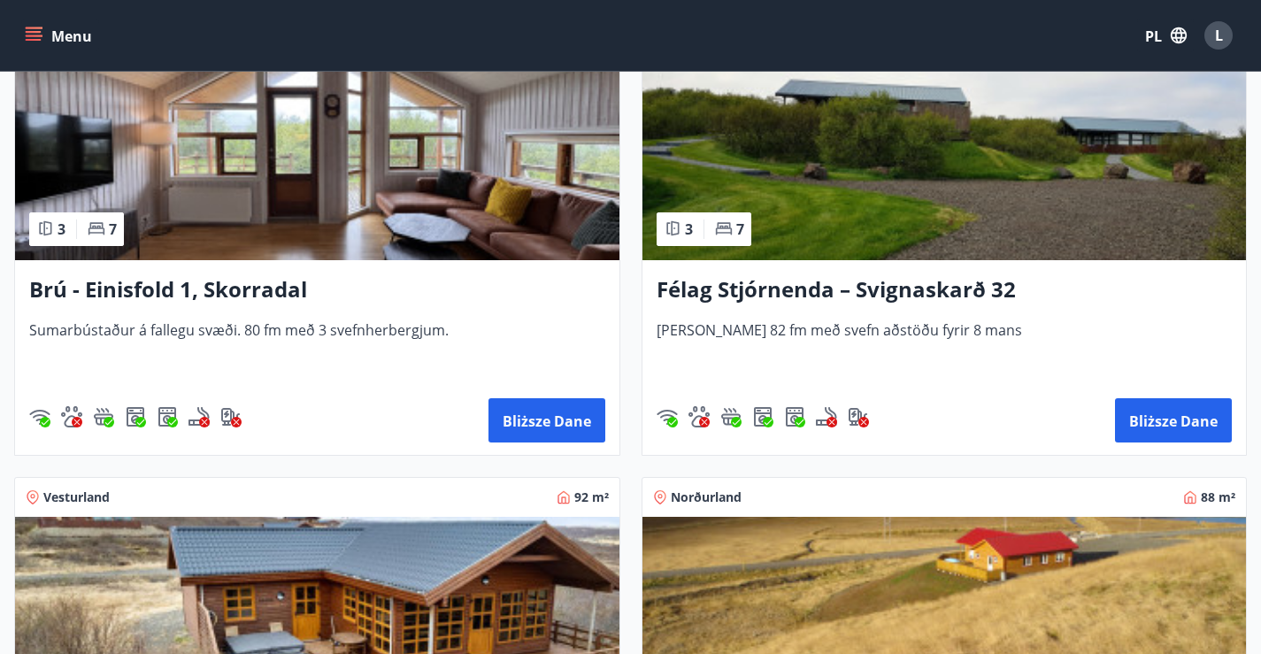
scroll to position [4073, 0]
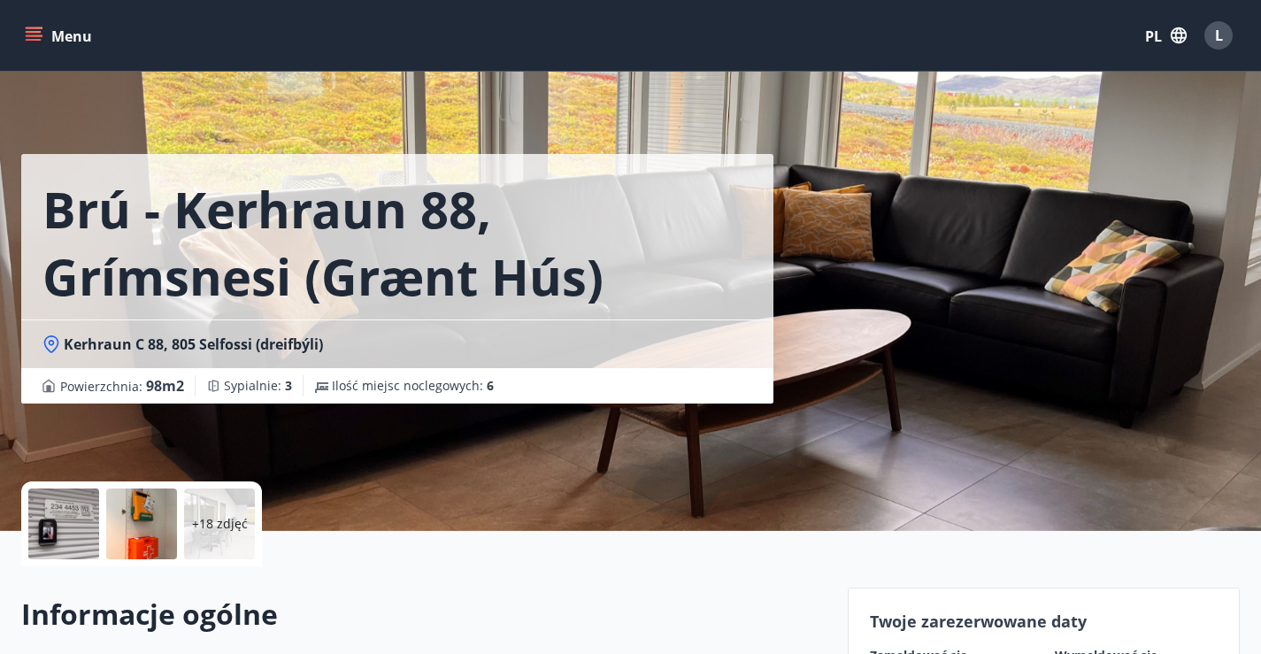
click at [82, 527] on div at bounding box center [63, 523] width 71 height 71
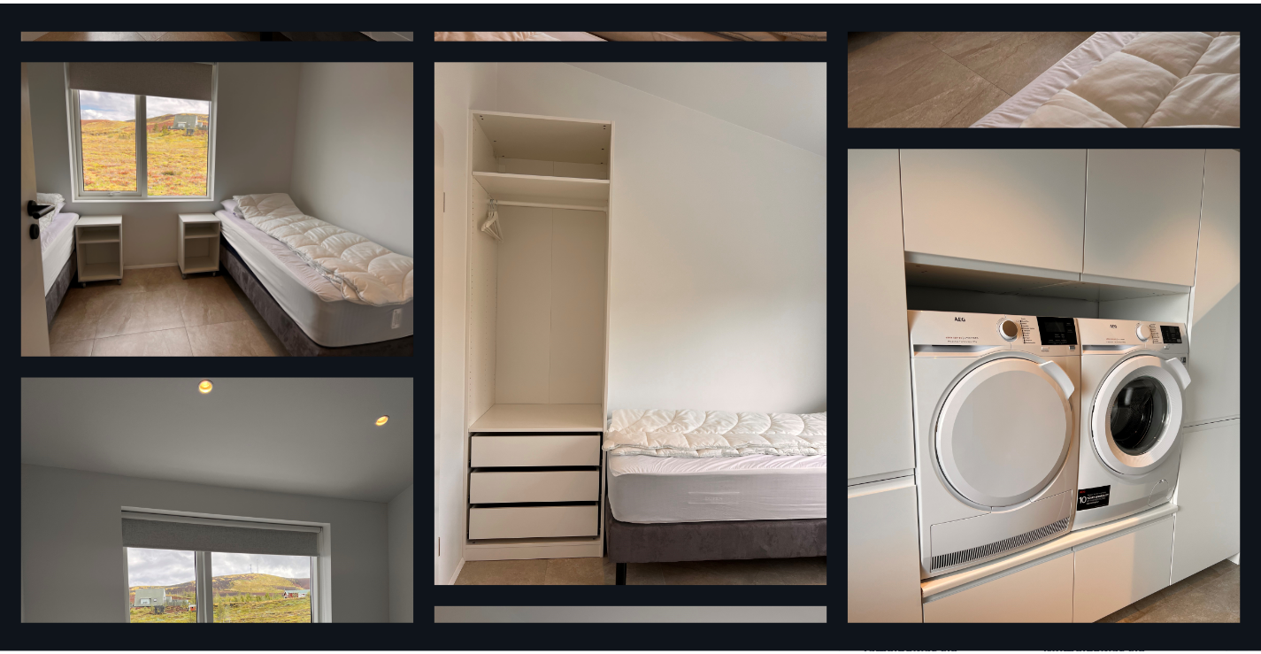
scroll to position [1947, 0]
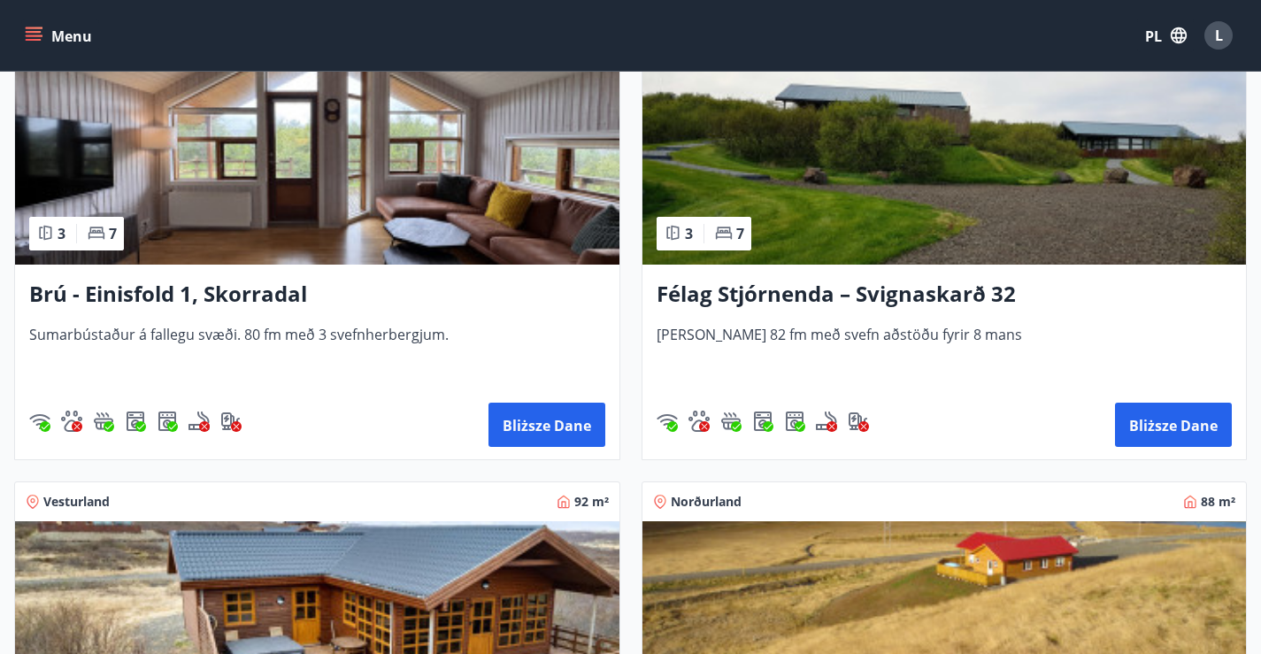
scroll to position [4053, 0]
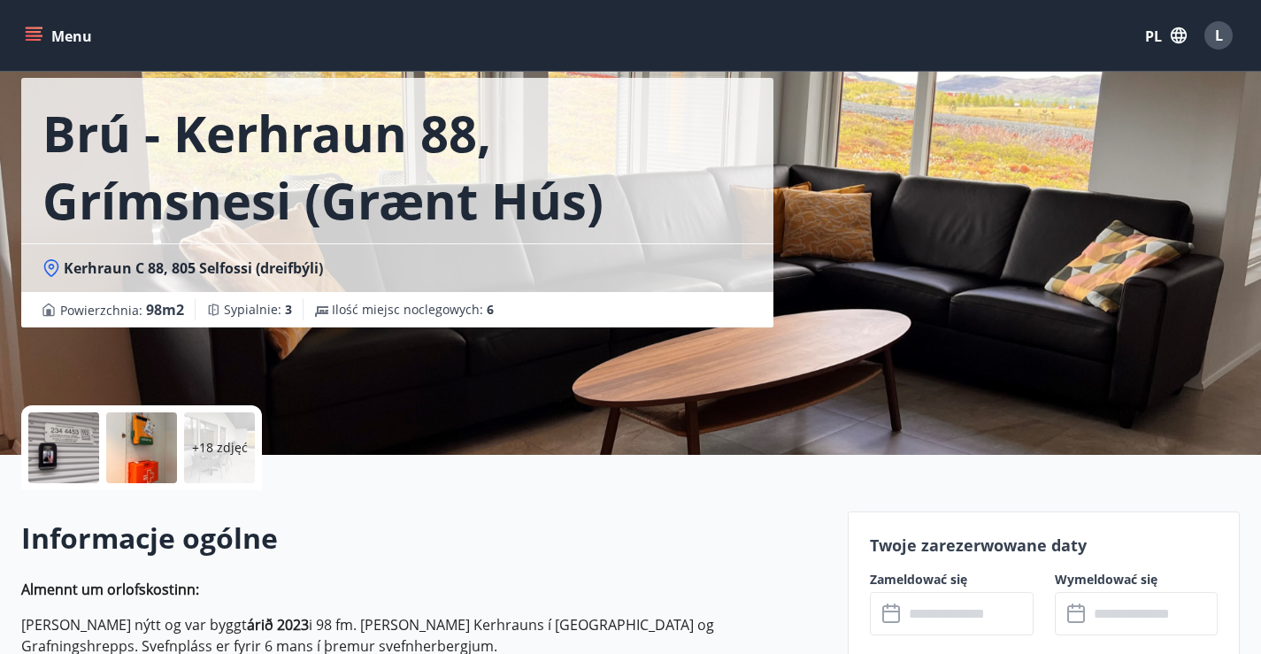
scroll to position [177, 0]
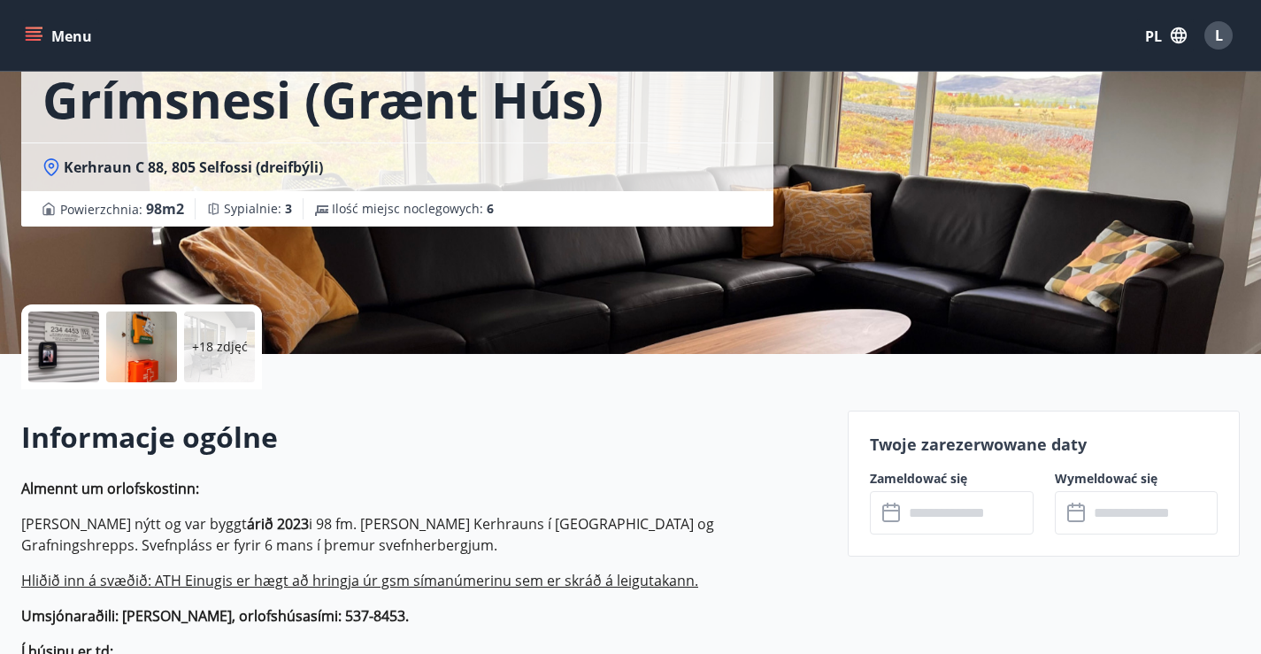
click at [981, 513] on input "text" at bounding box center [969, 512] width 130 height 43
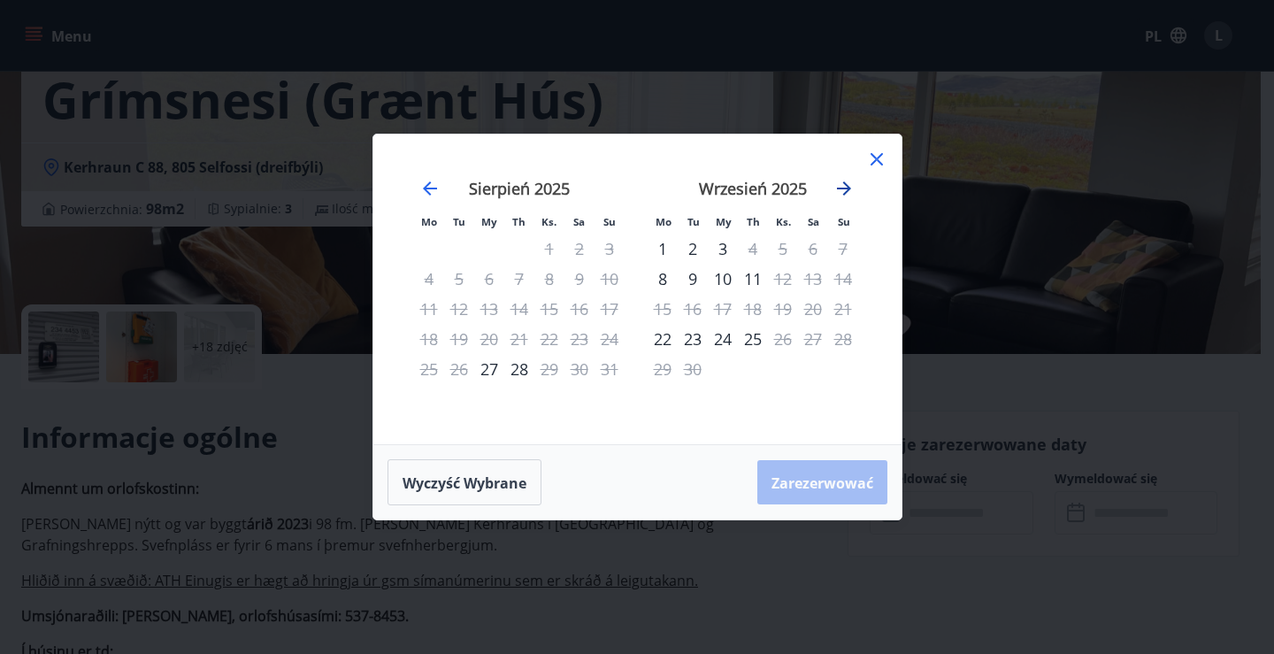
click at [847, 189] on icon "Przejdź dalej, aby przejść do następnego miesiąca." at bounding box center [844, 188] width 14 height 14
click at [428, 194] on icon "Przejdź wstecz, aby przejść do poprzedniego miesiąca." at bounding box center [430, 188] width 14 height 14
click at [877, 155] on icon at bounding box center [876, 159] width 21 height 21
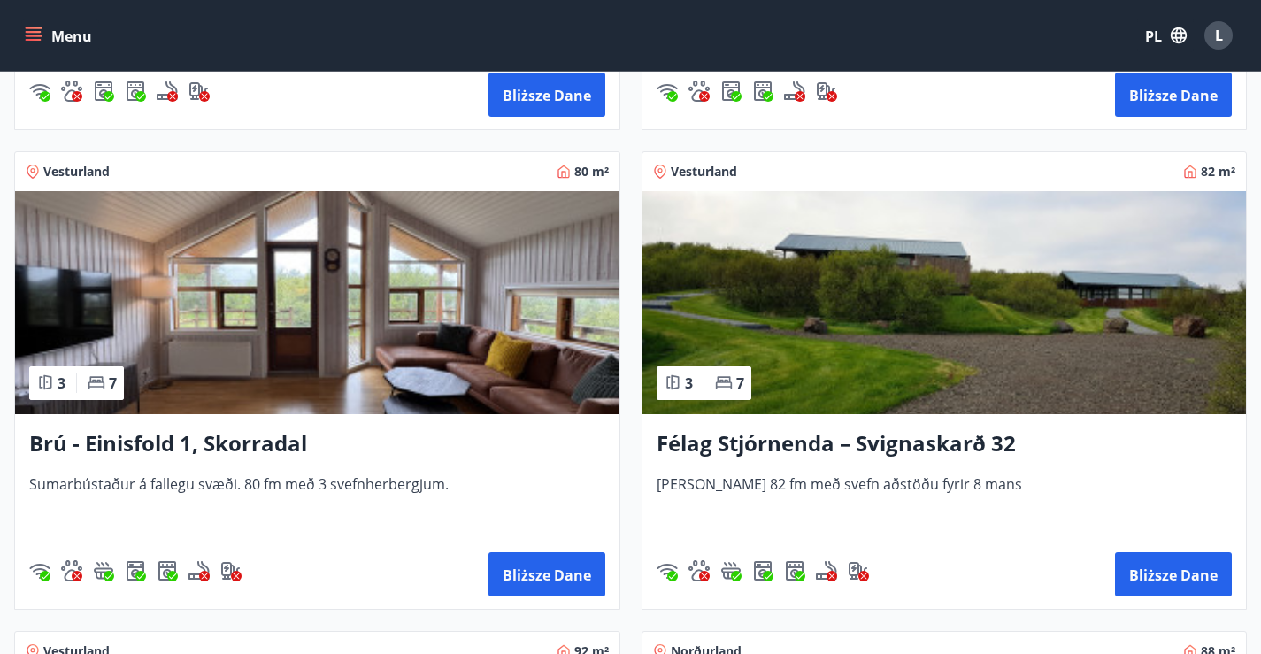
scroll to position [4071, 0]
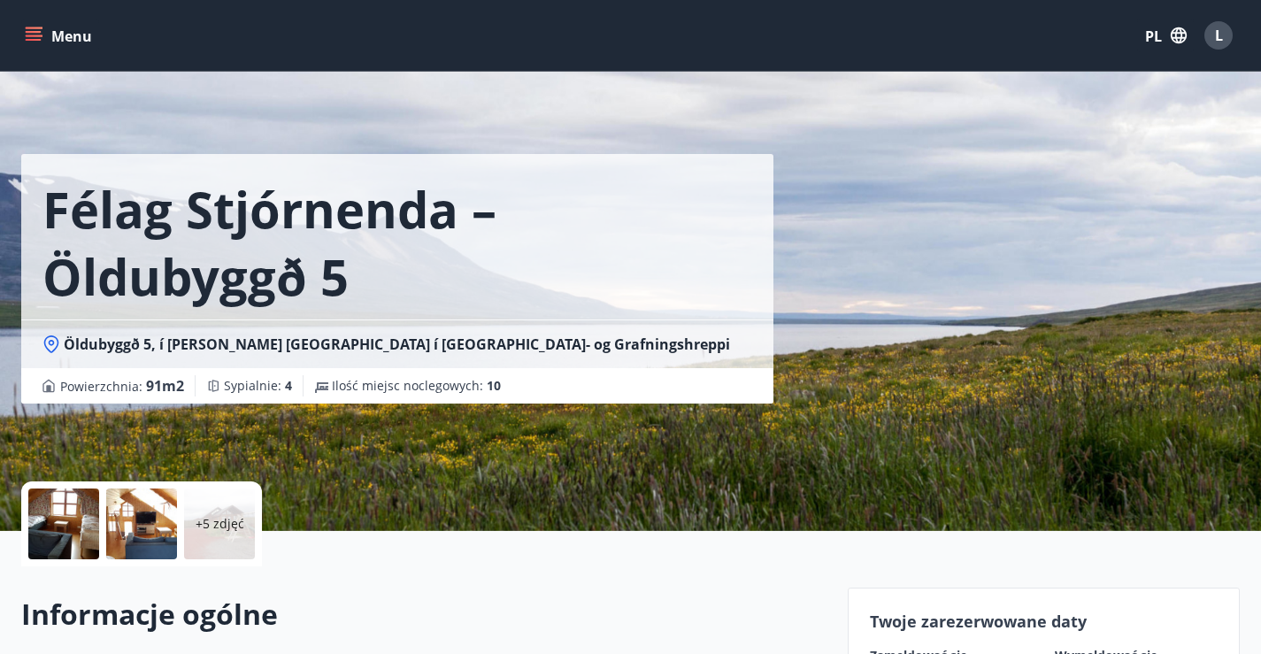
click at [52, 345] on icon at bounding box center [52, 343] width 6 height 6
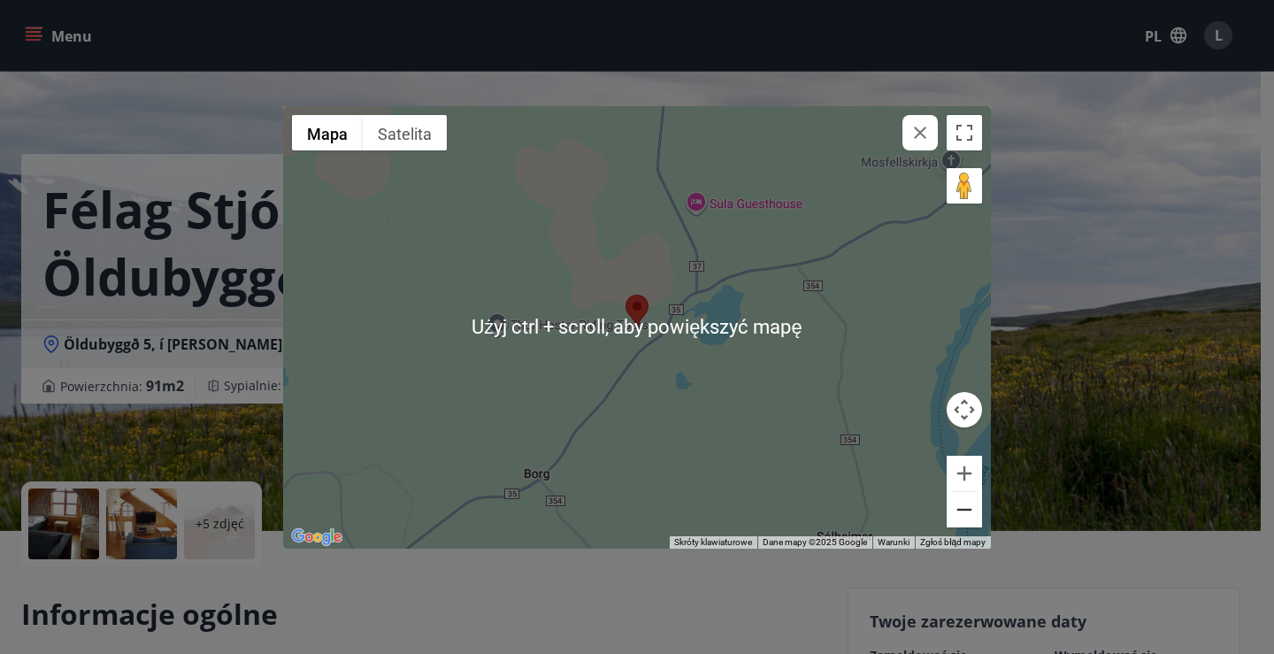
click at [960, 506] on button "Oddal" at bounding box center [964, 509] width 35 height 35
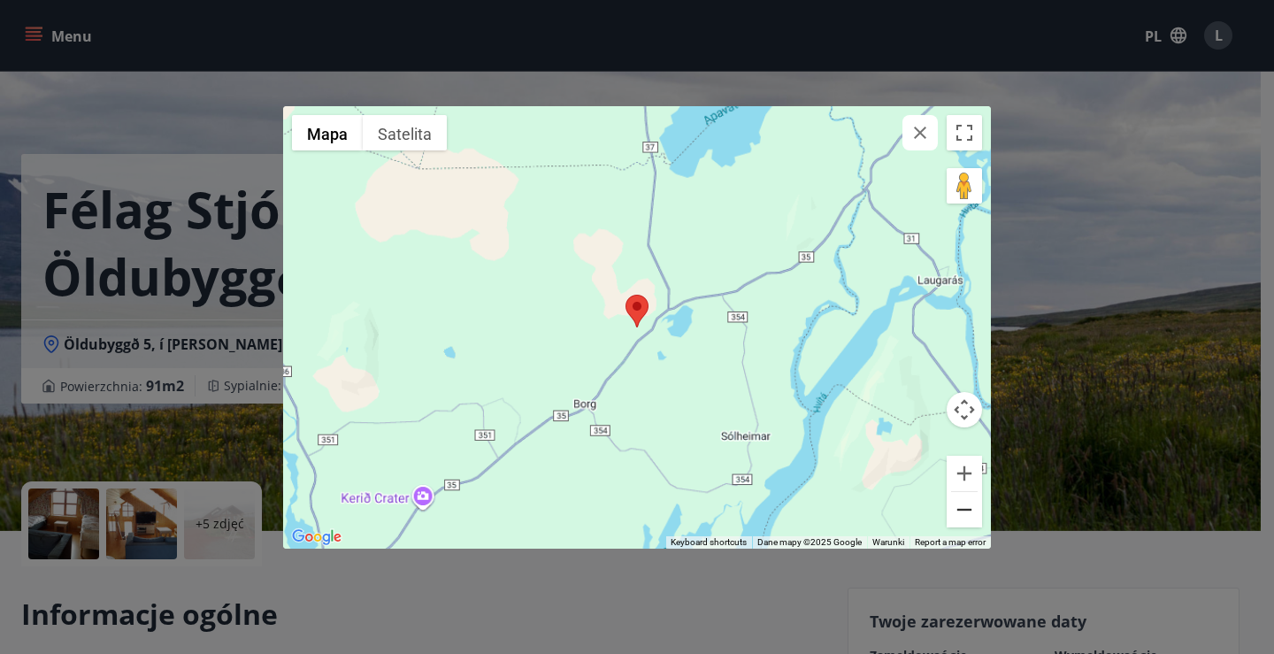
click at [960, 506] on button "Oddal" at bounding box center [964, 509] width 35 height 35
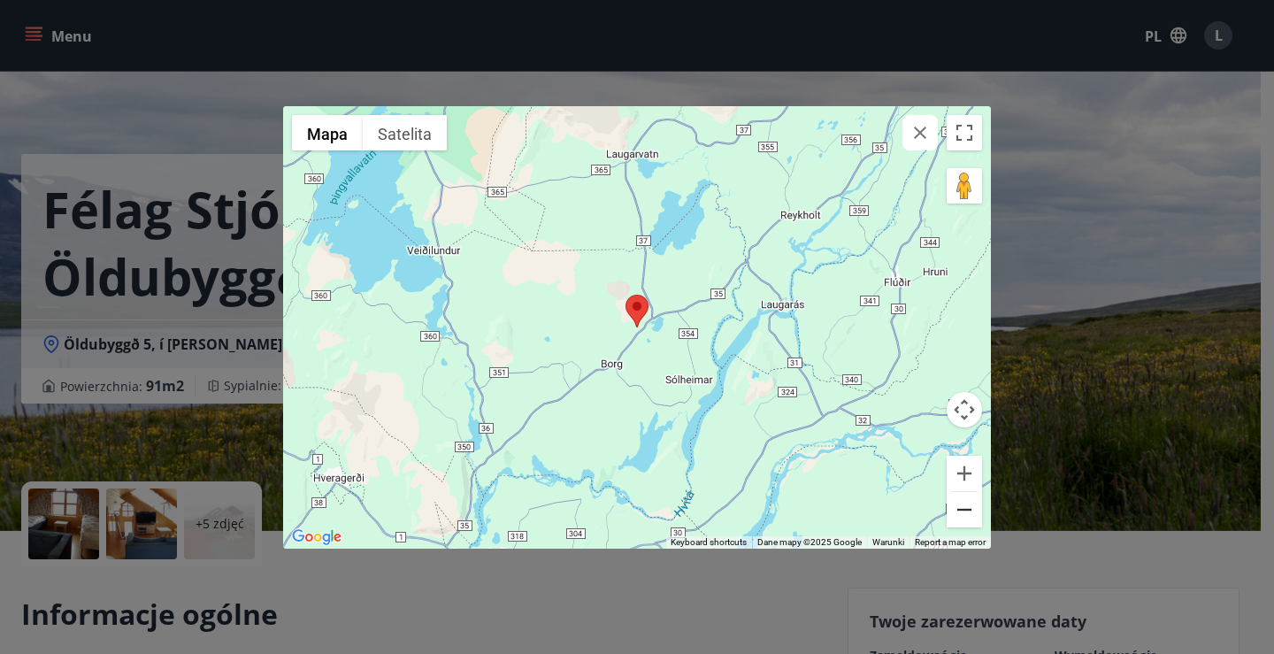
click at [960, 505] on button "Oddal" at bounding box center [964, 509] width 35 height 35
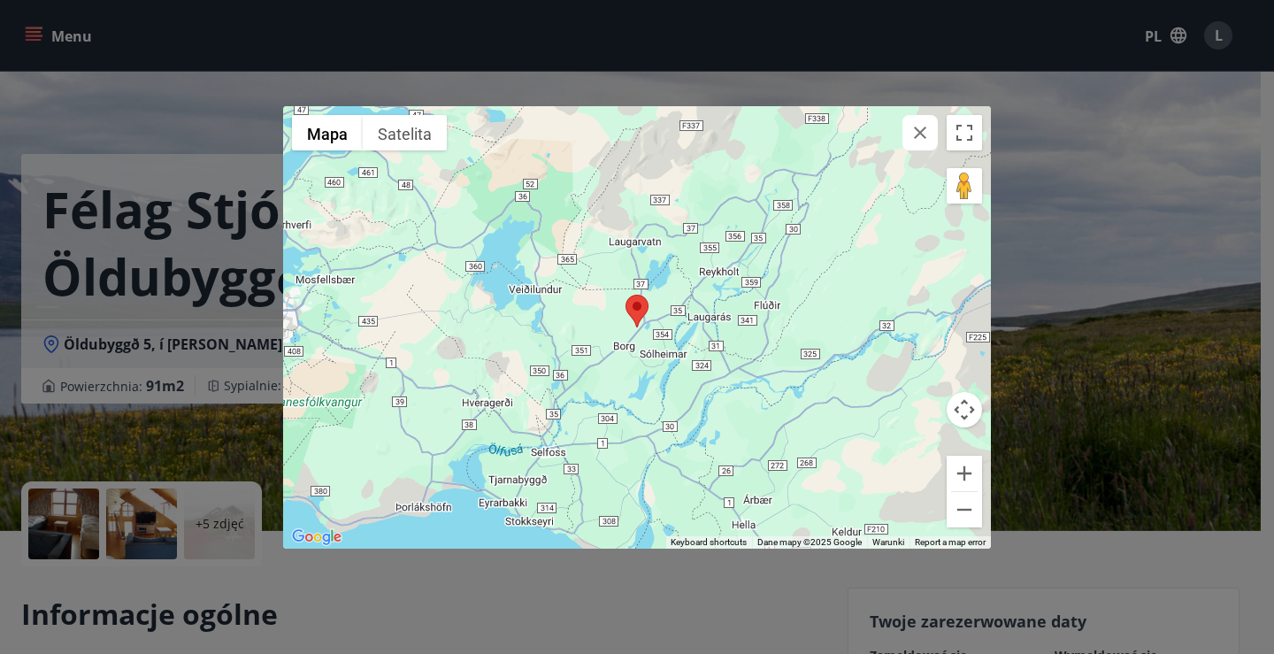
click at [936, 129] on button "button" at bounding box center [920, 132] width 35 height 35
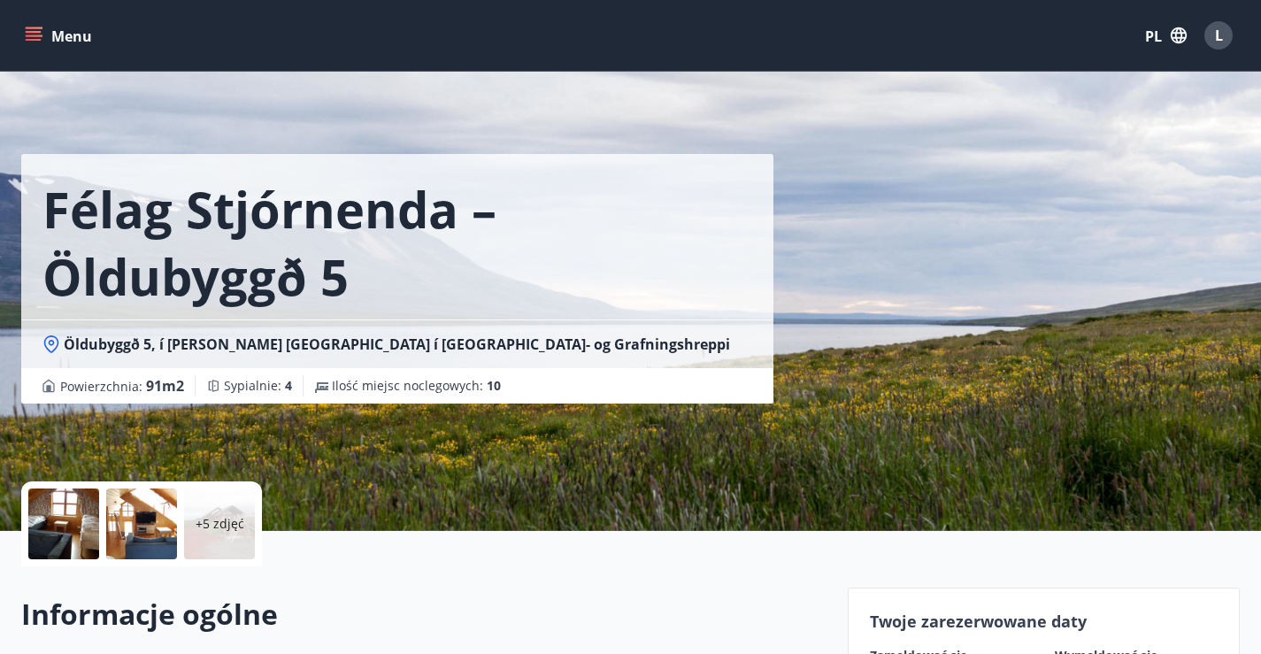
click at [89, 520] on div at bounding box center [63, 523] width 71 height 71
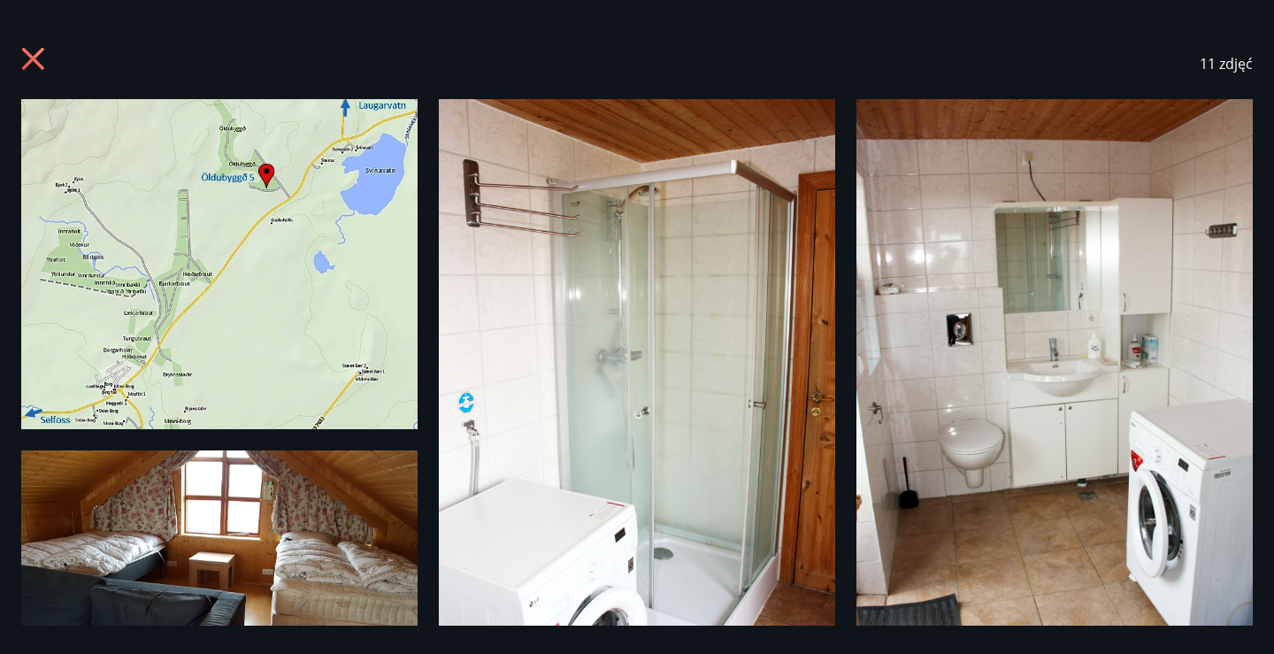
click at [33, 54] on icon at bounding box center [35, 61] width 28 height 28
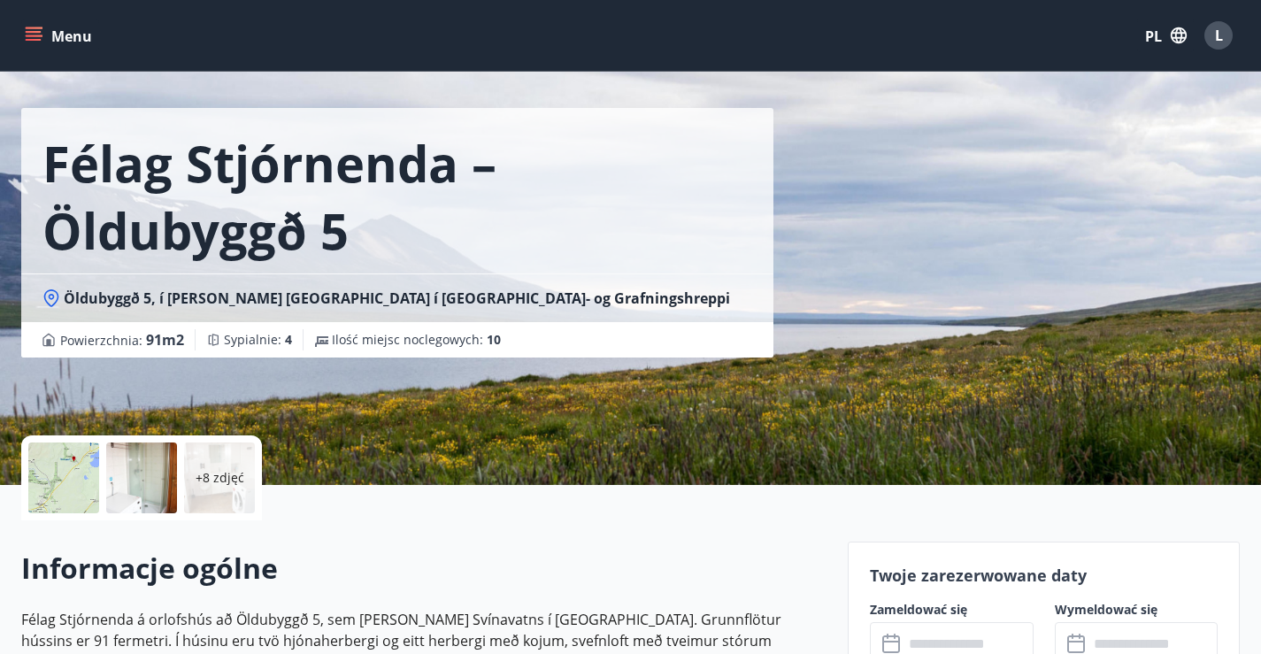
scroll to position [265, 0]
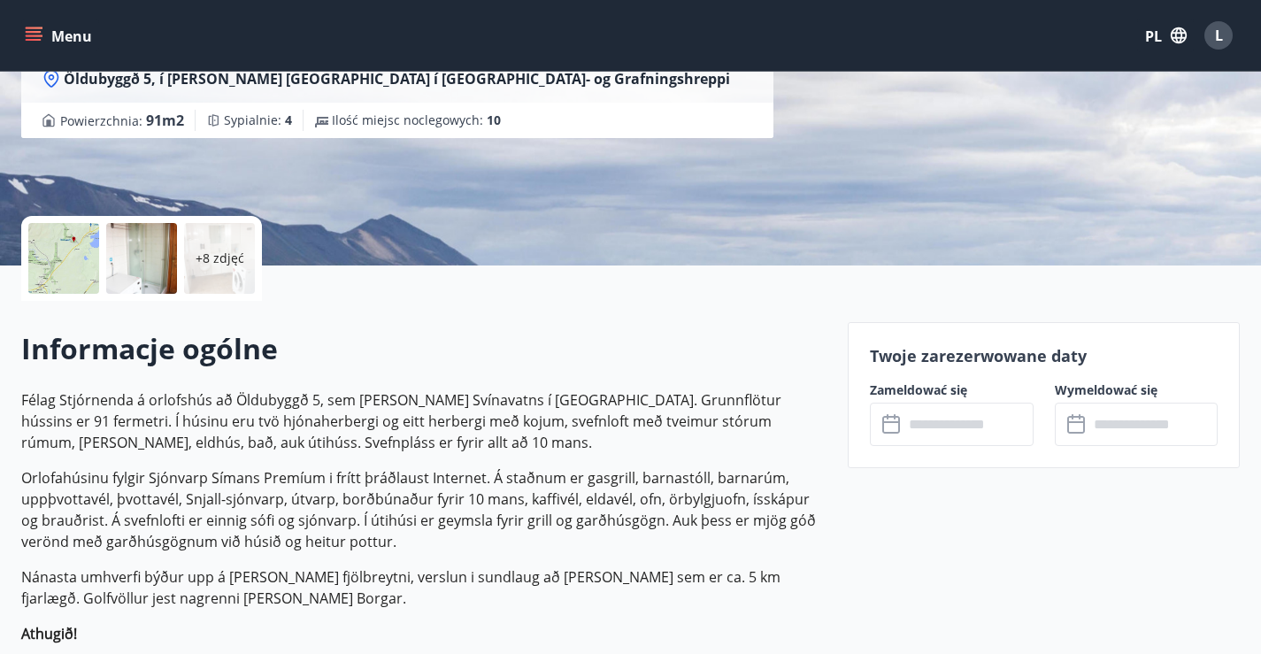
click at [971, 424] on input "text" at bounding box center [969, 424] width 130 height 43
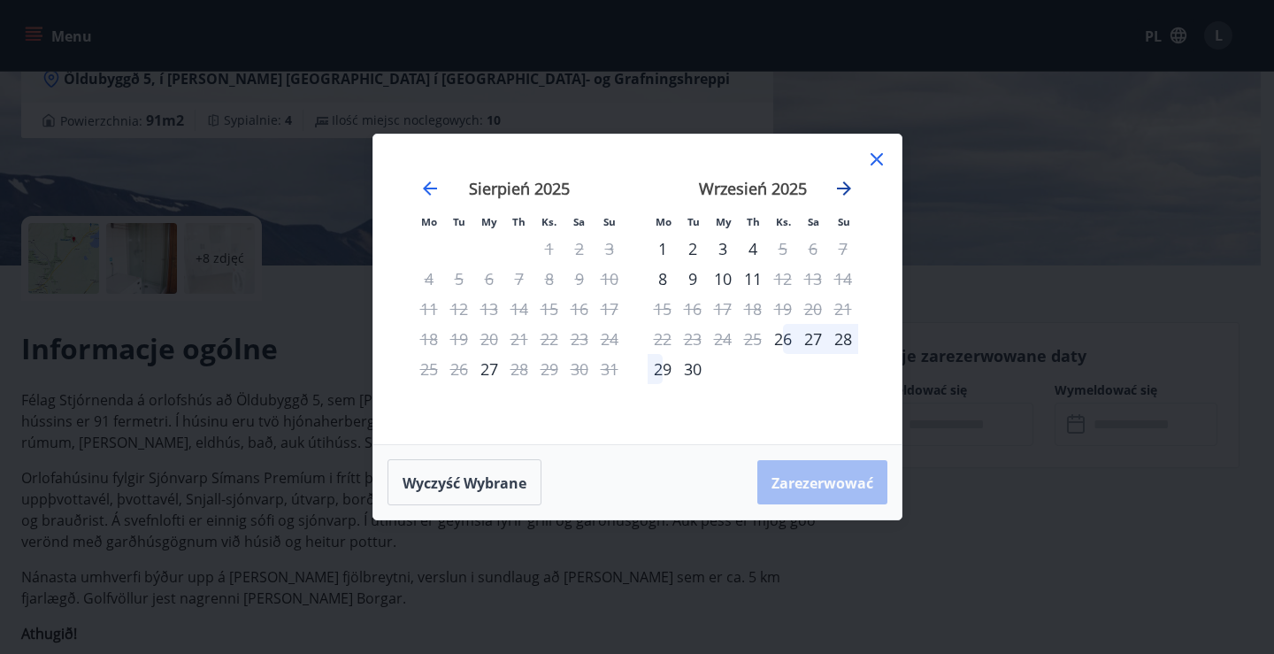
drag, startPoint x: 836, startPoint y: 196, endPoint x: 845, endPoint y: 188, distance: 11.9
click at [839, 196] on icon "Przejdź dalej, aby przejść do następnego miesiąca." at bounding box center [844, 188] width 21 height 21
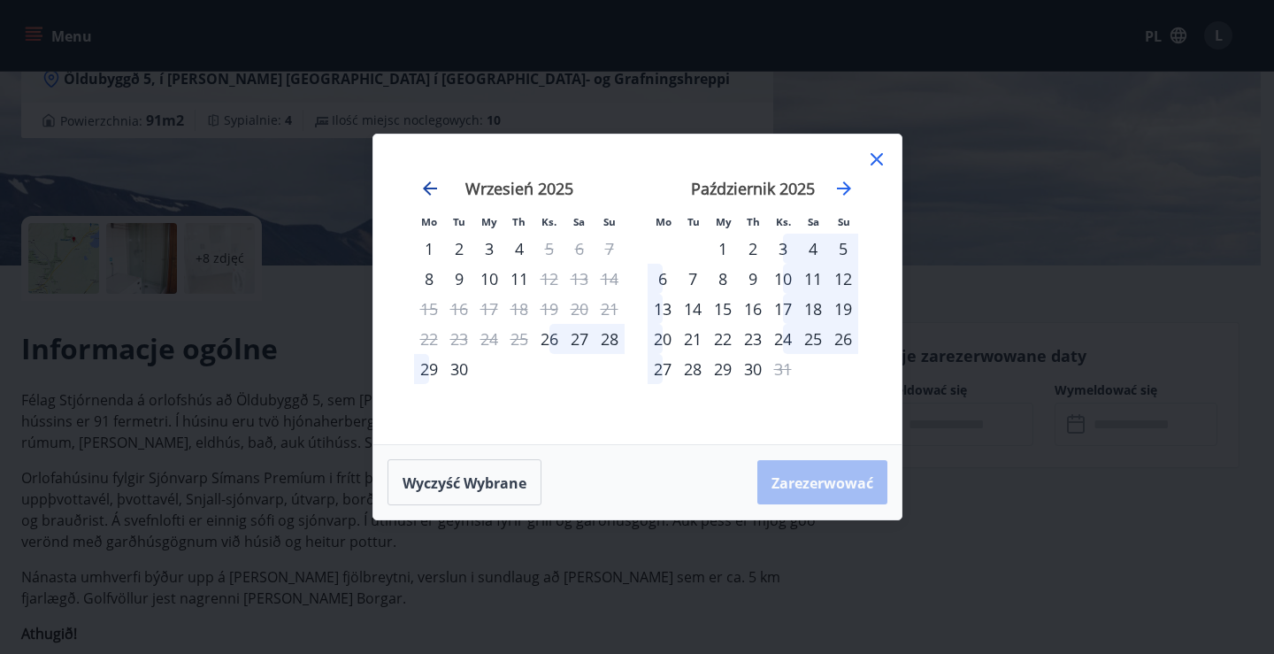
click at [438, 188] on icon "Przejdź wstecz, aby przejść do poprzedniego miesiąca." at bounding box center [429, 188] width 21 height 21
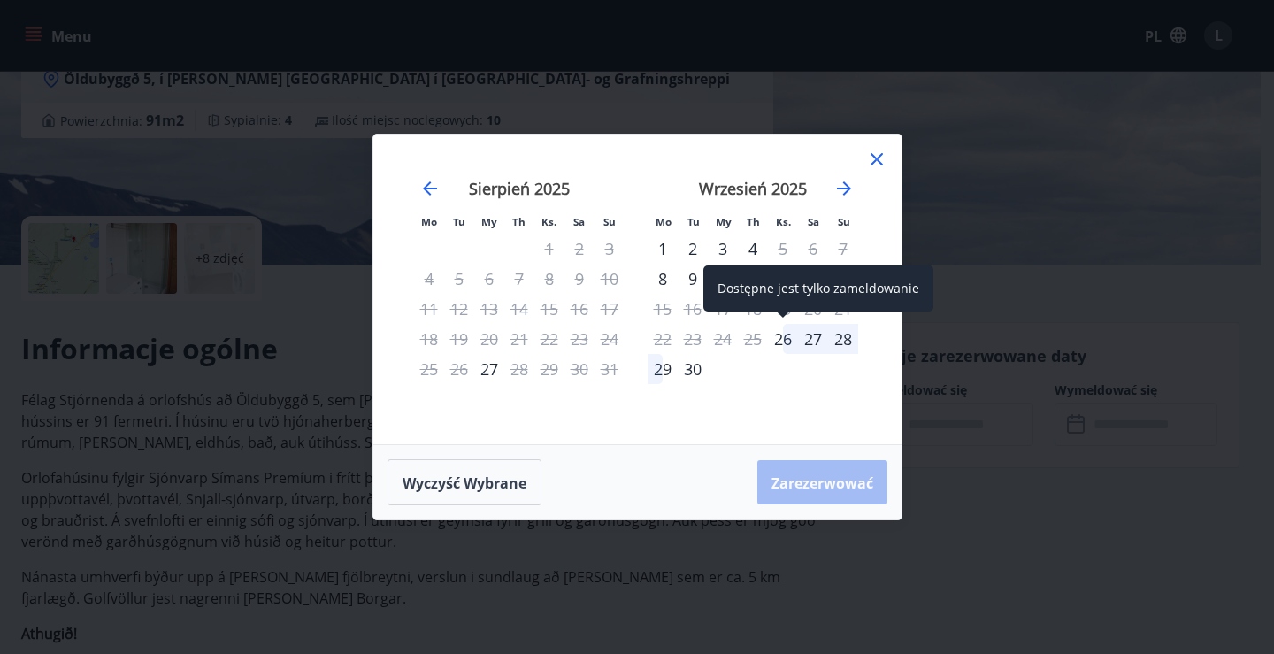
click at [785, 339] on div "26" at bounding box center [783, 339] width 30 height 30
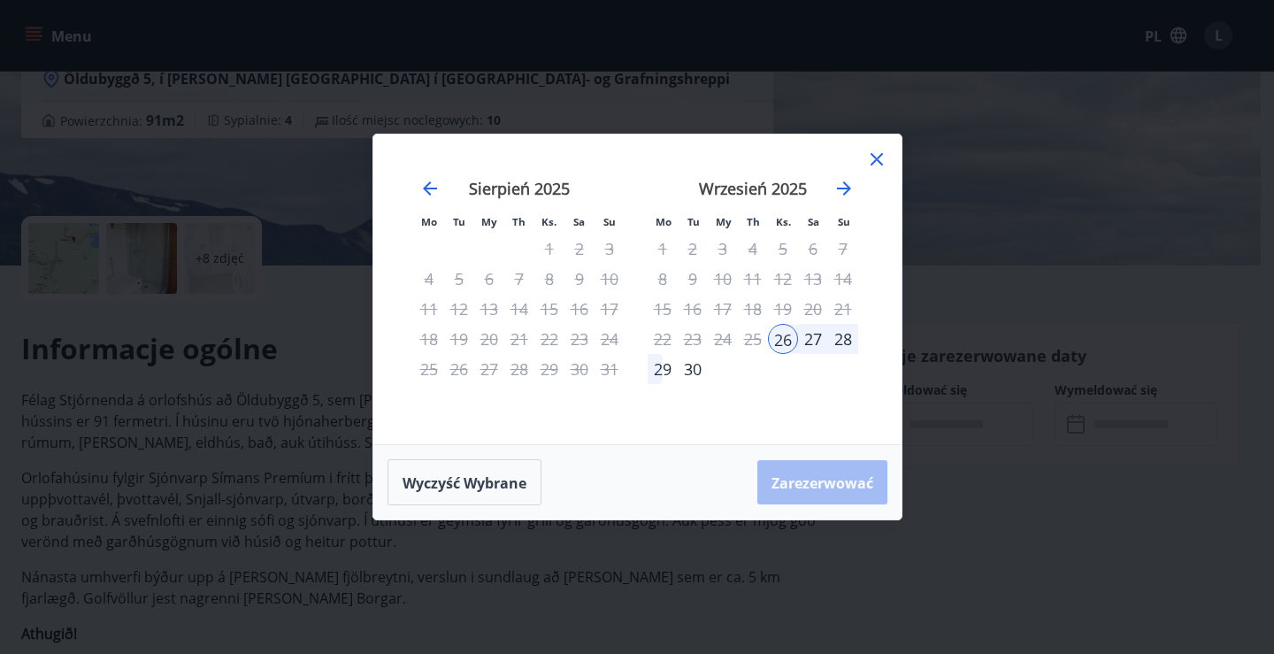
click at [842, 344] on font "28" at bounding box center [843, 338] width 18 height 21
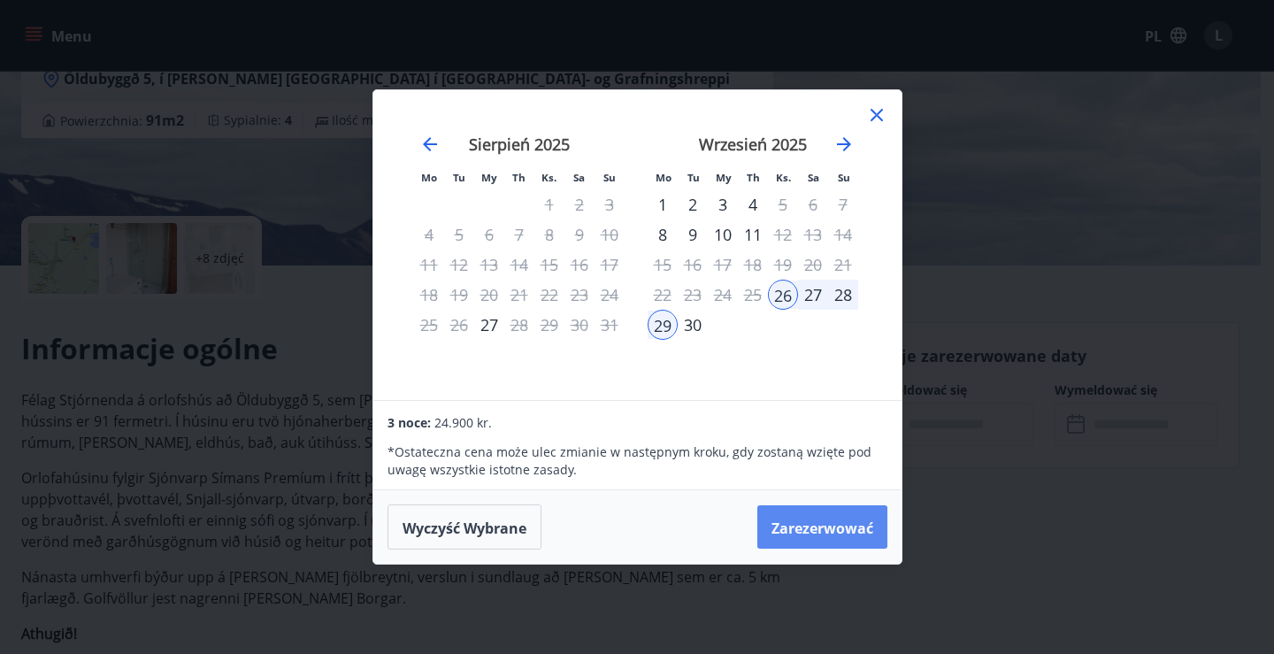
click at [831, 528] on font "Zarezerwować" at bounding box center [823, 527] width 102 height 19
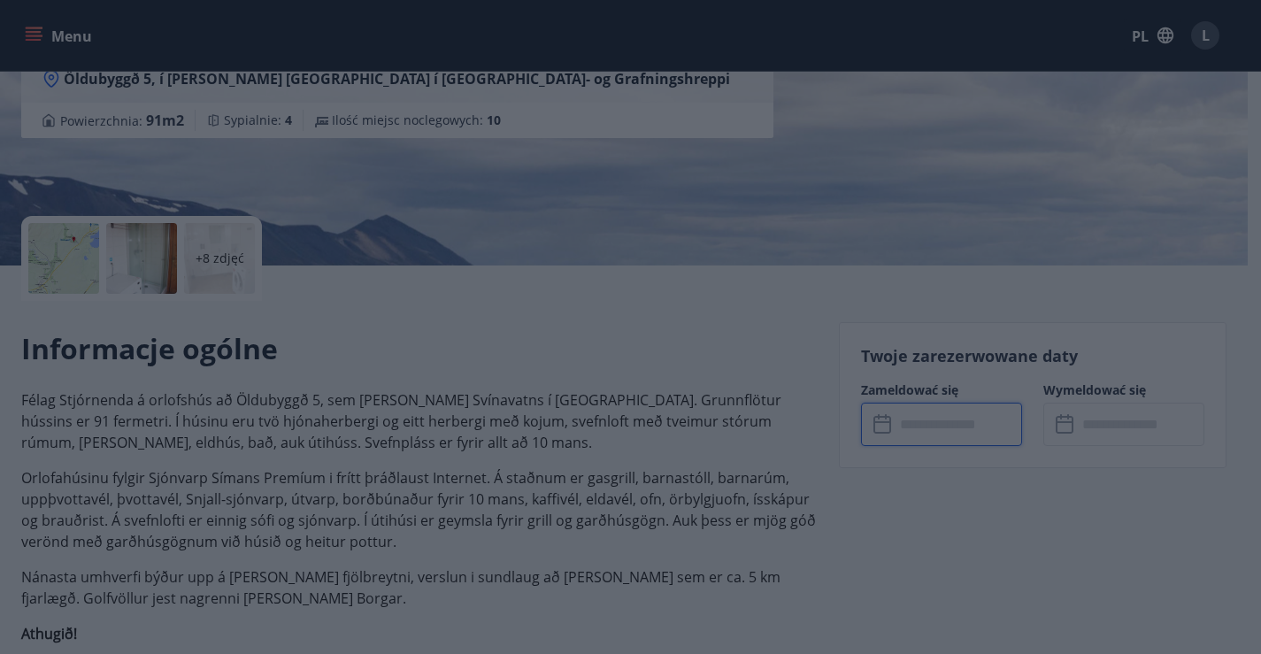
type input "******"
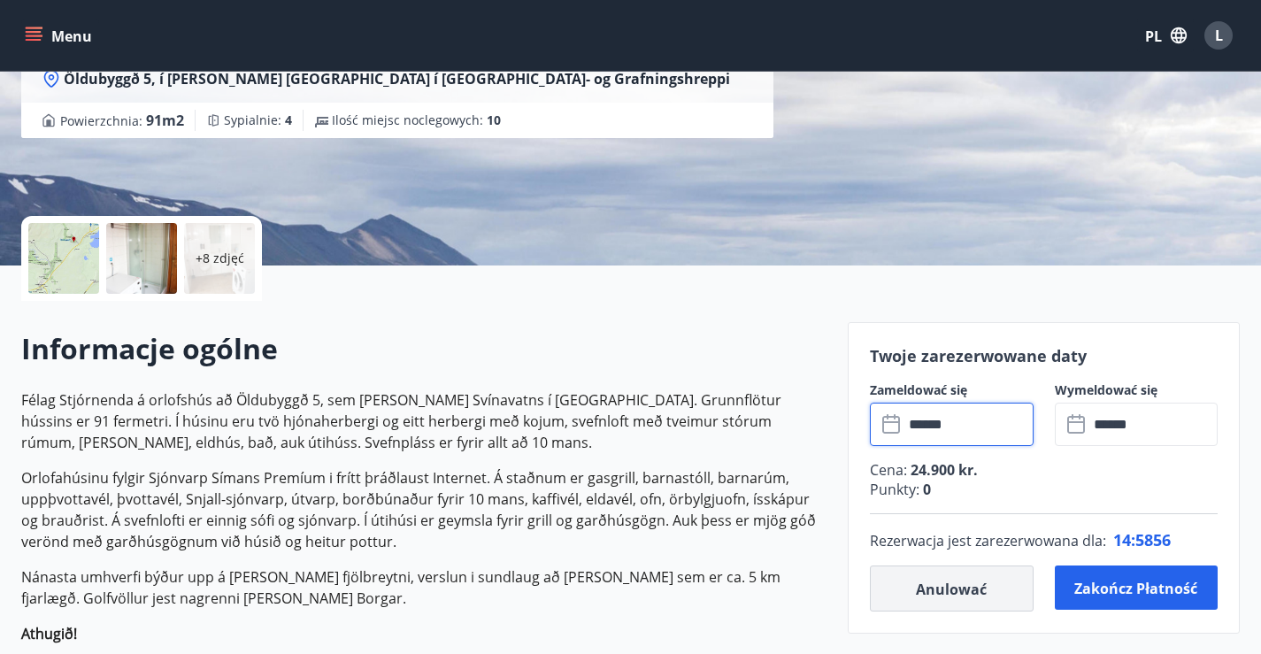
click at [989, 594] on button "Anulować" at bounding box center [952, 588] width 164 height 46
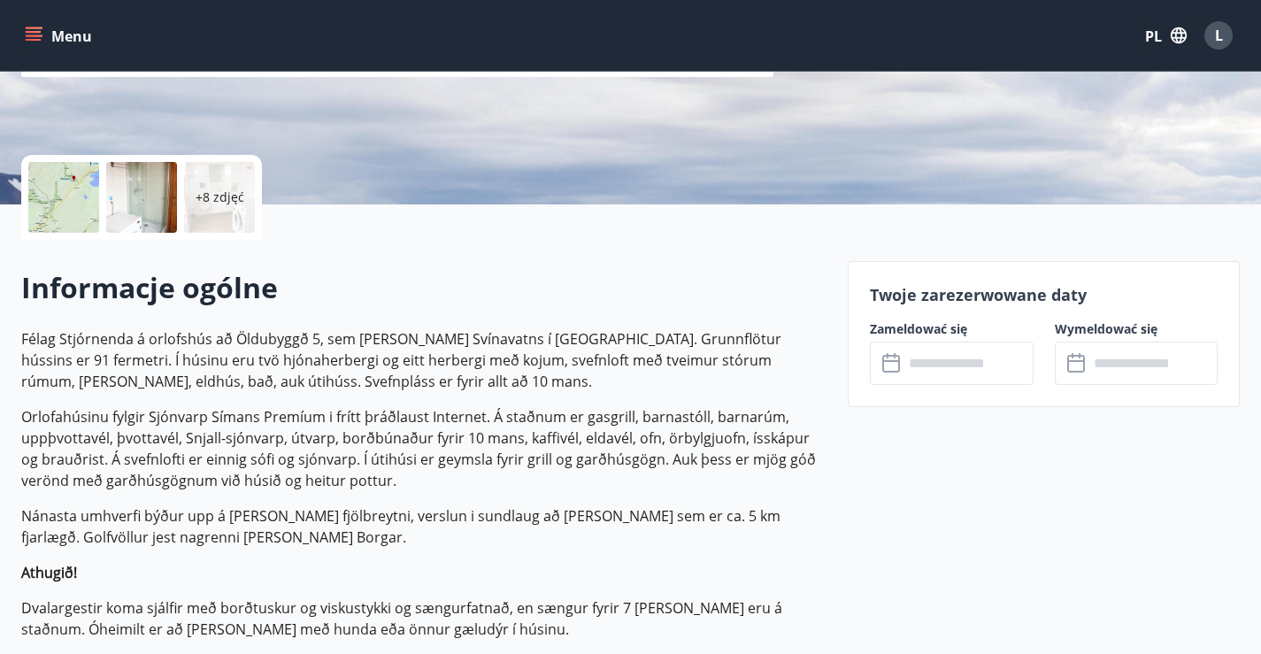
scroll to position [354, 0]
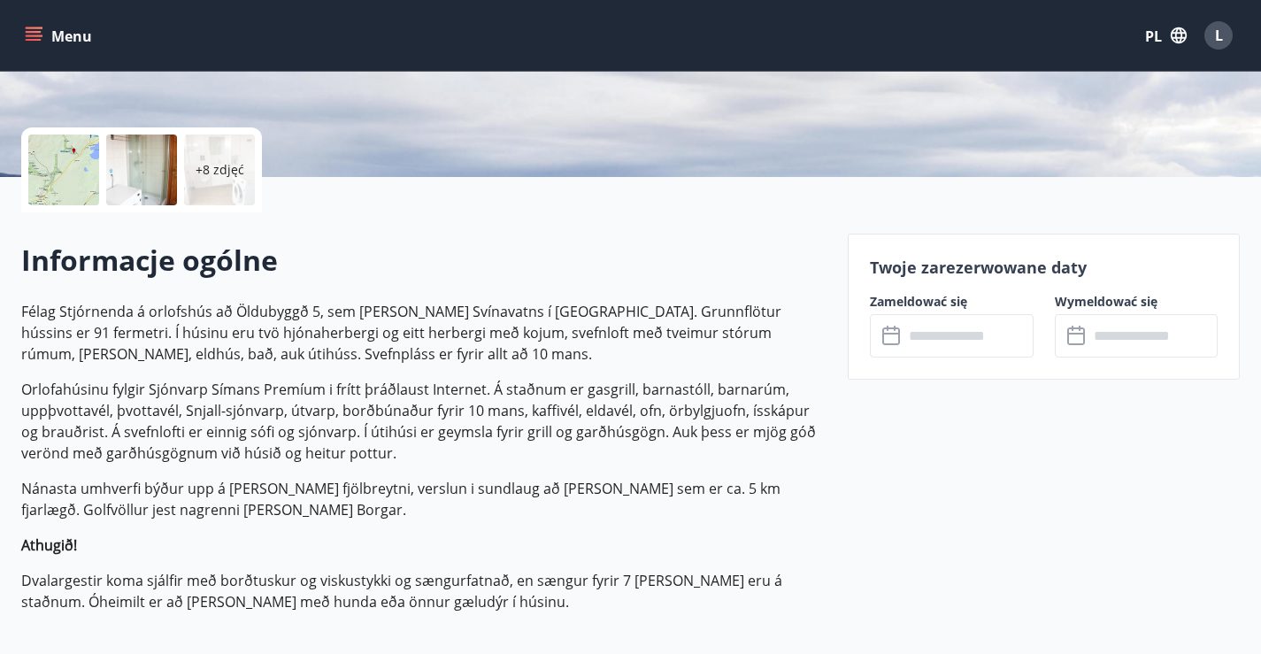
click at [942, 311] on div "Zameldować się ​ ​" at bounding box center [941, 325] width 185 height 65
click at [932, 323] on input "text" at bounding box center [969, 335] width 130 height 43
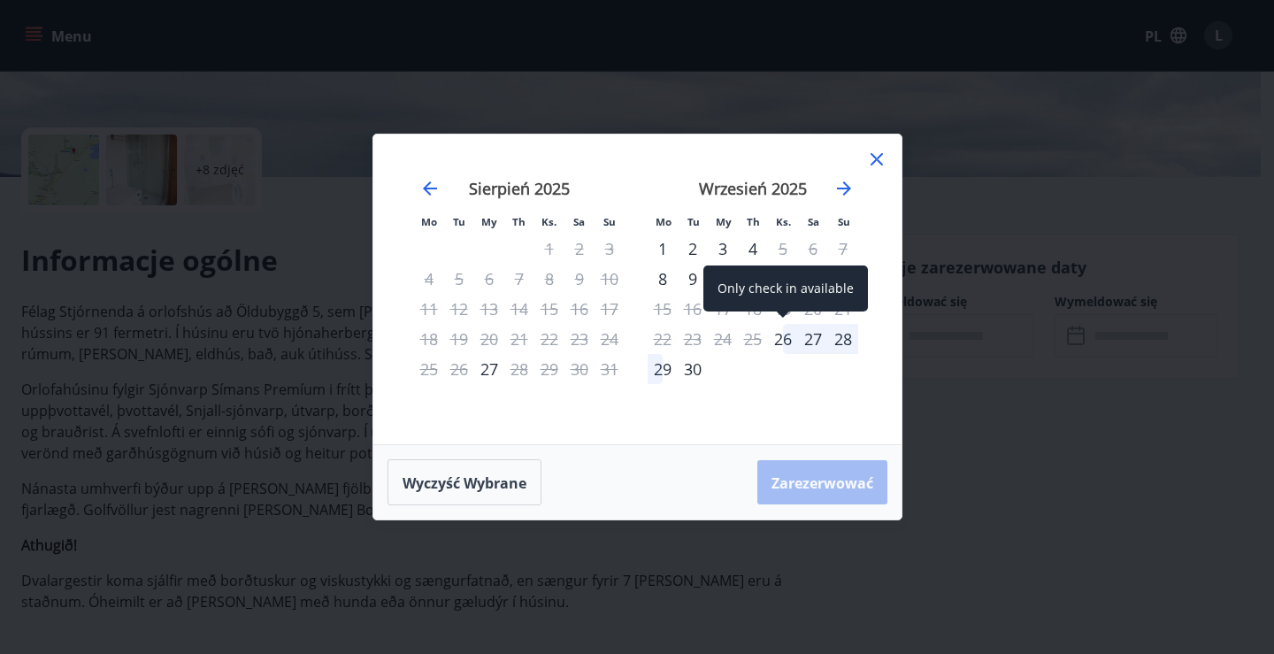
click at [784, 337] on div "26" at bounding box center [783, 339] width 30 height 30
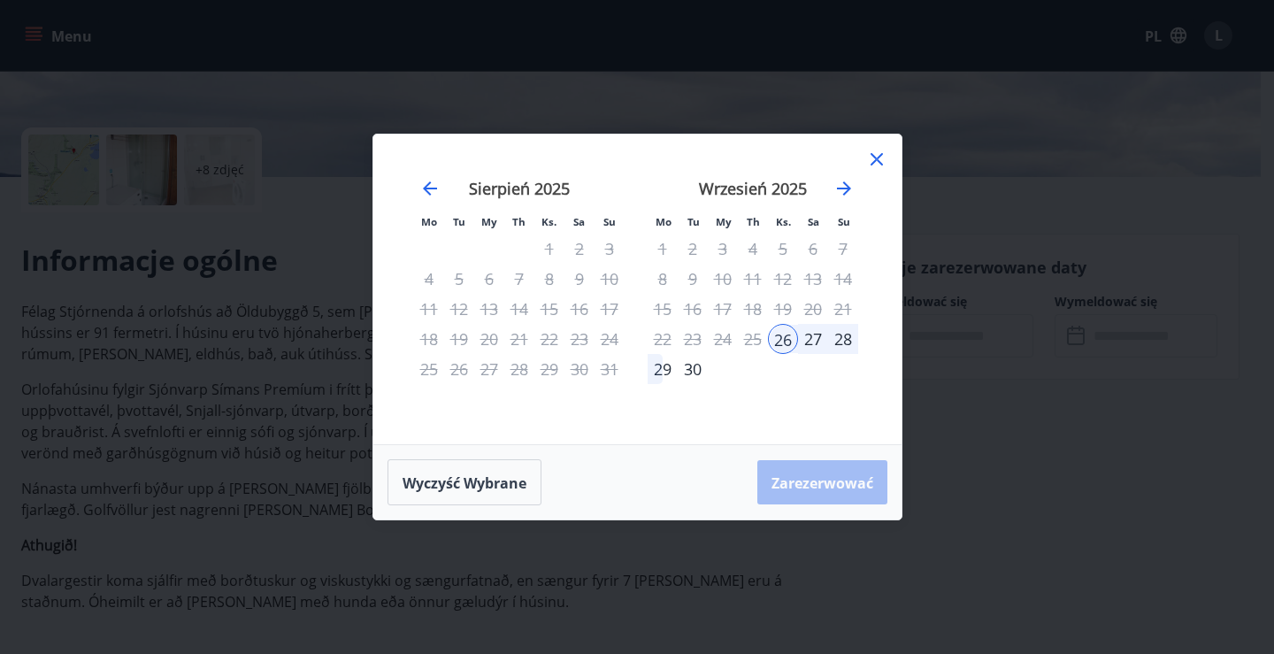
click at [846, 341] on font "28" at bounding box center [843, 338] width 18 height 21
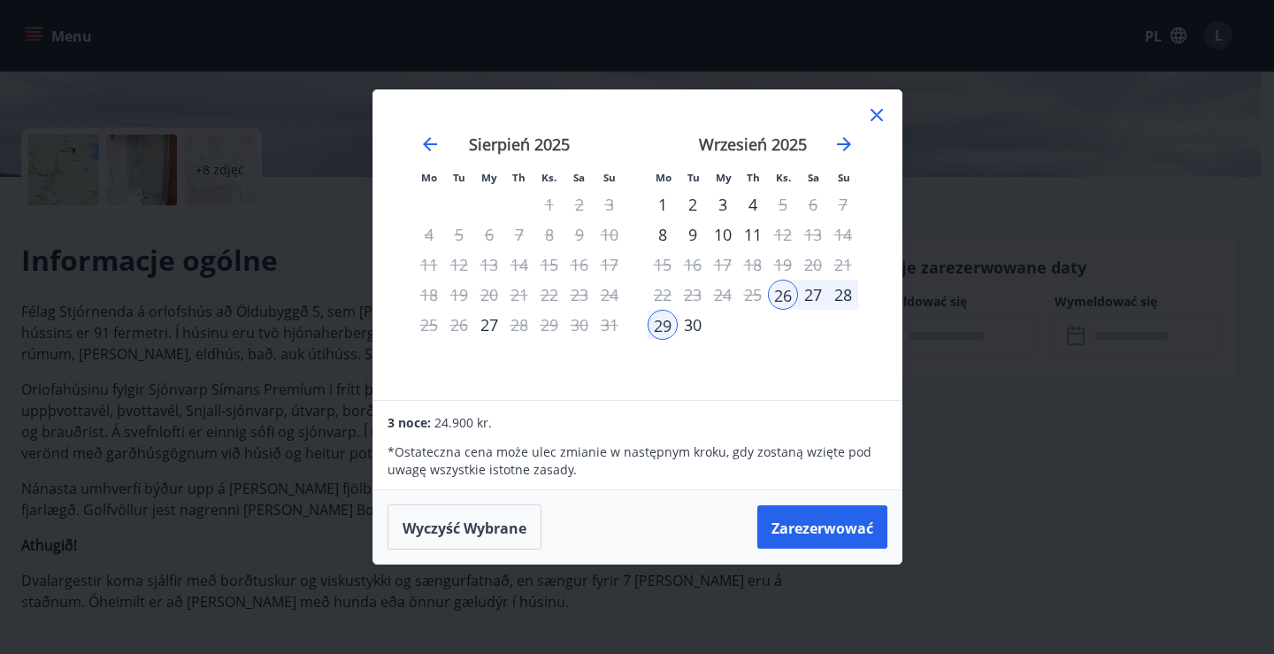
click at [841, 296] on font "28" at bounding box center [843, 294] width 18 height 21
click at [849, 293] on font "28" at bounding box center [843, 294] width 18 height 21
click at [811, 519] on font "Zarezerwować" at bounding box center [823, 527] width 102 height 19
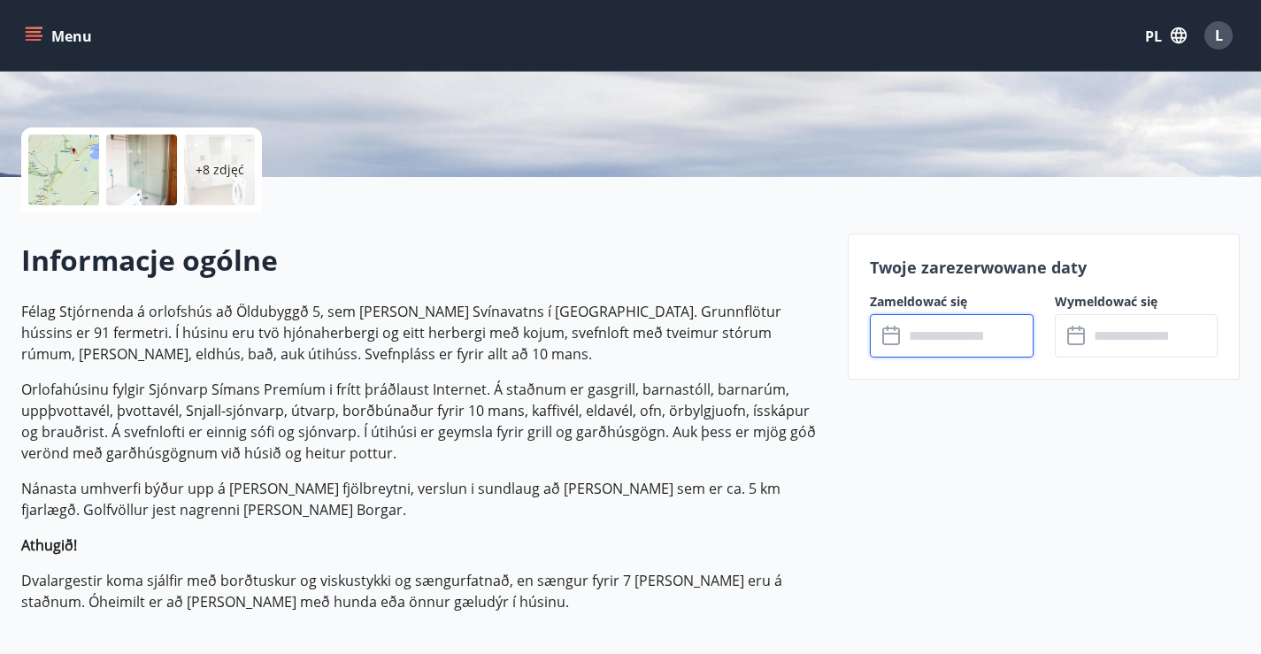
type input "******"
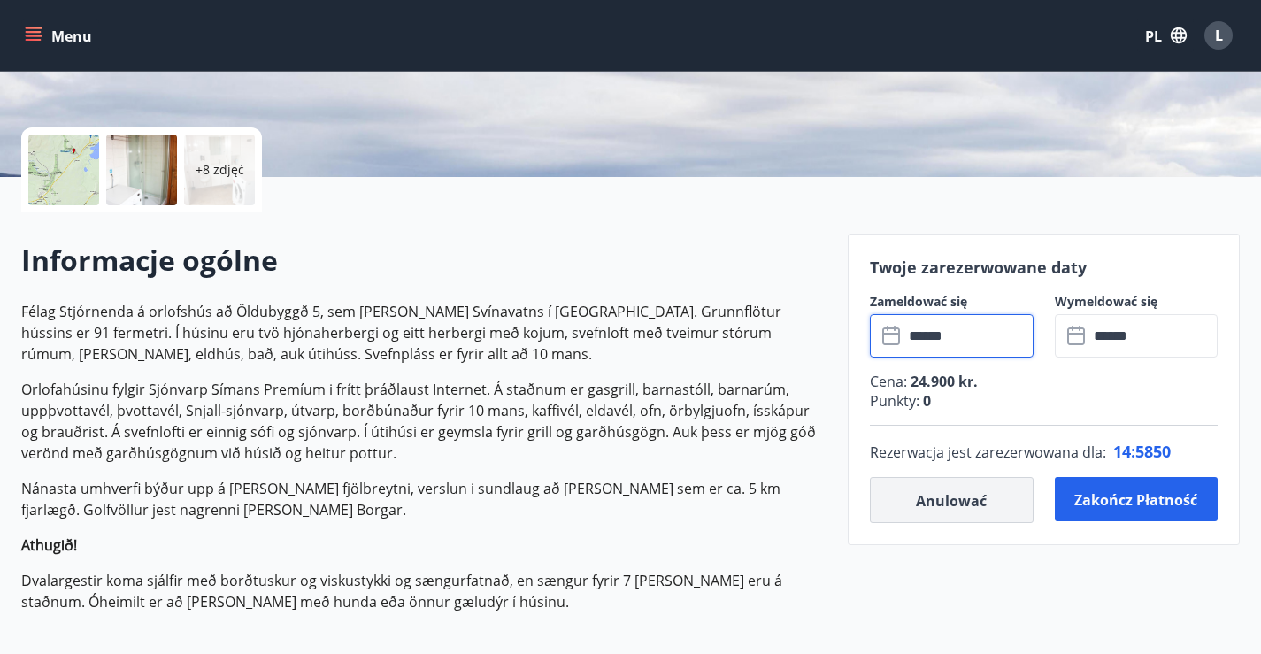
click at [929, 512] on button "Anulować" at bounding box center [952, 500] width 164 height 46
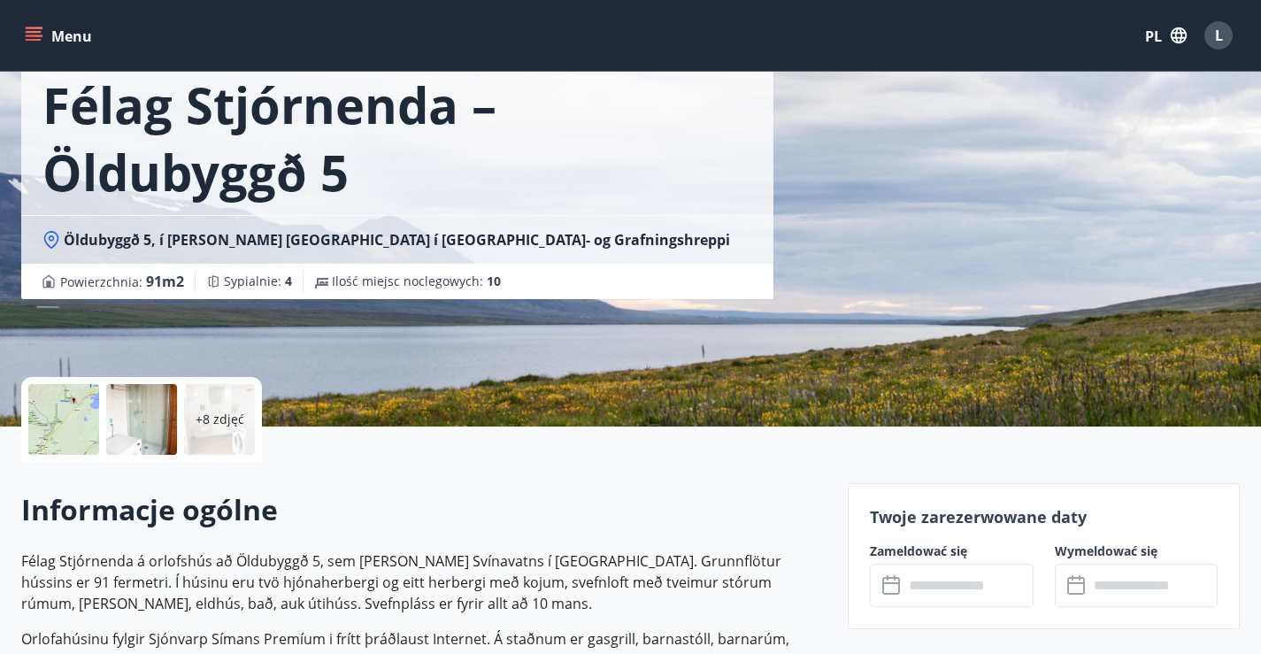
scroll to position [0, 0]
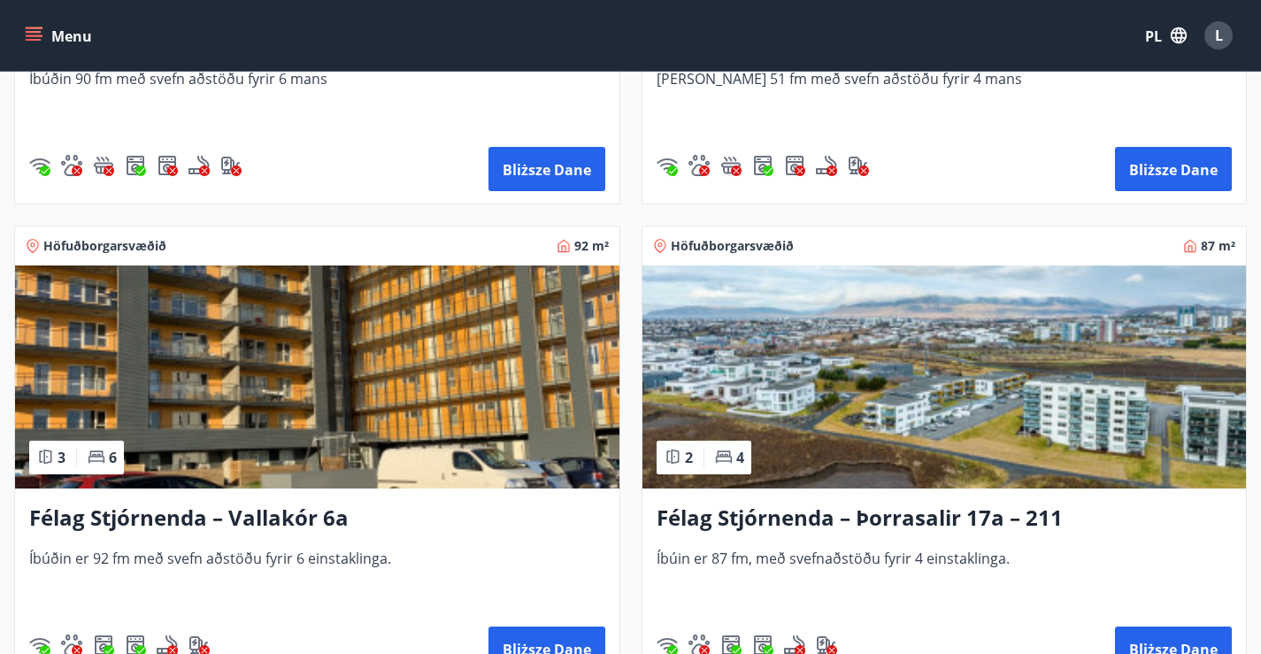
scroll to position [3522, 0]
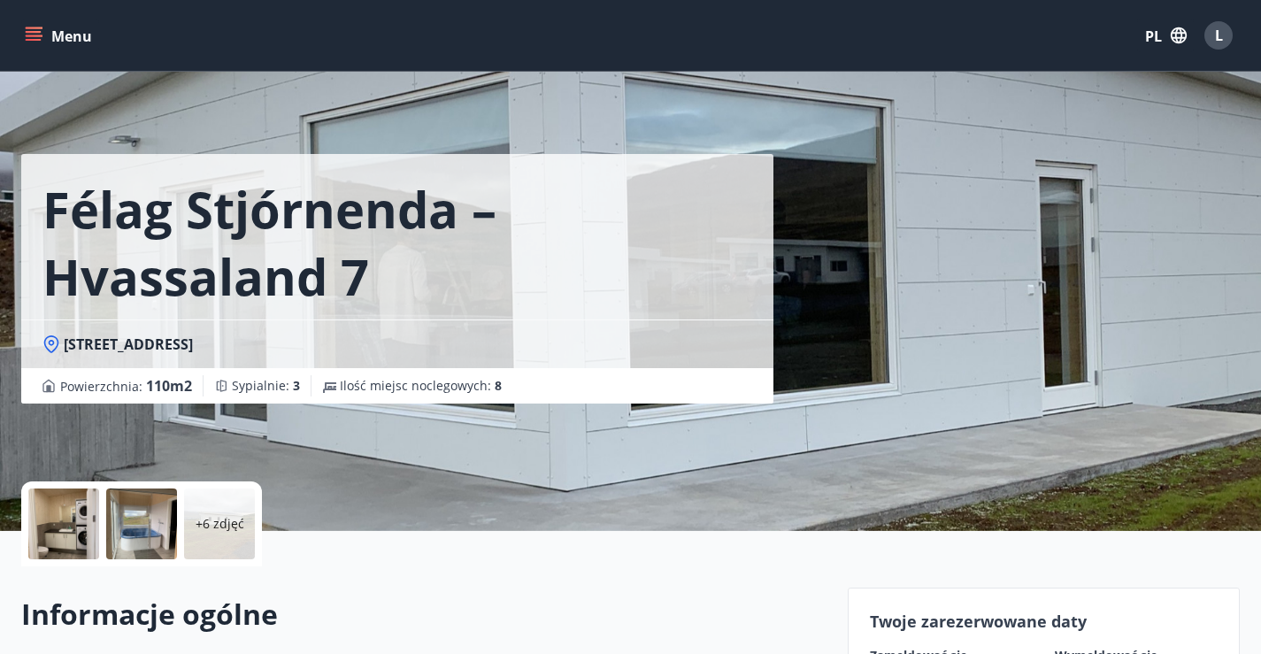
drag, startPoint x: 74, startPoint y: -33, endPoint x: 158, endPoint y: 21, distance: 99.2
click at [157, 19] on div "Menu PL L" at bounding box center [630, 35] width 1219 height 42
click at [45, 343] on icon at bounding box center [51, 344] width 15 height 18
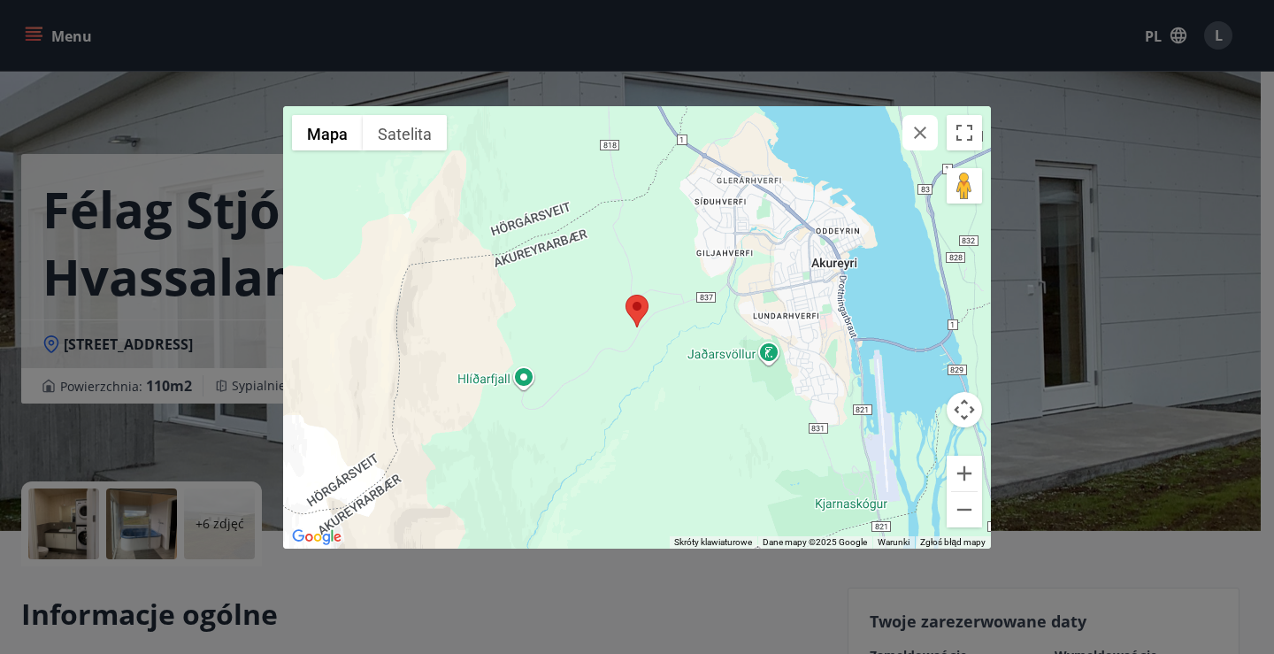
click at [926, 135] on icon "button" at bounding box center [920, 132] width 21 height 21
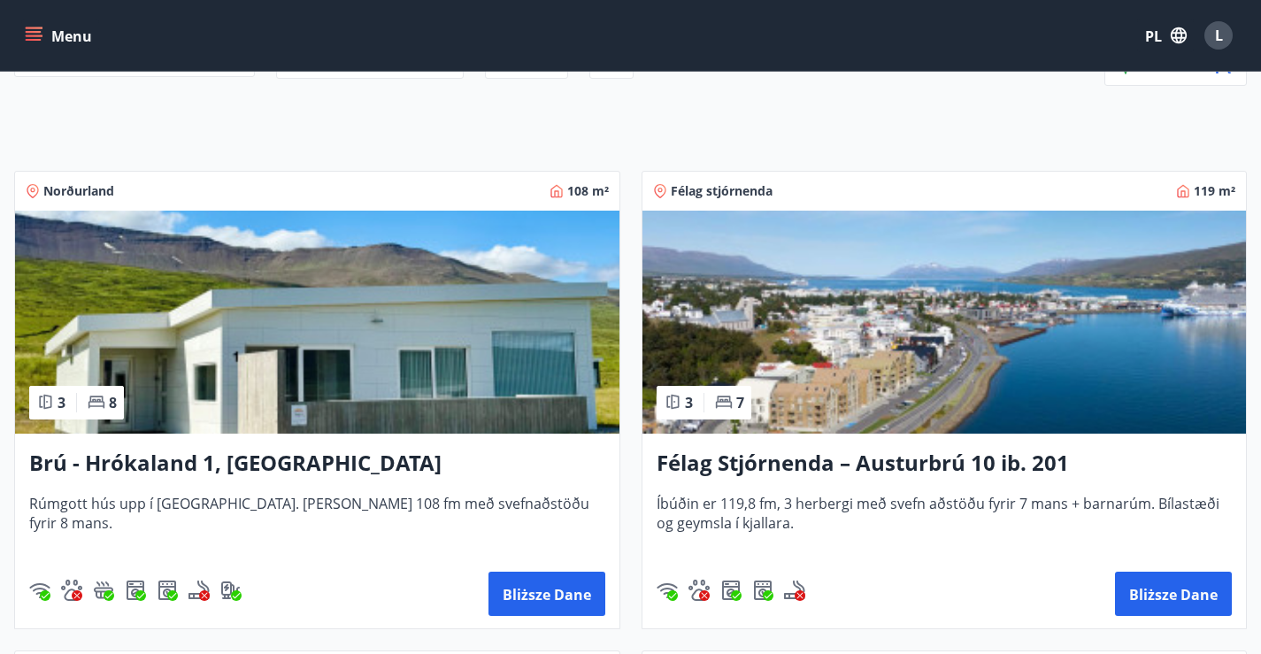
scroll to position [265, 0]
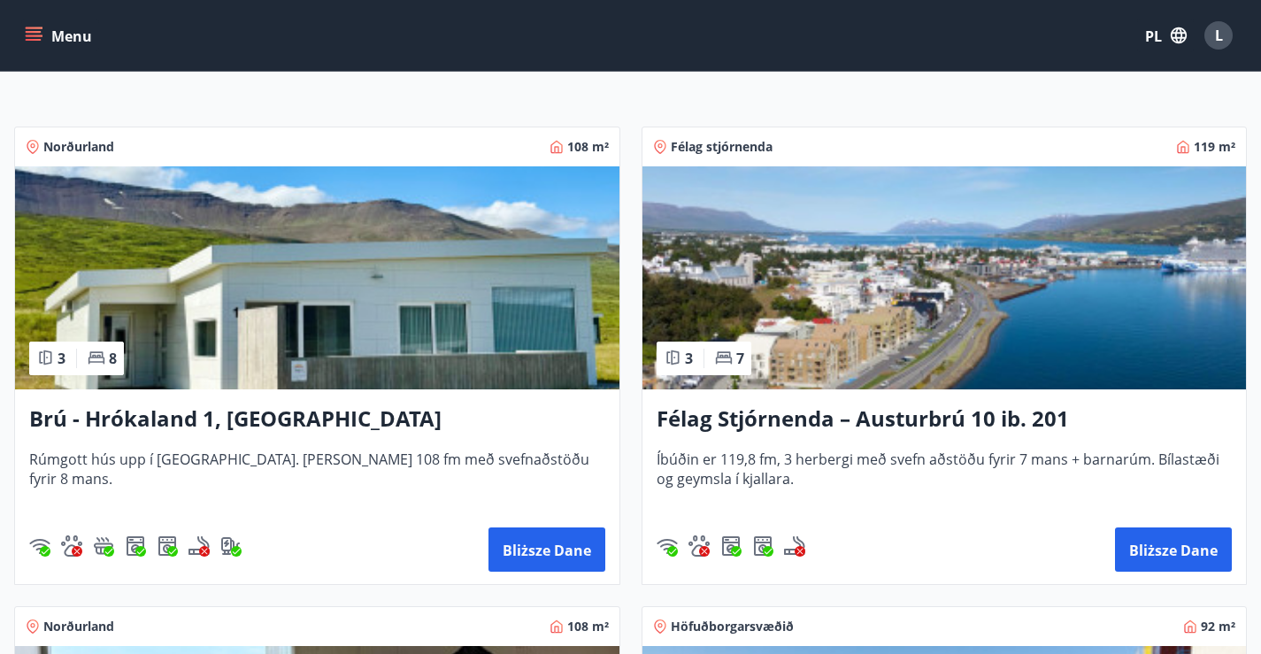
click at [642, 312] on img at bounding box center [944, 277] width 604 height 223
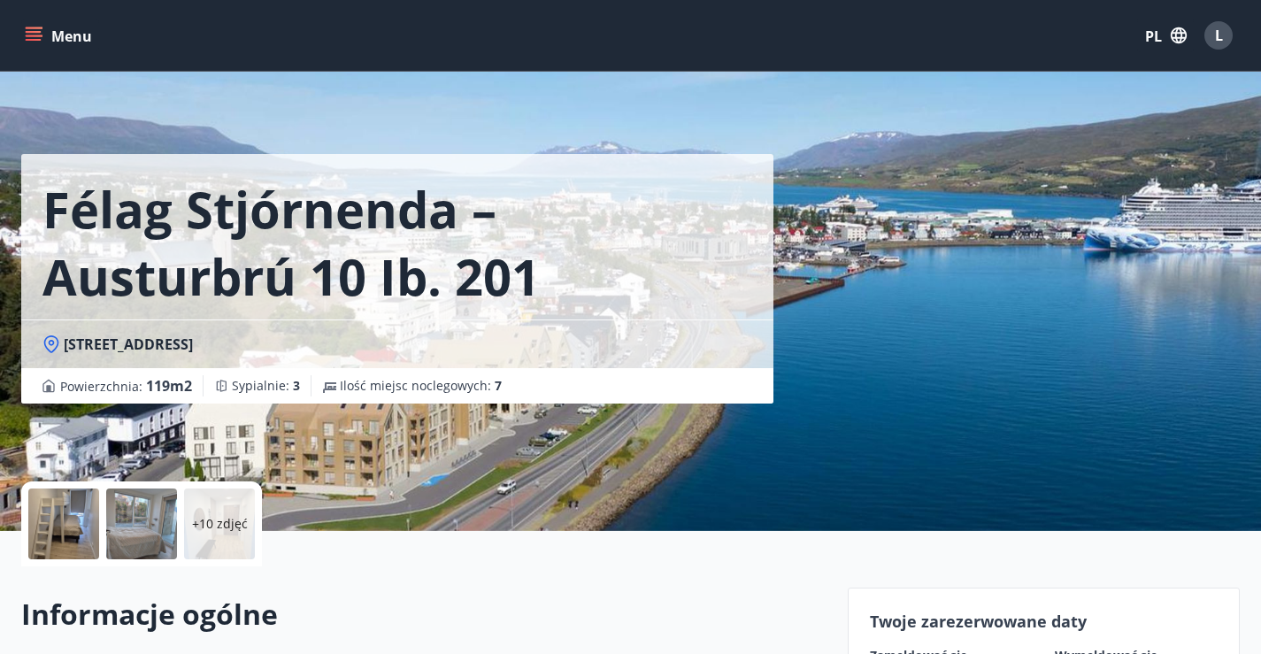
click at [50, 342] on icon at bounding box center [51, 344] width 18 height 18
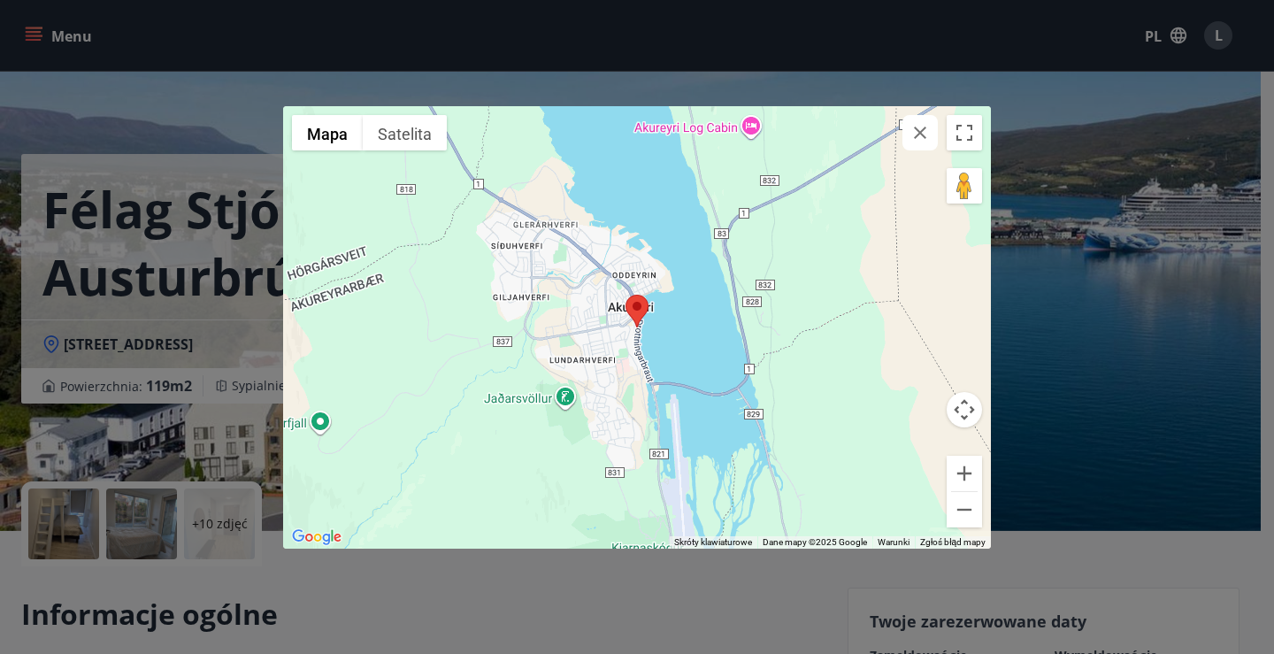
click at [932, 119] on button "button" at bounding box center [920, 132] width 35 height 35
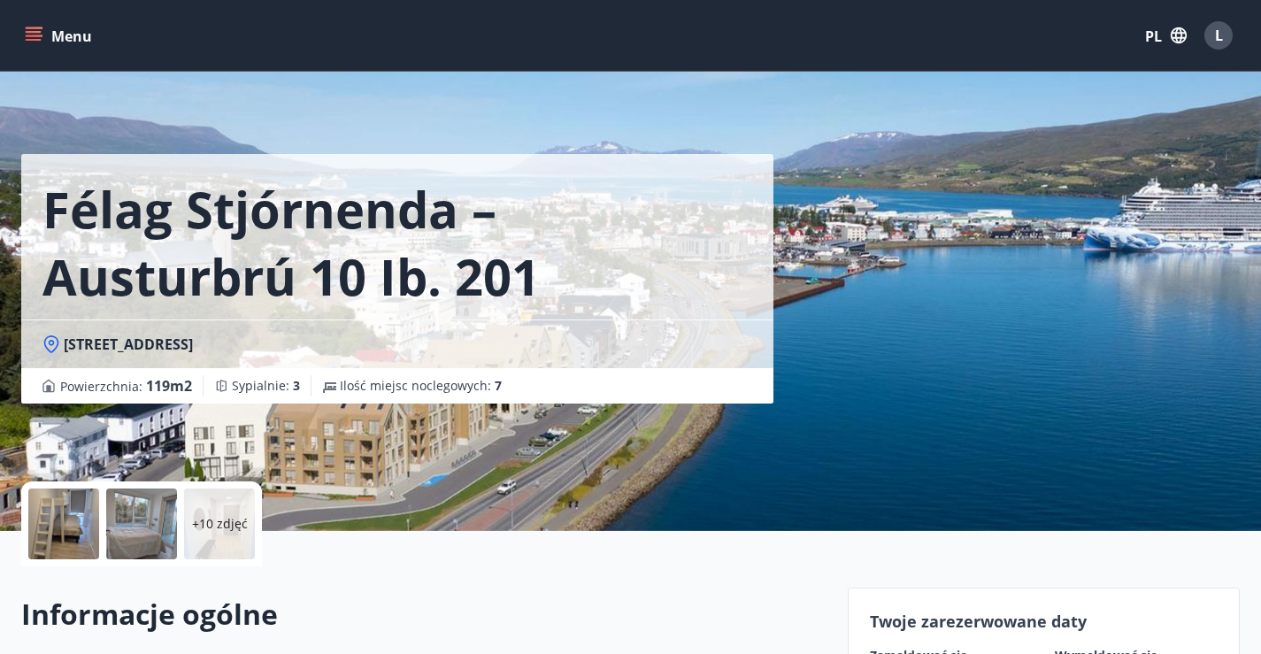
click at [68, 511] on div at bounding box center [63, 523] width 71 height 71
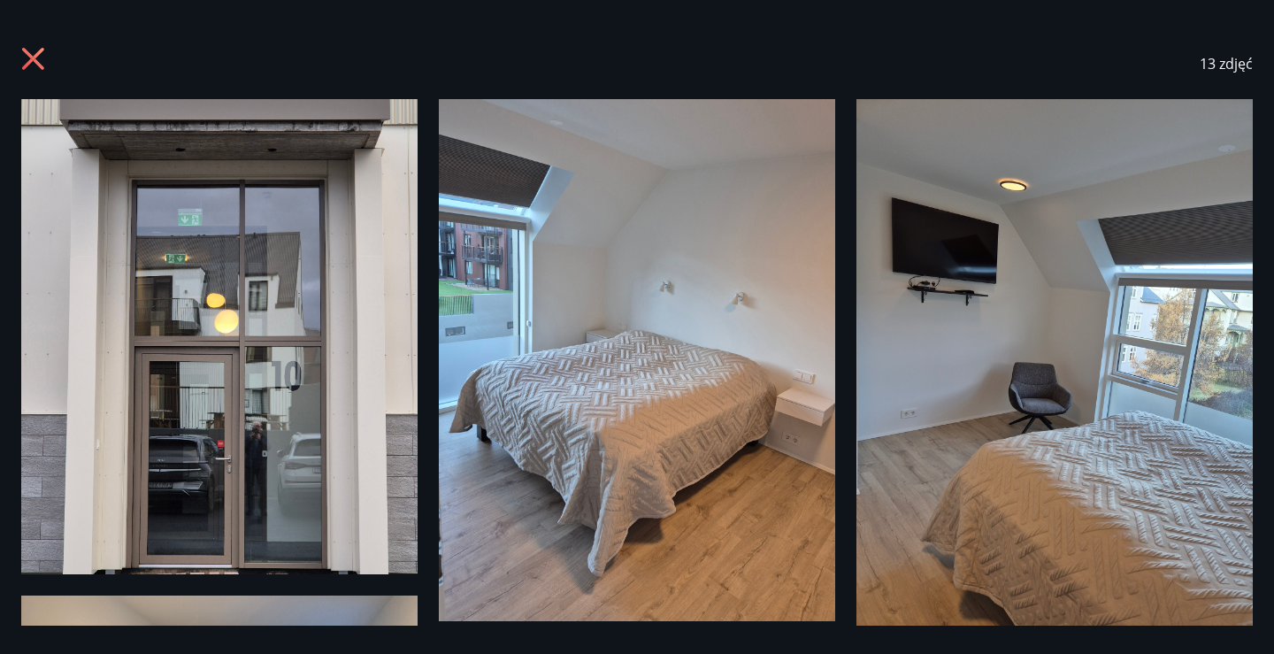
click at [32, 47] on icon at bounding box center [35, 61] width 28 height 28
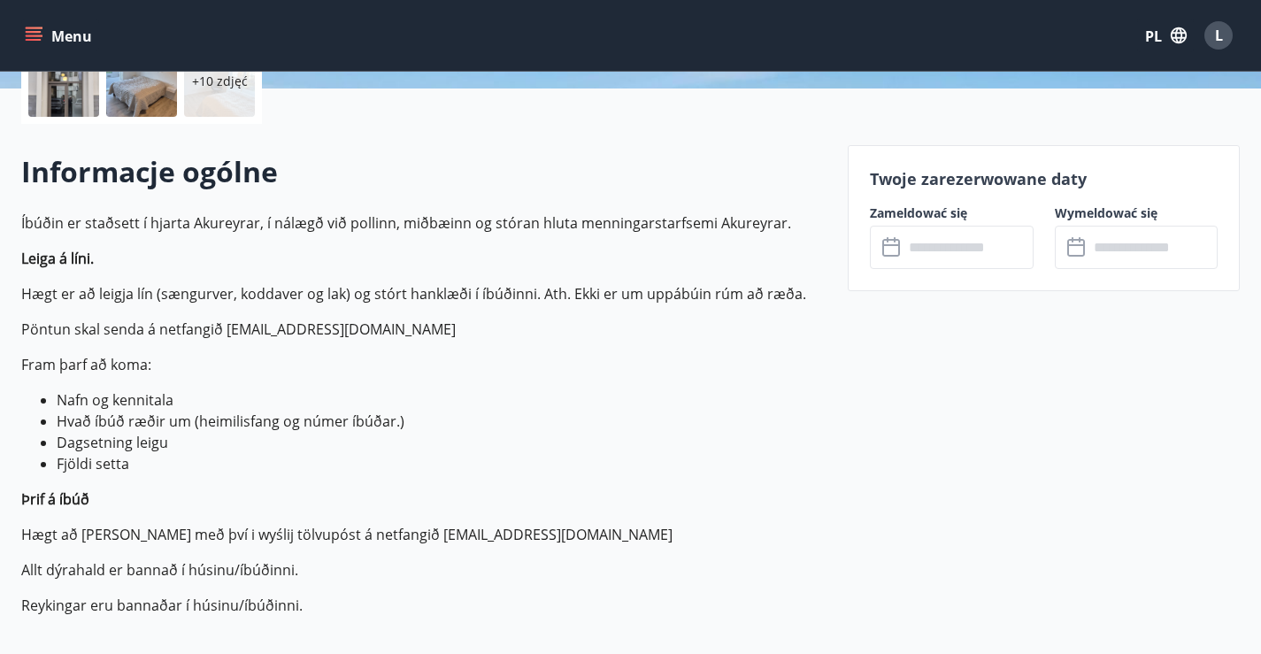
scroll to position [973, 0]
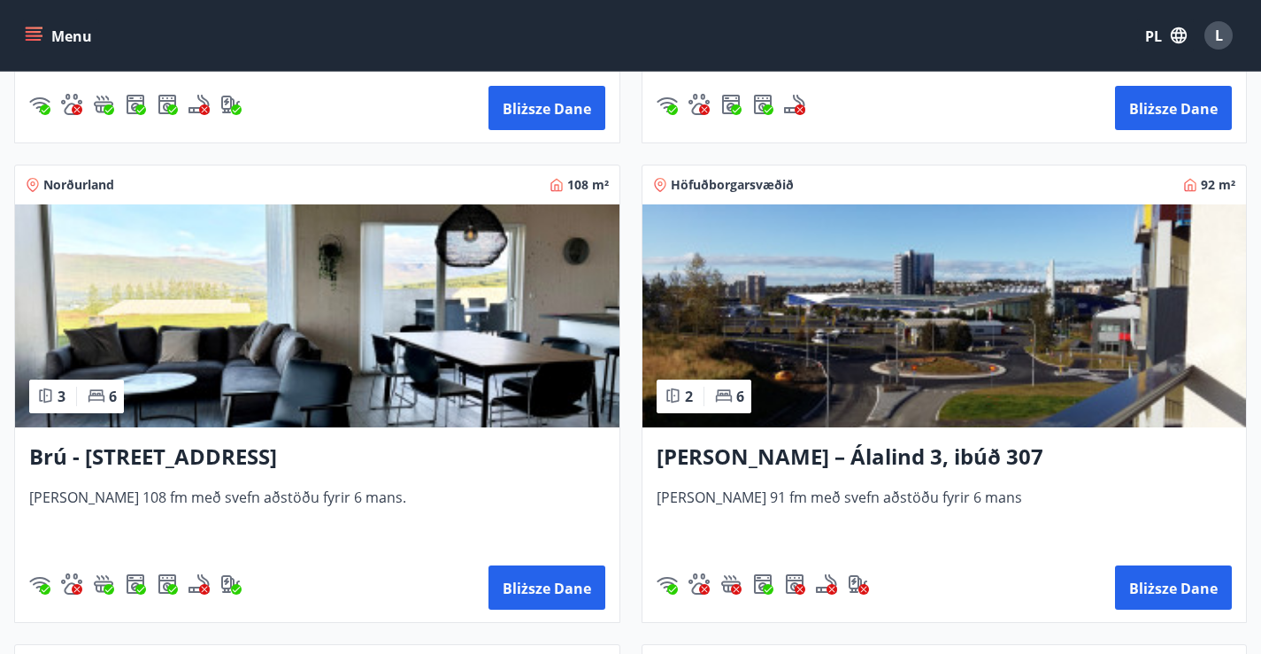
scroll to position [708, 0]
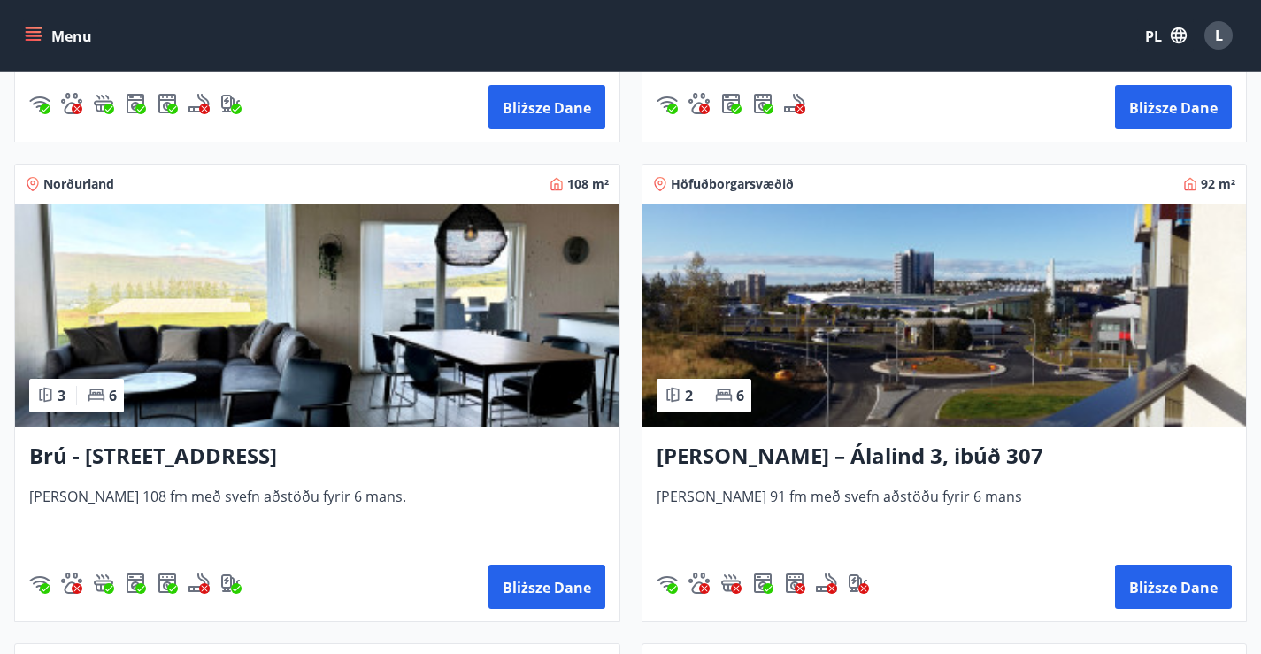
click at [642, 377] on img at bounding box center [944, 315] width 604 height 223
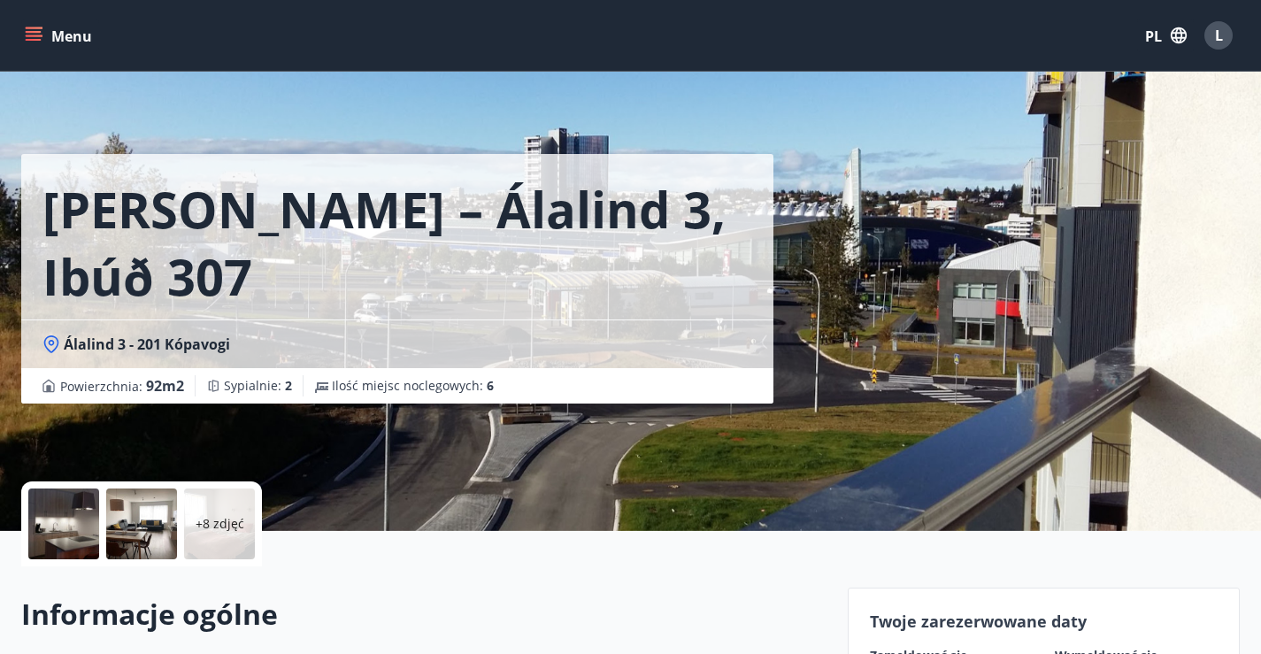
click at [47, 335] on icon at bounding box center [51, 344] width 18 height 18
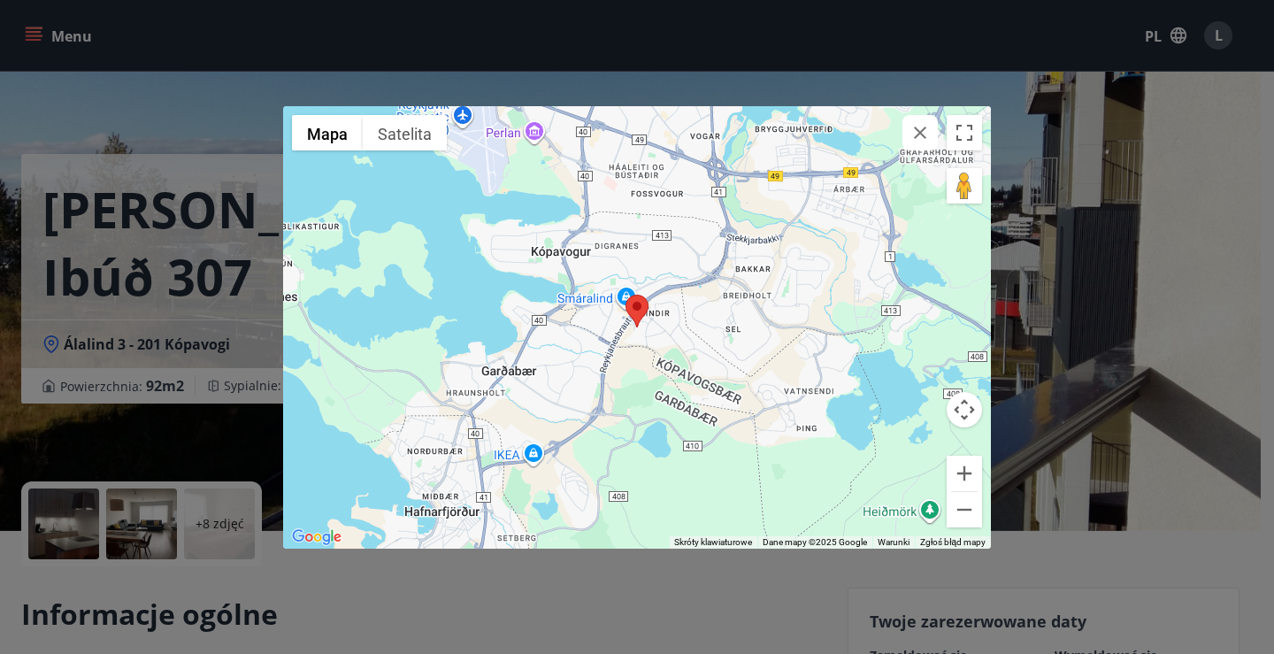
click at [917, 137] on icon "button" at bounding box center [920, 132] width 21 height 21
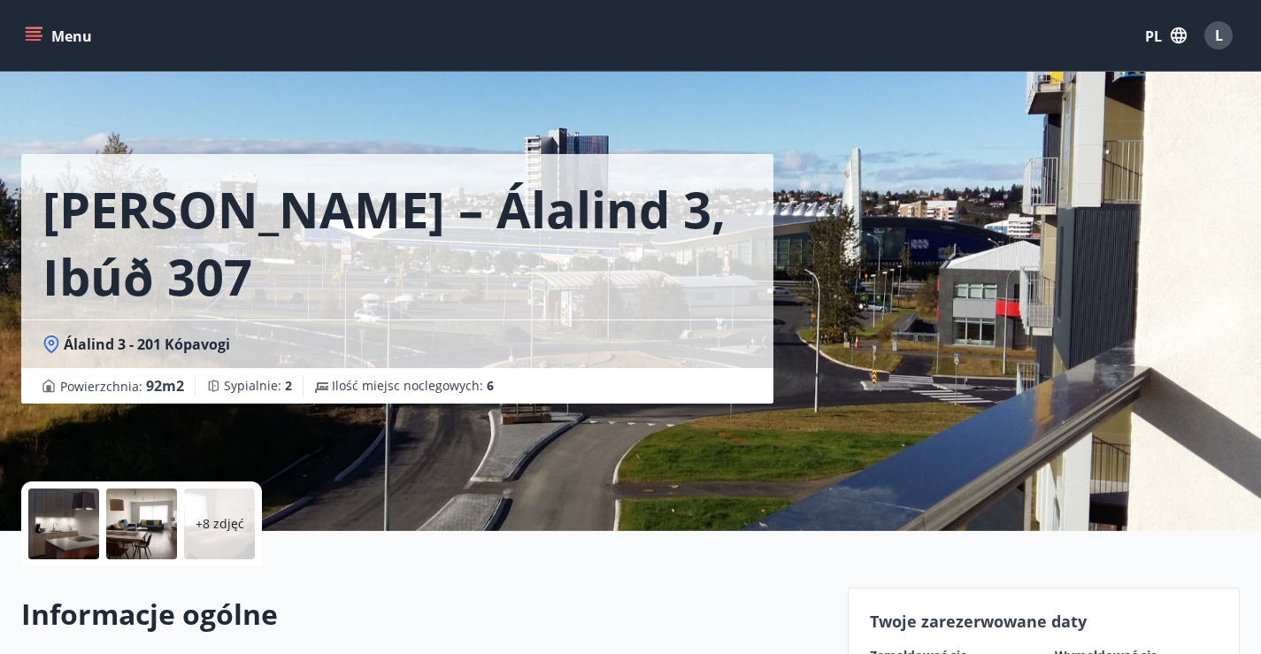
click at [70, 516] on div at bounding box center [63, 523] width 71 height 71
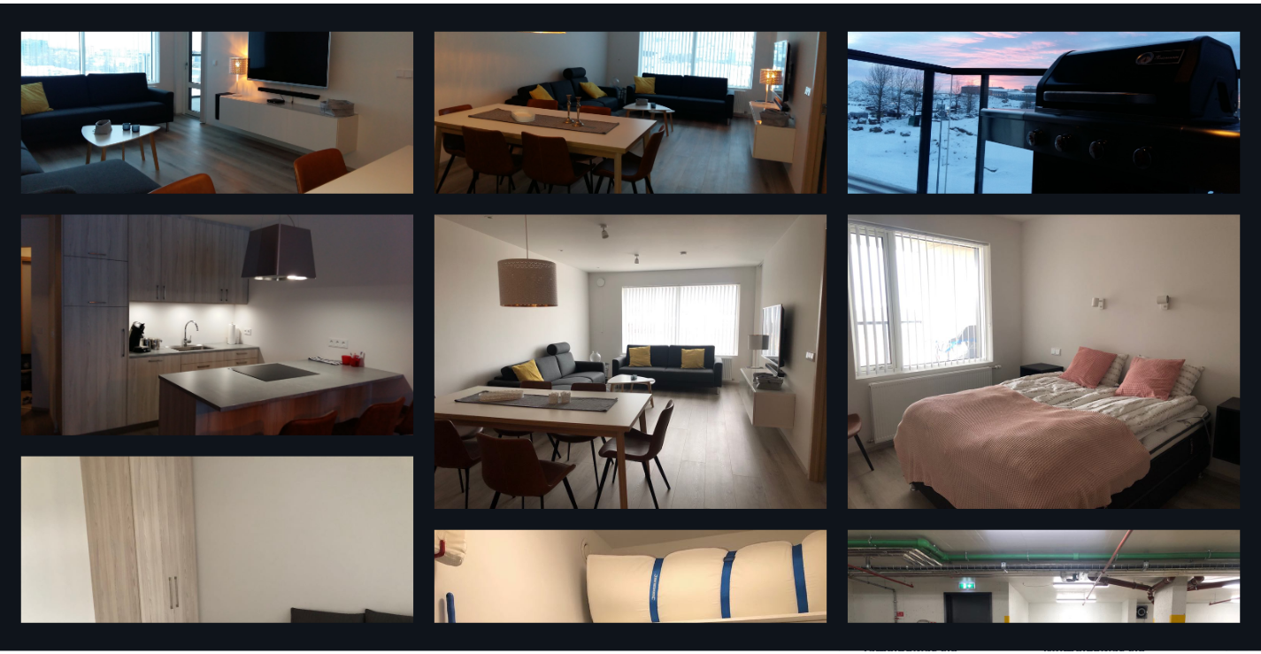
scroll to position [57, 0]
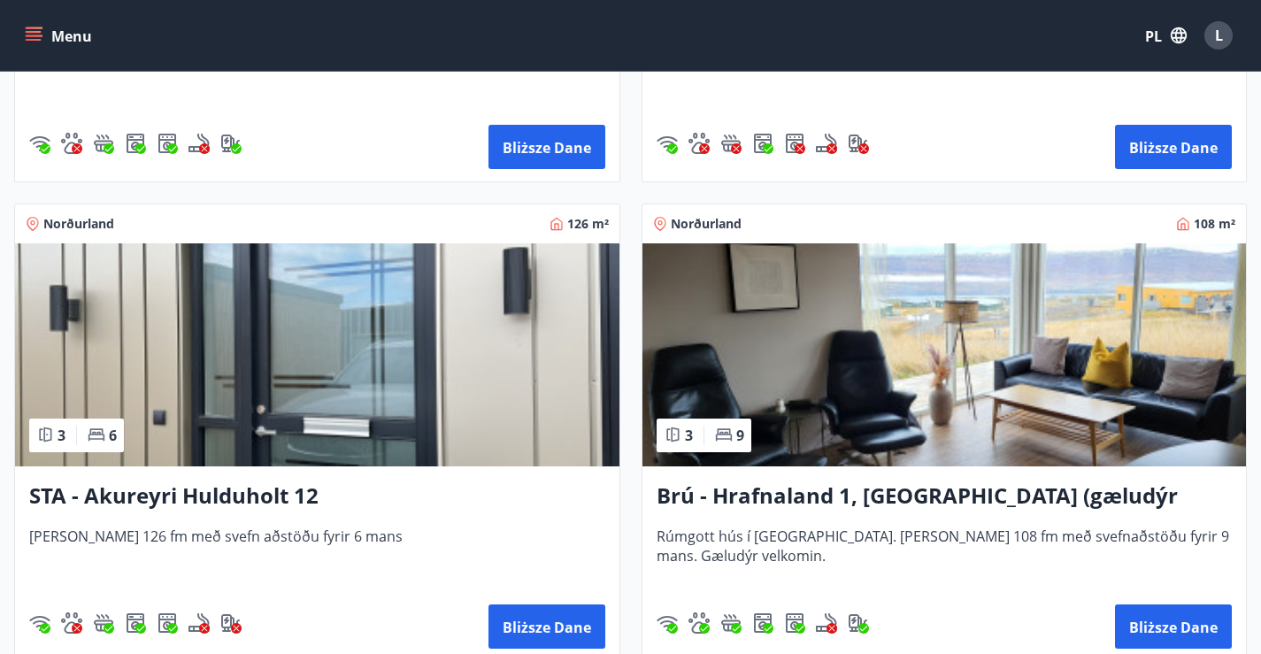
scroll to position [1150, 0]
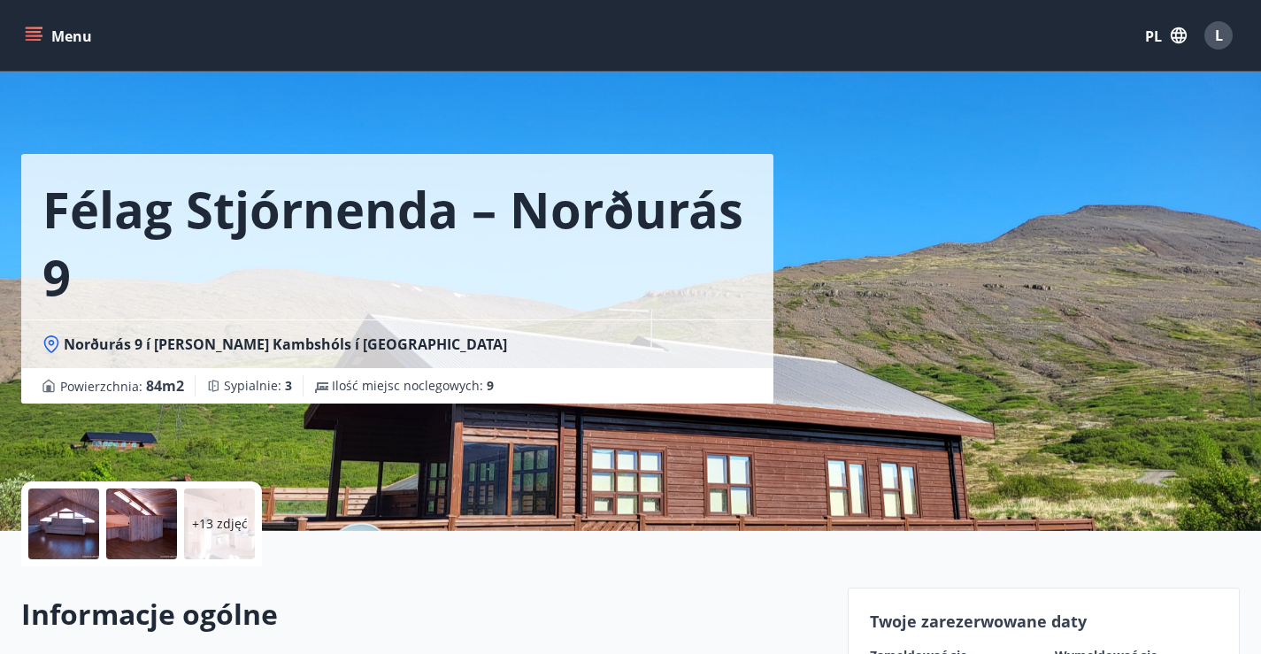
click at [55, 339] on icon at bounding box center [51, 344] width 18 height 18
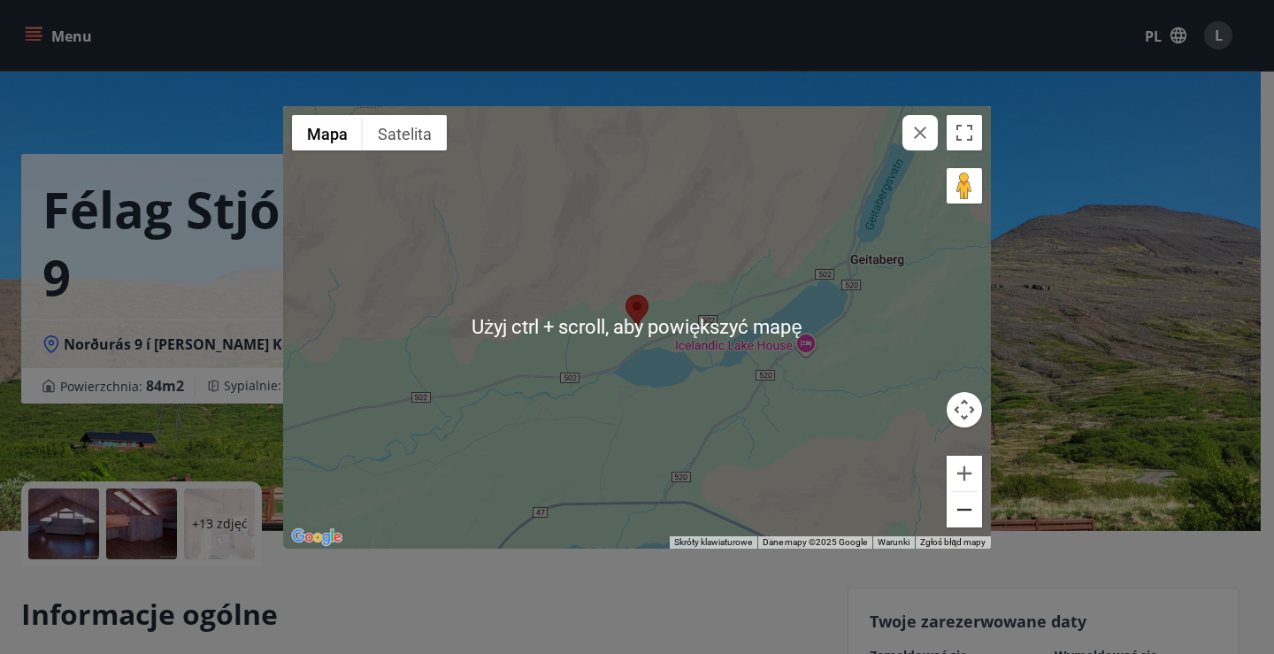
click at [967, 524] on button "Oddal" at bounding box center [964, 509] width 35 height 35
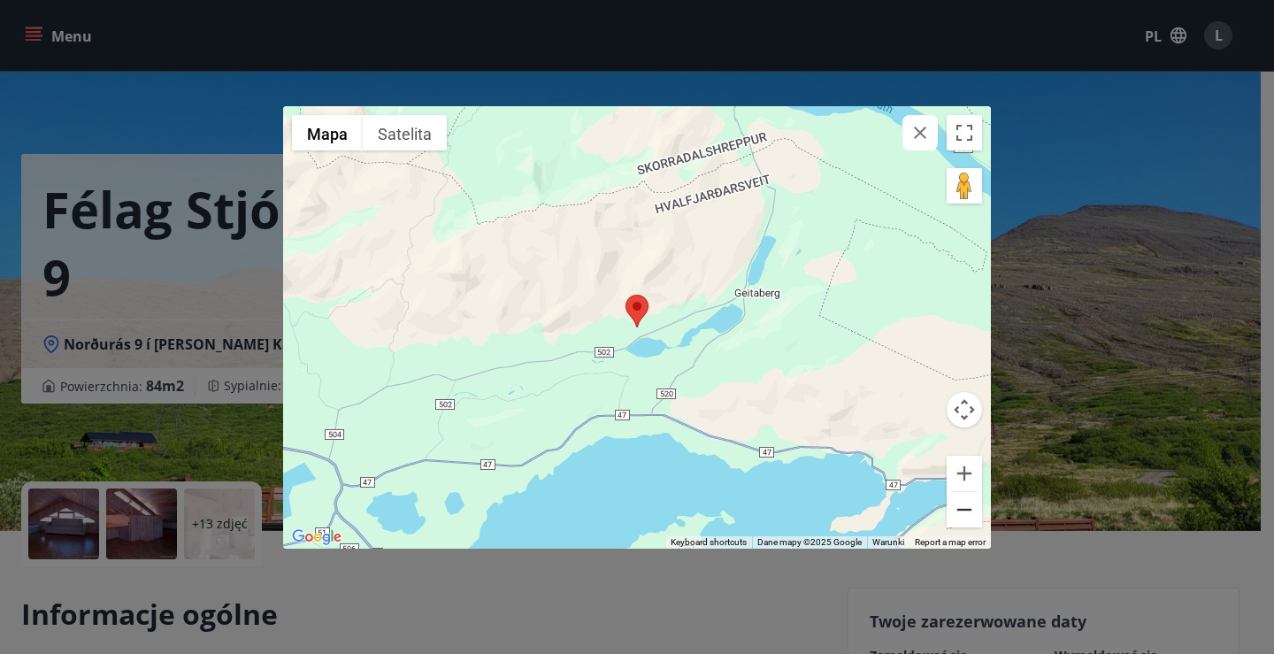
click at [967, 523] on button "Oddal" at bounding box center [964, 509] width 35 height 35
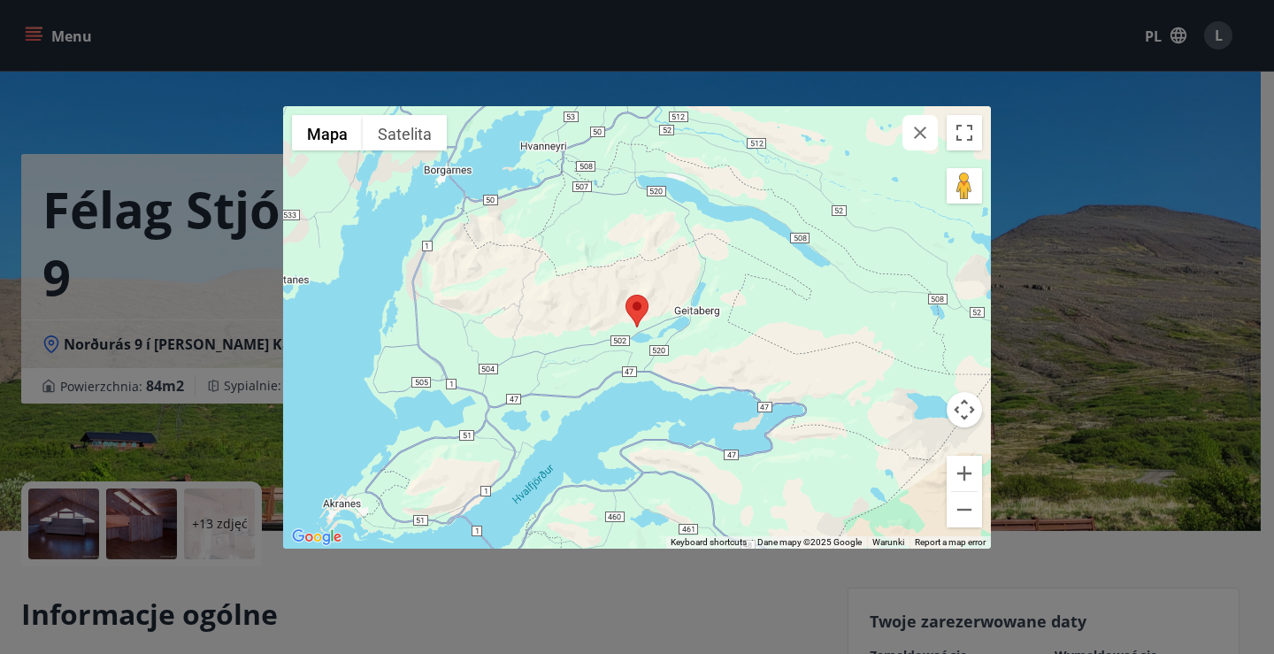
click at [919, 128] on icon "button" at bounding box center [920, 132] width 21 height 21
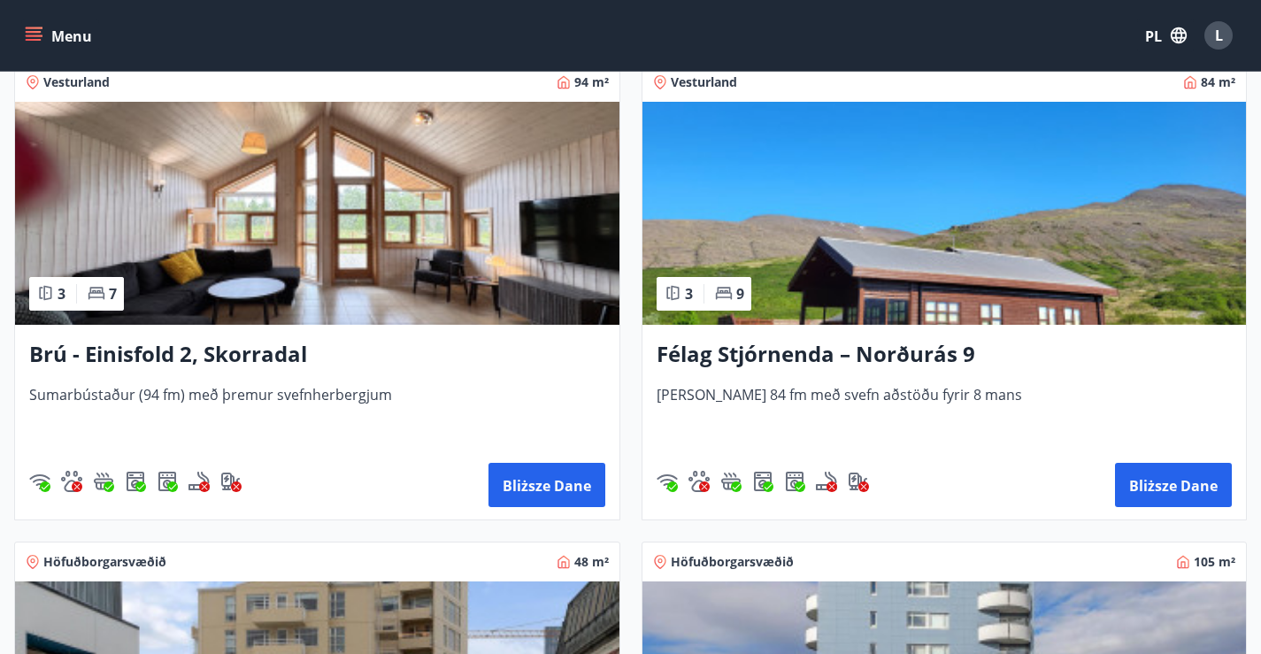
scroll to position [1770, 0]
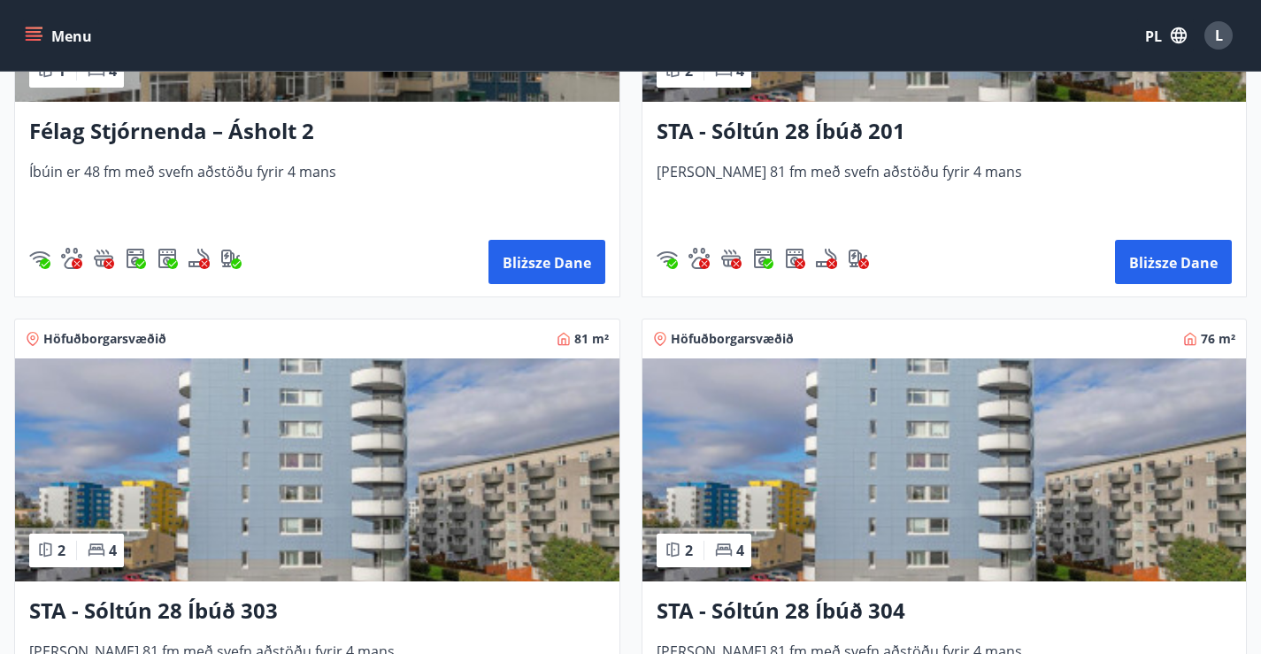
scroll to position [2478, 0]
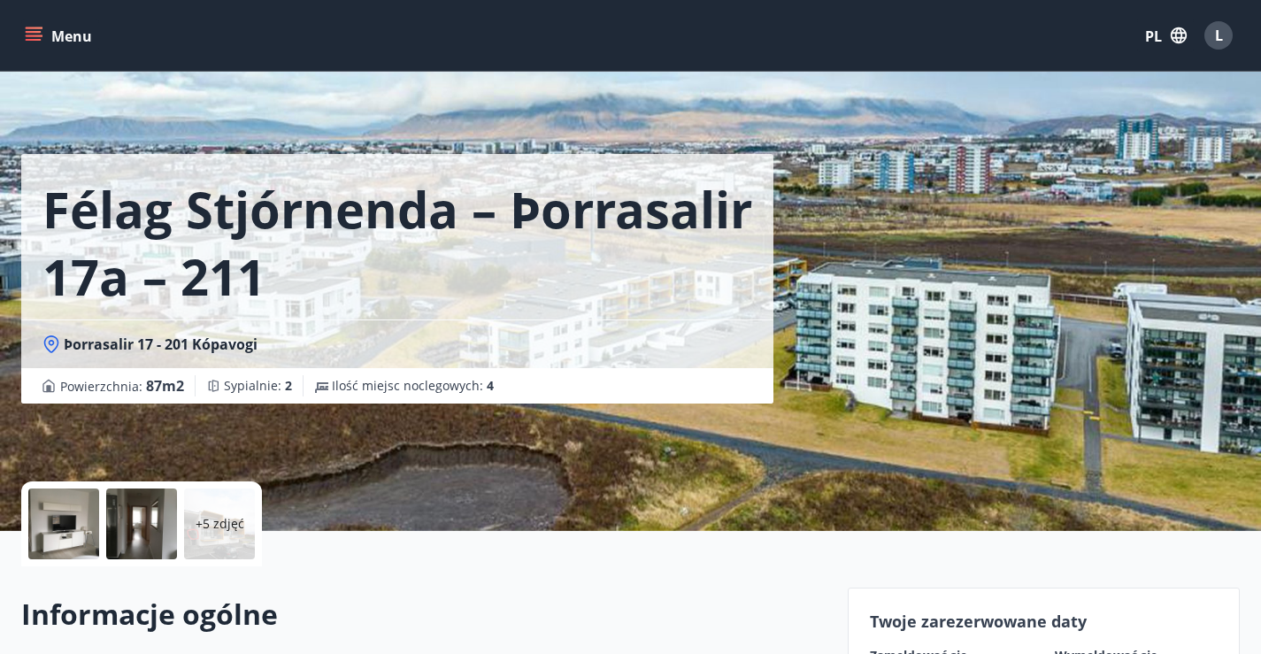
click at [55, 534] on div at bounding box center [63, 523] width 71 height 71
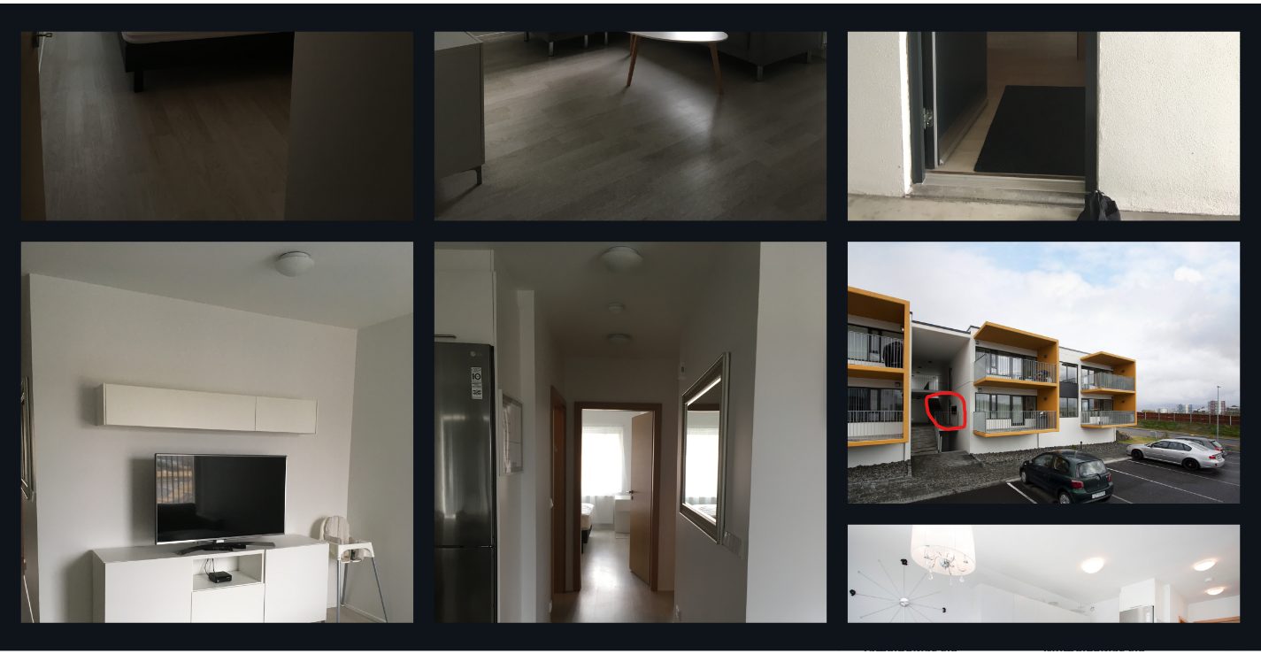
scroll to position [153, 0]
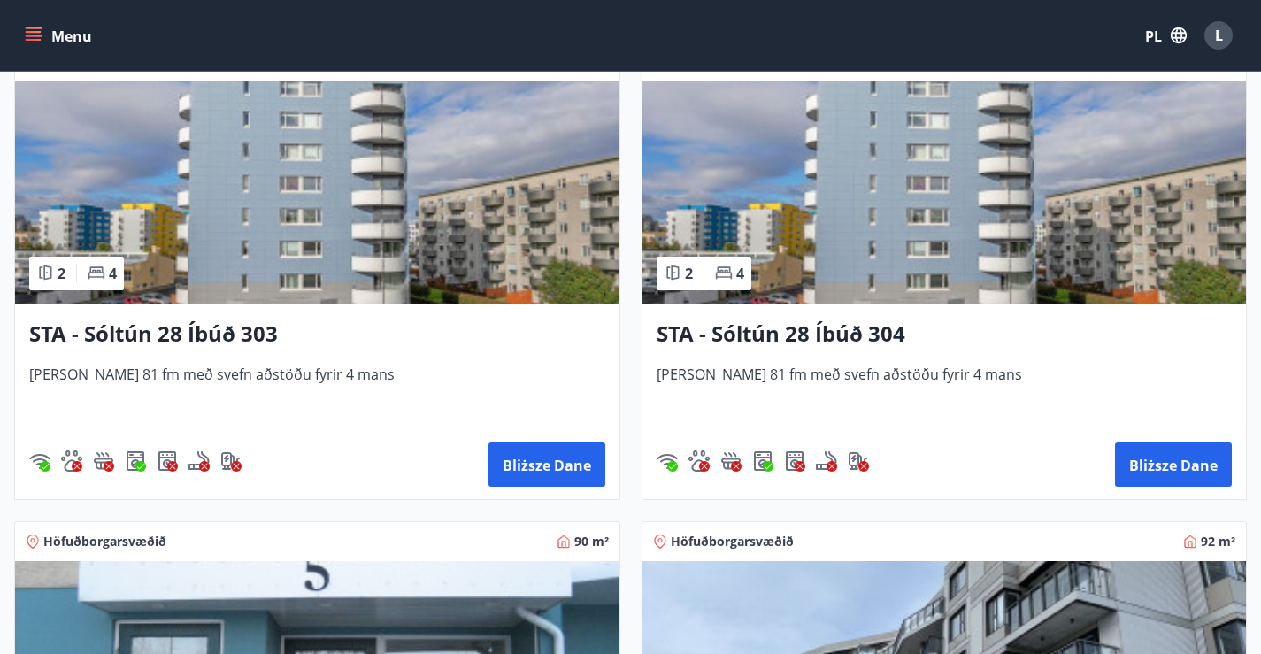
scroll to position [2743, 0]
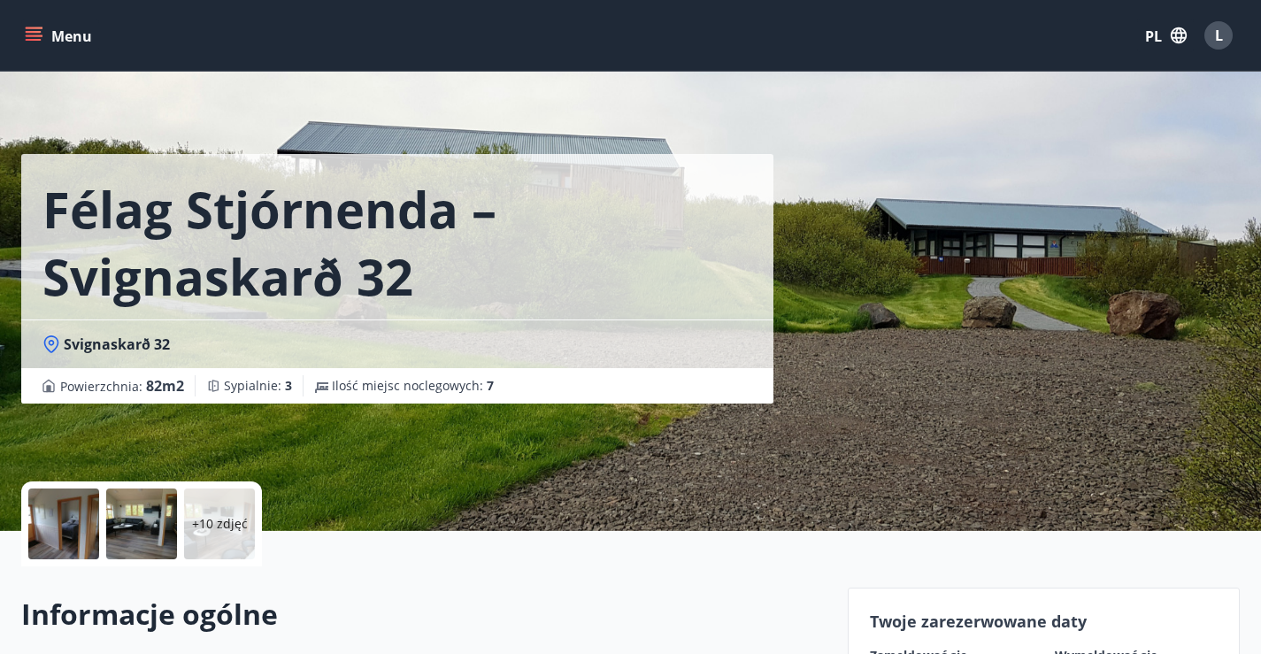
click at [46, 339] on icon at bounding box center [51, 344] width 15 height 18
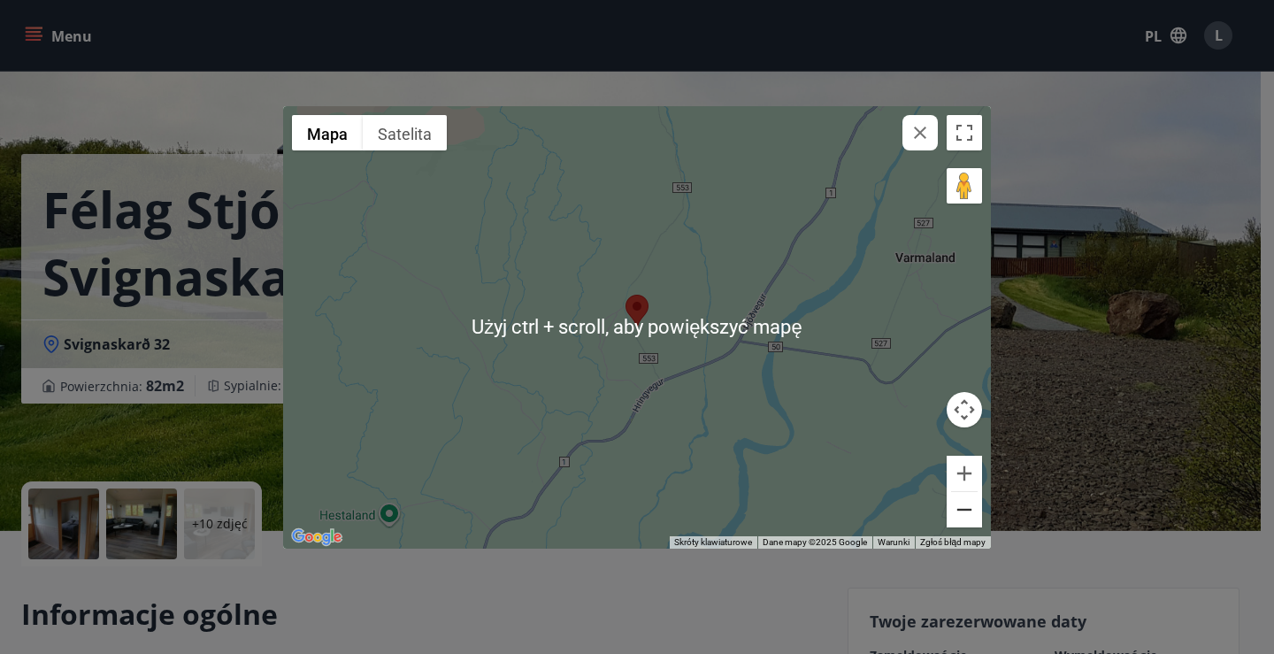
click at [971, 516] on button "Oddal" at bounding box center [964, 509] width 35 height 35
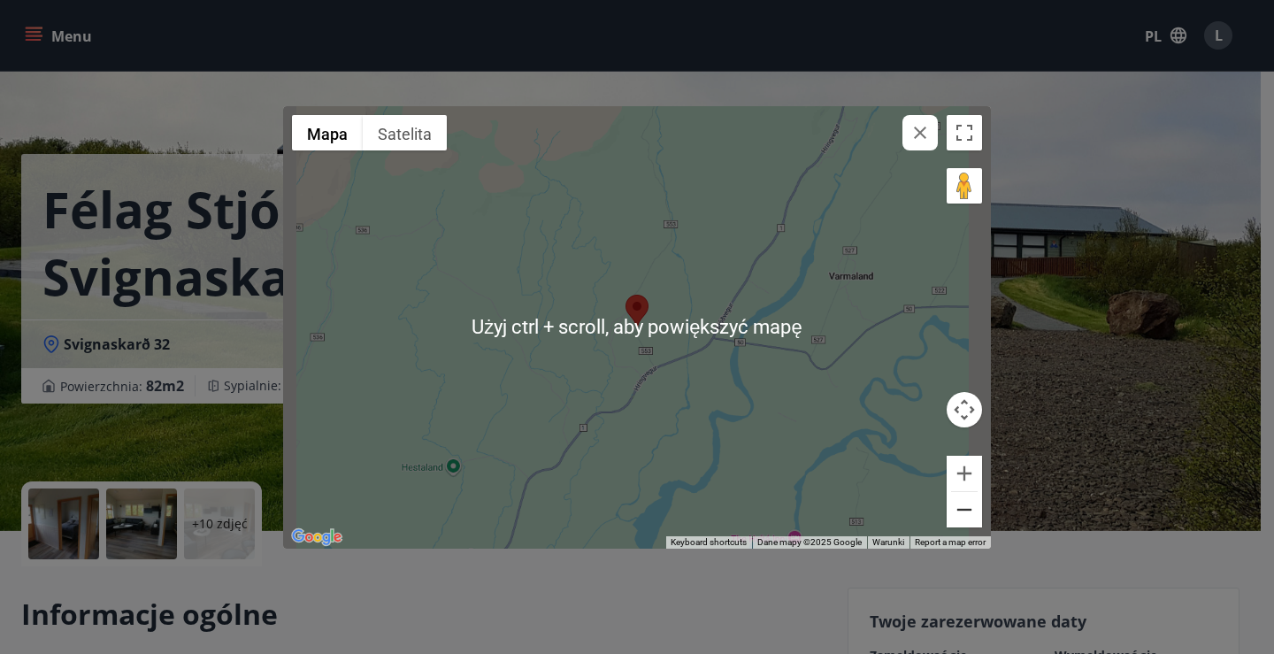
click at [971, 516] on button "Oddal" at bounding box center [964, 509] width 35 height 35
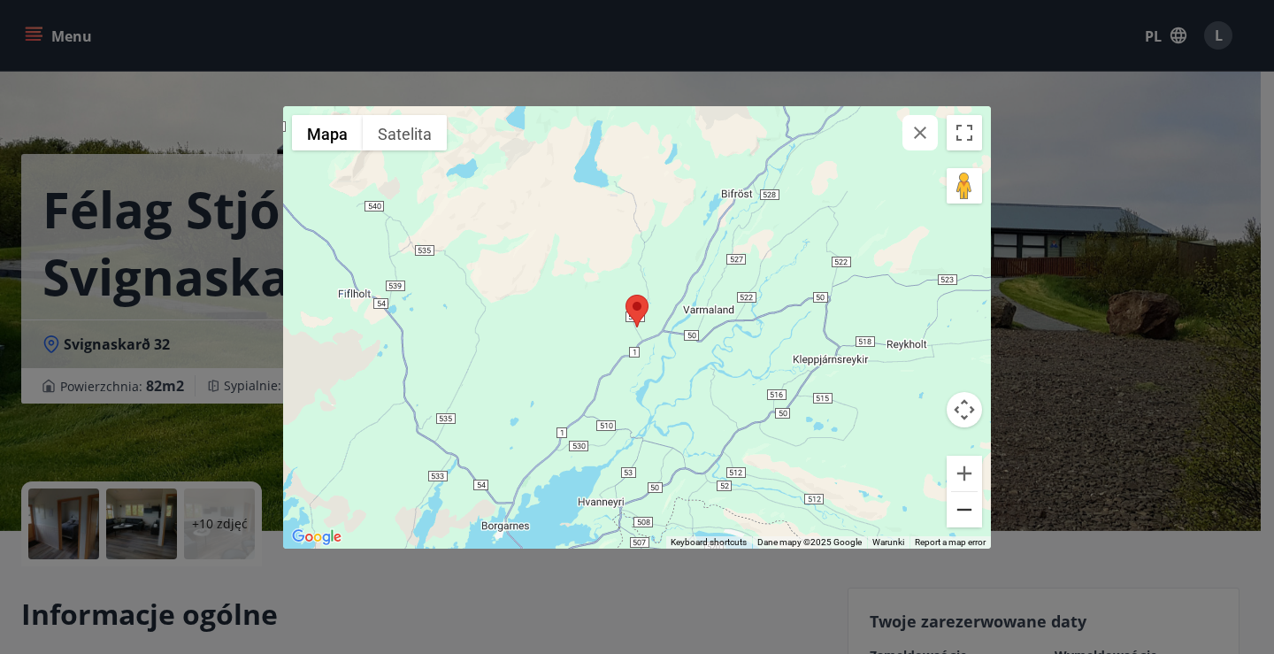
click at [971, 516] on button "Oddal" at bounding box center [964, 509] width 35 height 35
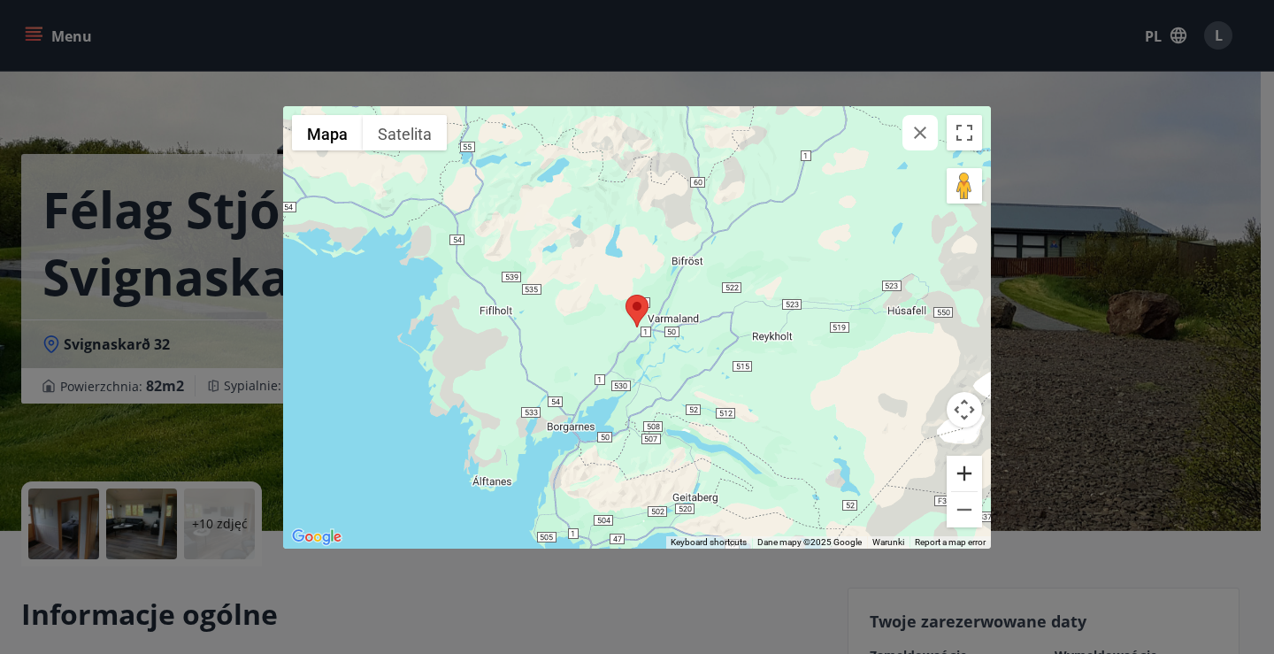
click at [964, 471] on button "Powiększ" at bounding box center [964, 473] width 35 height 35
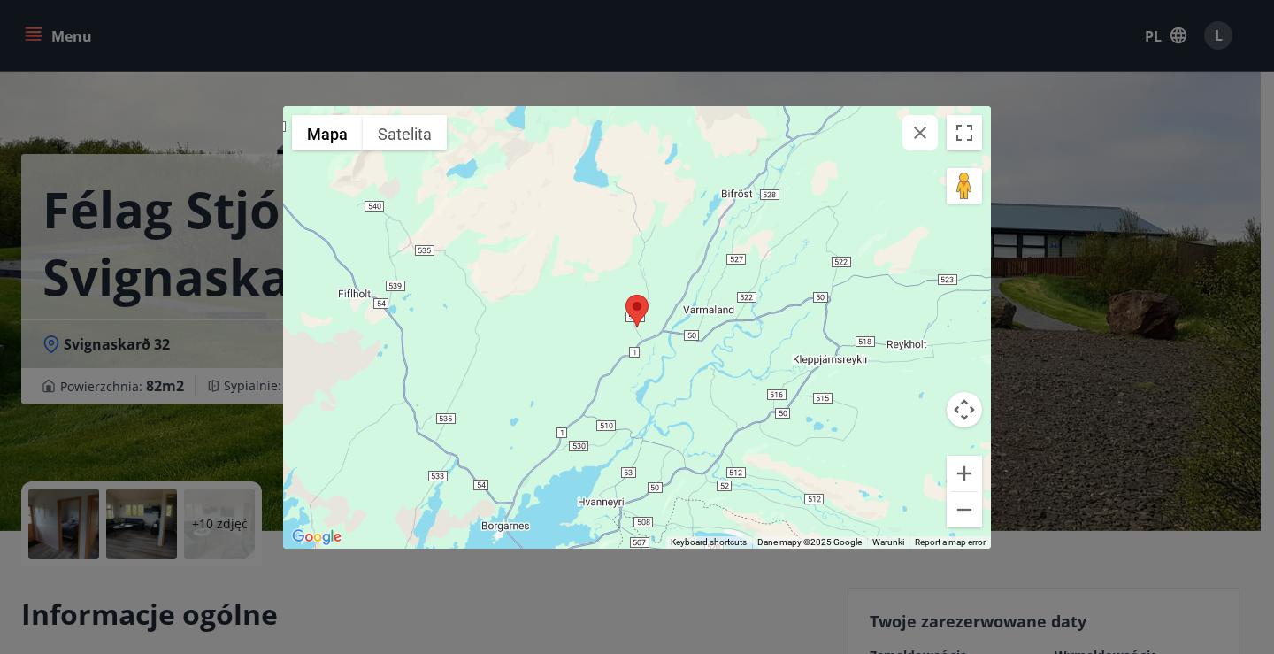
click at [919, 127] on icon "button" at bounding box center [920, 132] width 21 height 21
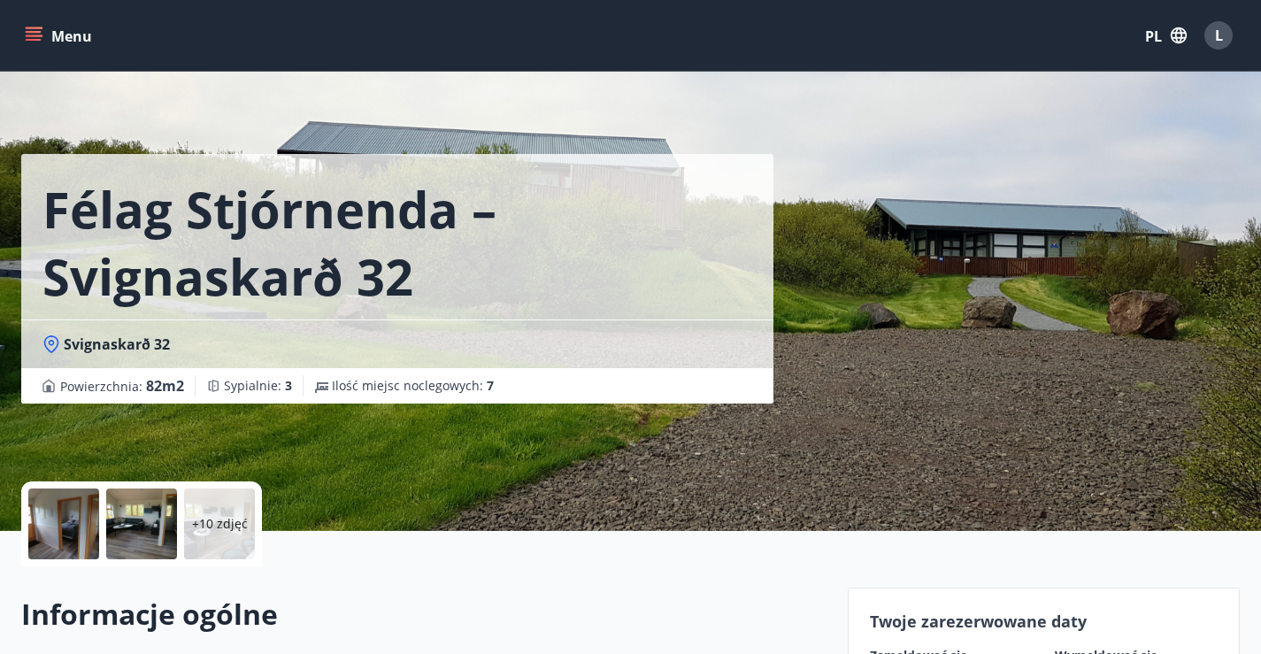
click at [27, 27] on icon "menu" at bounding box center [34, 36] width 18 height 18
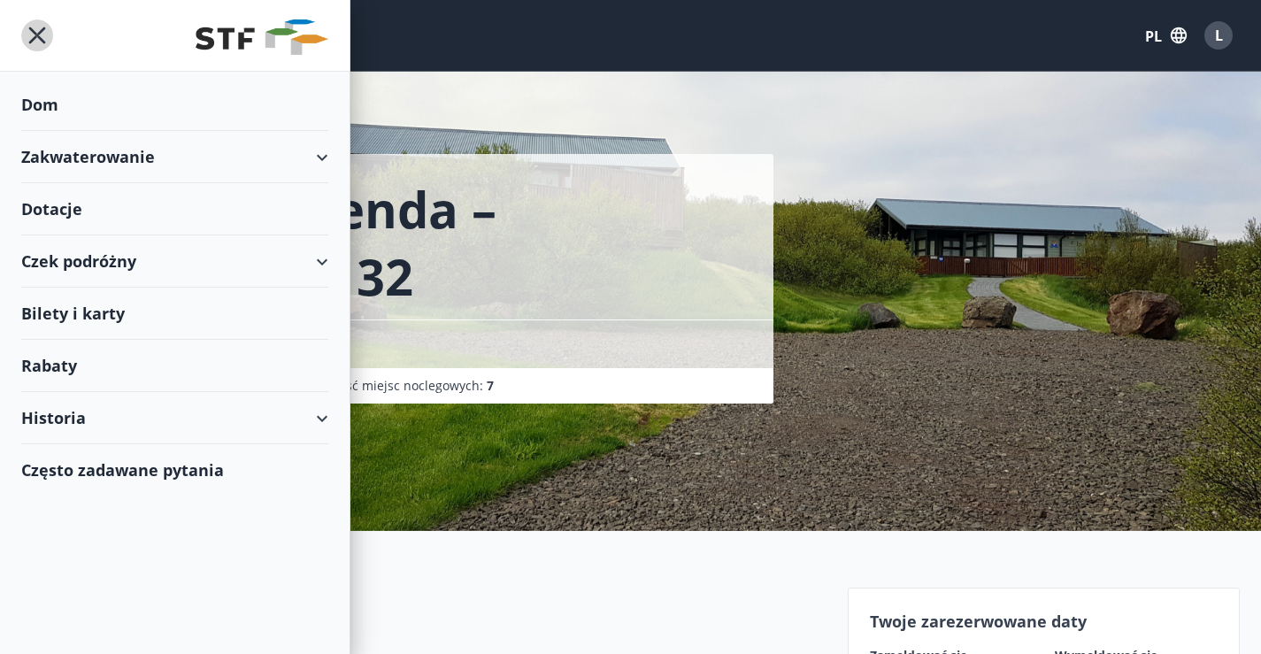
click at [39, 27] on icon "menu" at bounding box center [37, 35] width 32 height 32
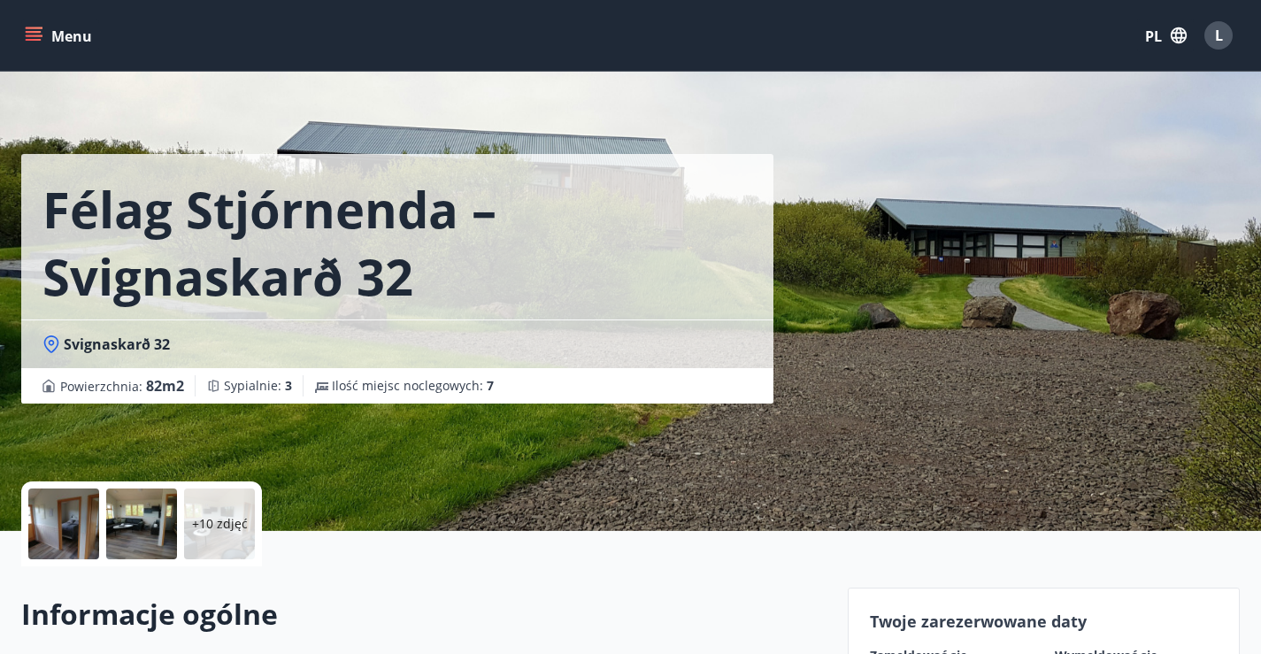
click at [1224, 37] on div "L" at bounding box center [1218, 35] width 28 height 28
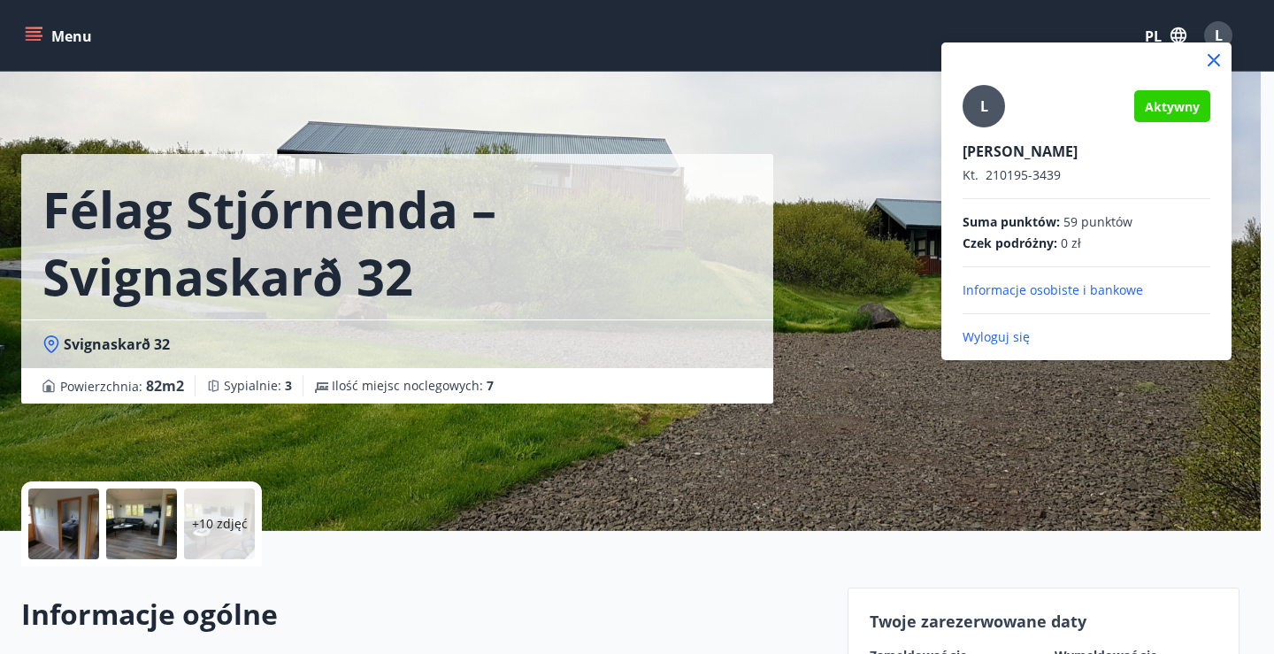
click at [997, 335] on font "Wyloguj się" at bounding box center [996, 336] width 67 height 17
